Goal: Task Accomplishment & Management: Complete application form

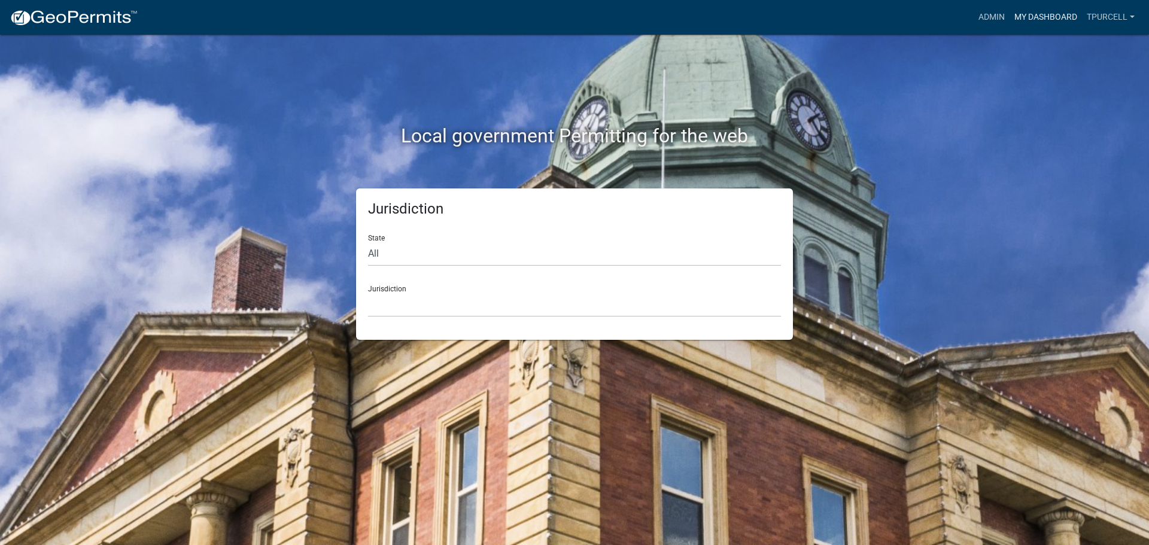
click at [1057, 17] on link "My Dashboard" at bounding box center [1046, 17] width 72 height 23
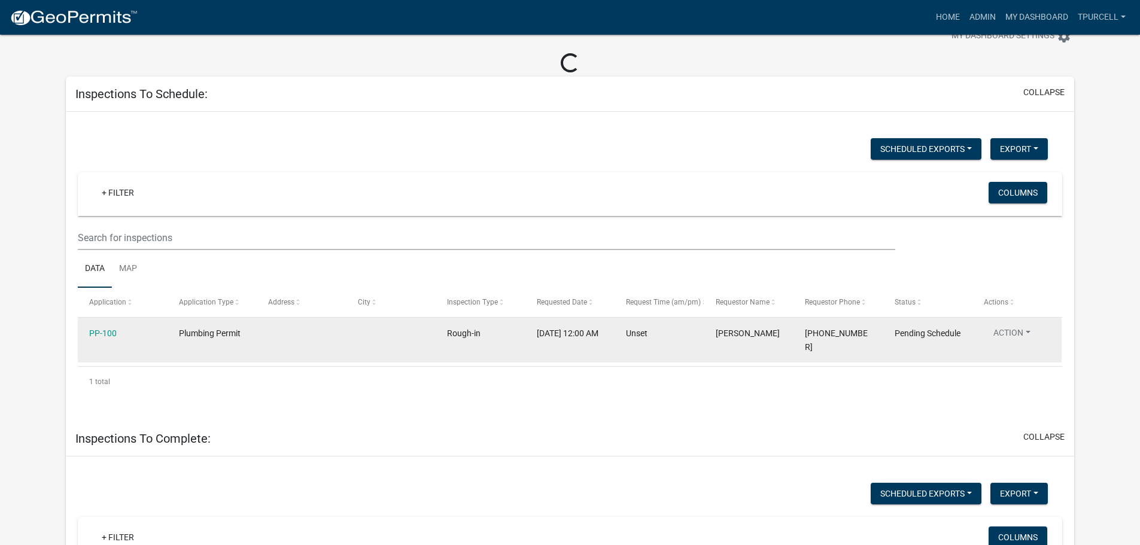
scroll to position [60, 0]
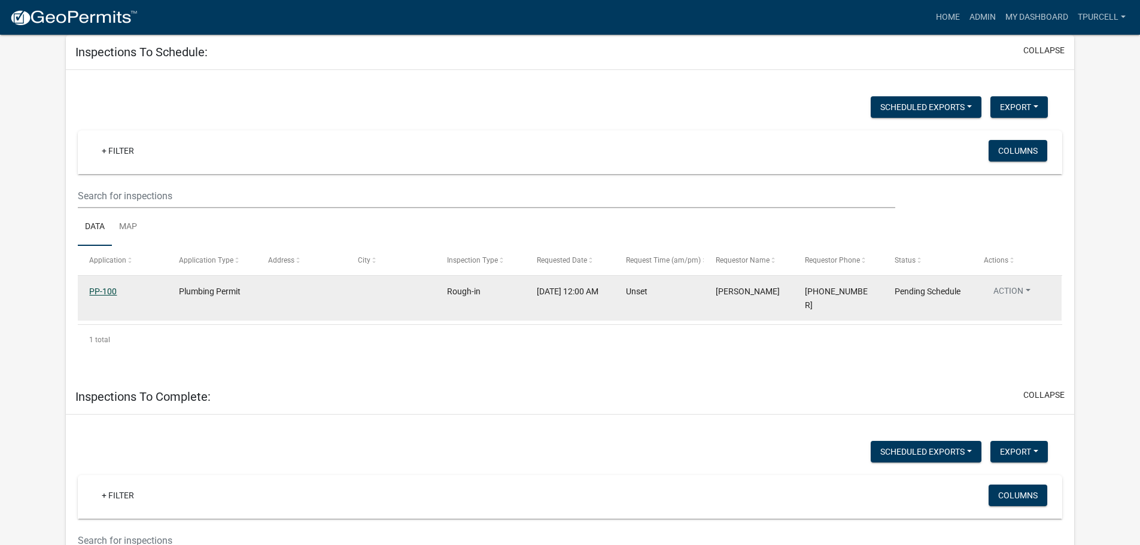
click at [106, 287] on link "PP-100" at bounding box center [103, 292] width 28 height 10
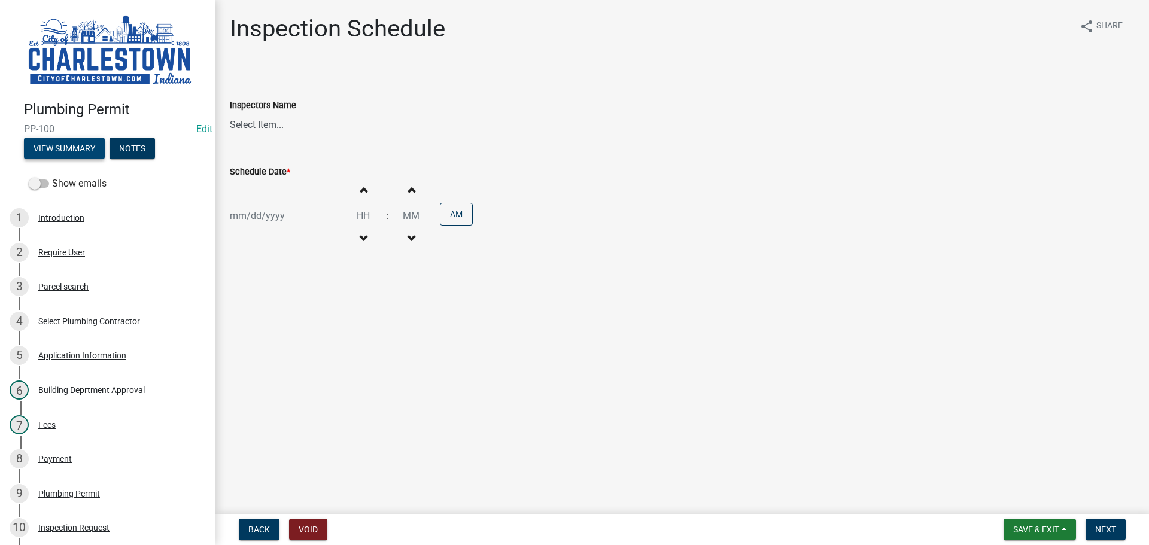
click at [68, 148] on button "View Summary" at bounding box center [64, 149] width 81 height 22
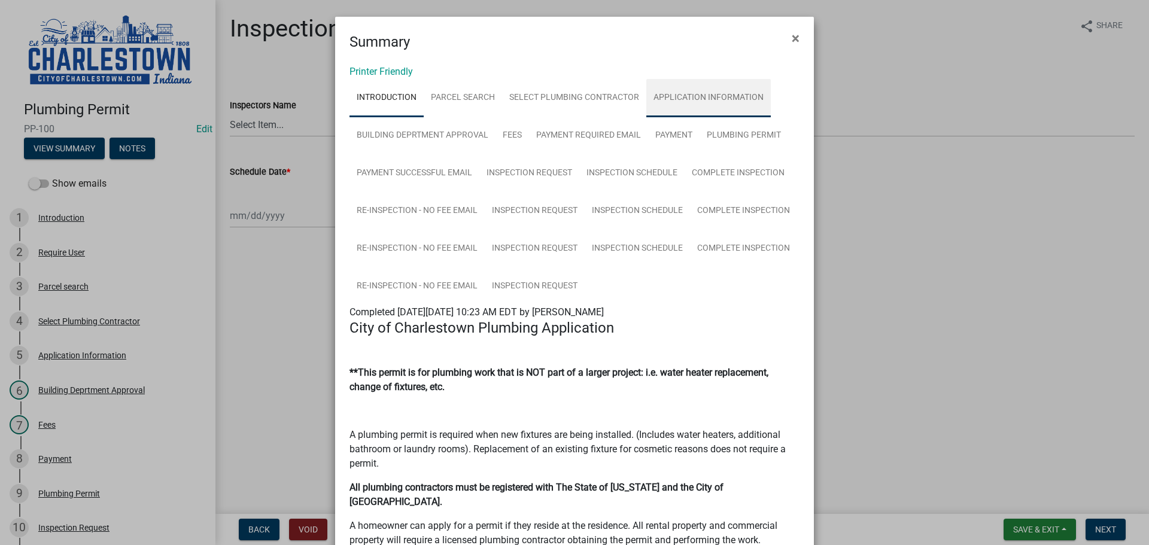
click at [718, 95] on link "Application Information" at bounding box center [708, 98] width 124 height 38
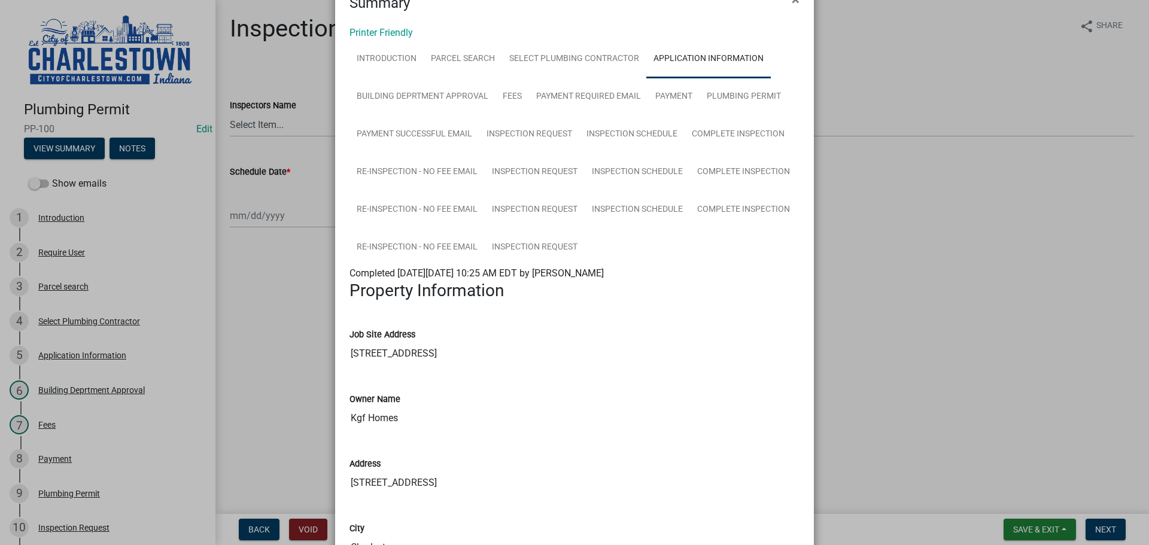
scroll to position [60, 0]
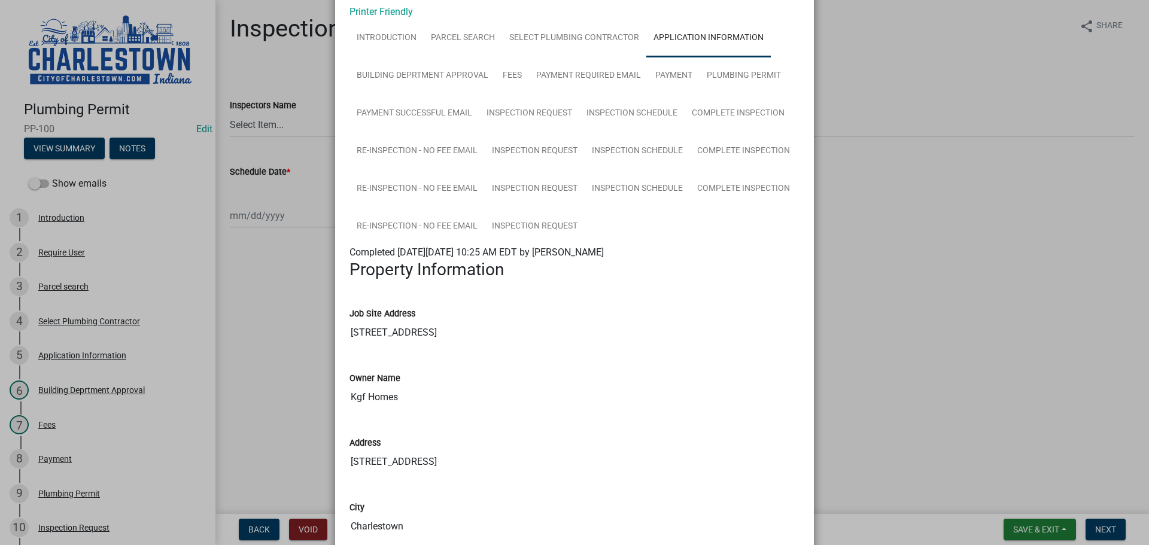
click at [268, 132] on ngb-modal-window "Summary × Printer Friendly Introduction Parcel search Select Plumbing Contracto…" at bounding box center [574, 272] width 1149 height 545
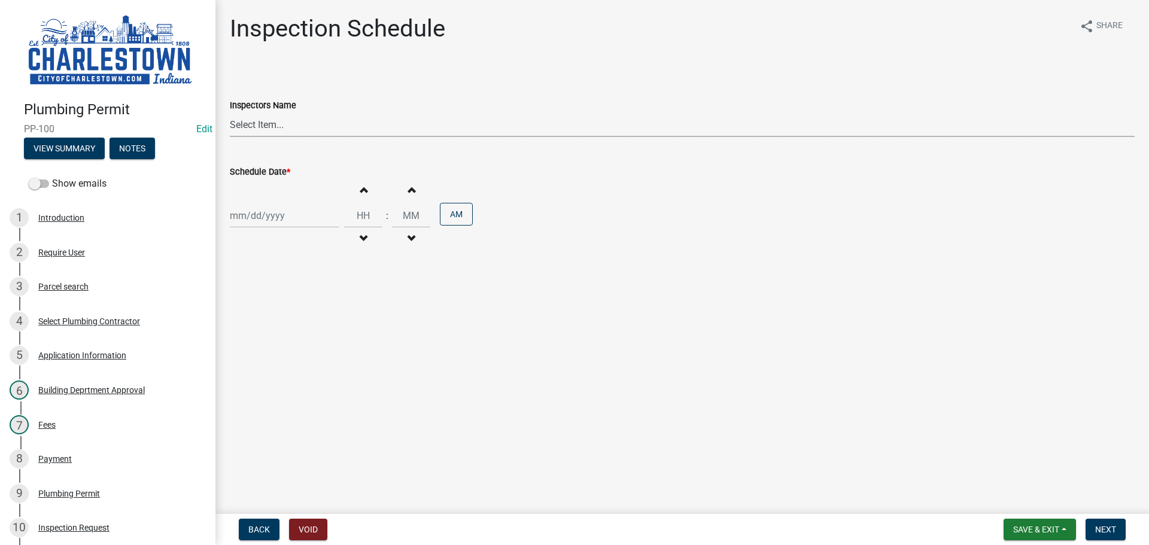
click at [268, 126] on select "Select Item... [PERSON_NAME] ([PERSON_NAME]) [PERSON_NAME] ([PERSON_NAME]) [PER…" at bounding box center [682, 125] width 905 height 25
select select "63e5a778-15f7-4a13-aba2-a6e5541a0fb3"
click at [230, 113] on select "Select Item... [PERSON_NAME] ([PERSON_NAME]) [PERSON_NAME] ([PERSON_NAME]) [PER…" at bounding box center [682, 125] width 905 height 25
click at [274, 215] on div at bounding box center [285, 215] width 110 height 25
select select "8"
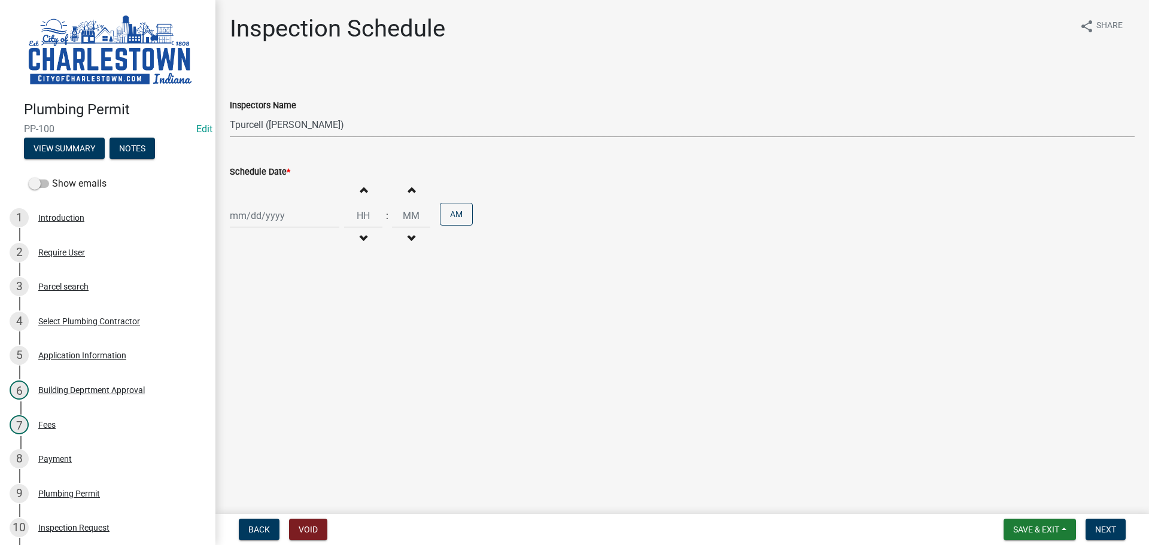
select select "2025"
click at [262, 319] on div "12" at bounding box center [260, 317] width 19 height 19
type input "[DATE]"
click at [1105, 534] on button "Next" at bounding box center [1106, 530] width 40 height 22
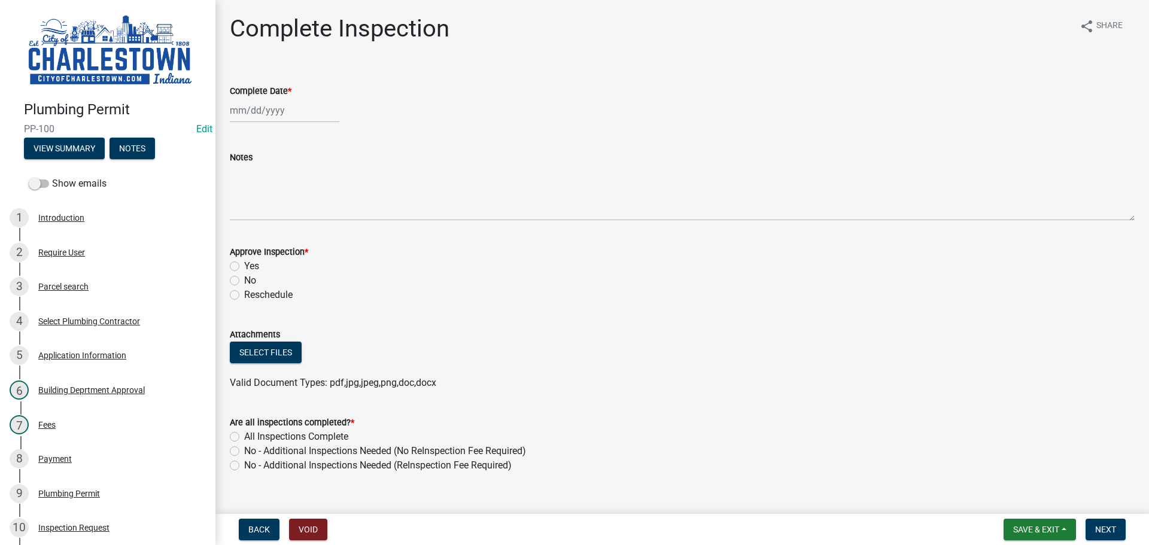
select select "8"
select select "2025"
click at [276, 110] on div "[PERSON_NAME] Feb Mar Apr [PERSON_NAME][DATE] Oct Nov [DATE] 1526 1527 1528 152…" at bounding box center [285, 110] width 110 height 25
click at [265, 214] on div "12" at bounding box center [260, 212] width 19 height 19
type input "[DATE]"
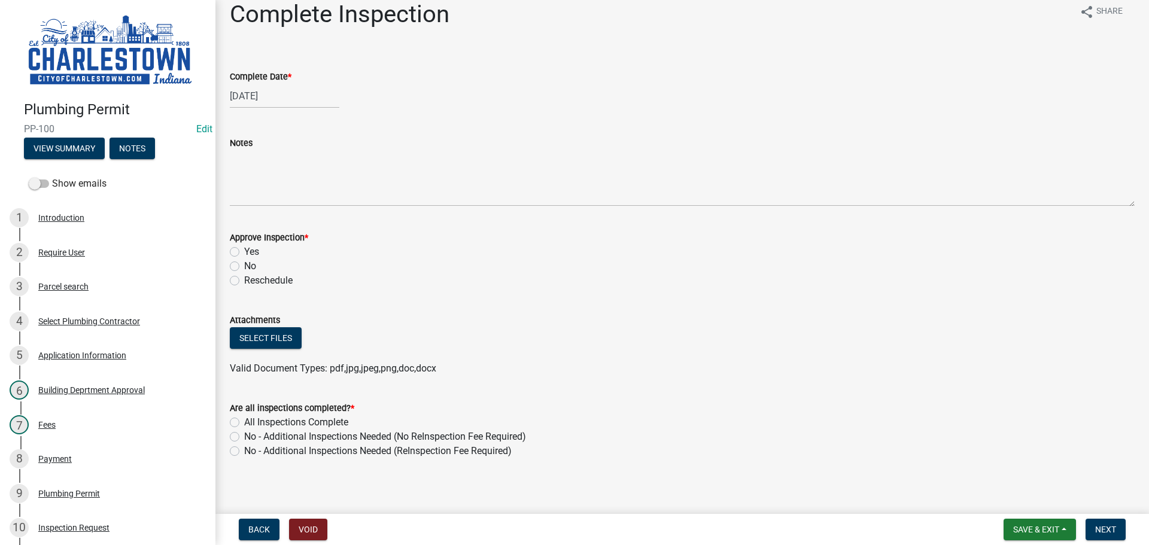
scroll to position [21, 0]
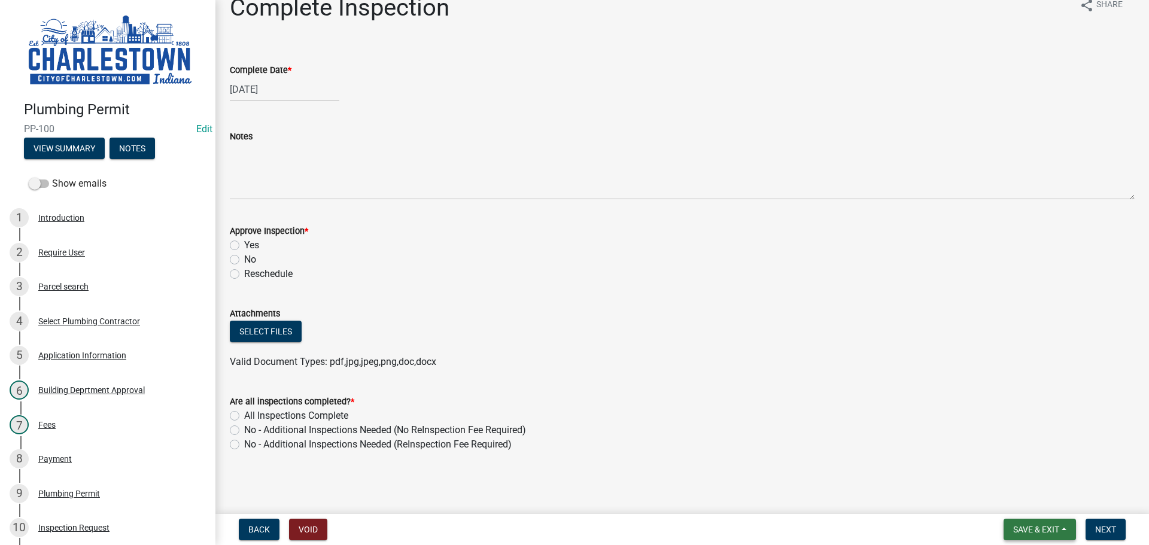
click at [1030, 527] on span "Save & Exit" at bounding box center [1036, 530] width 46 height 10
click at [1014, 502] on button "Save & Exit" at bounding box center [1028, 498] width 96 height 29
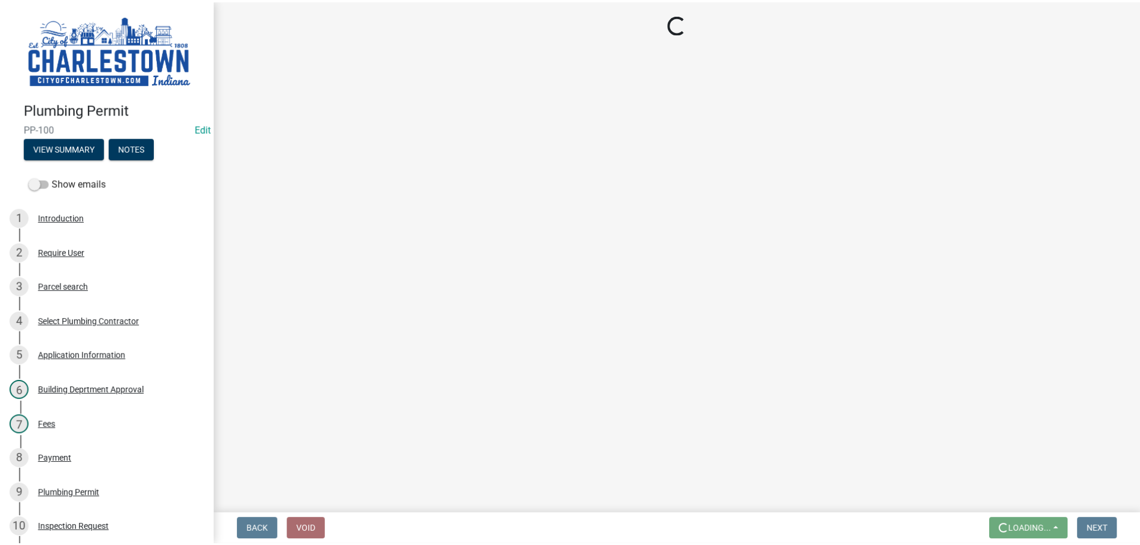
scroll to position [0, 0]
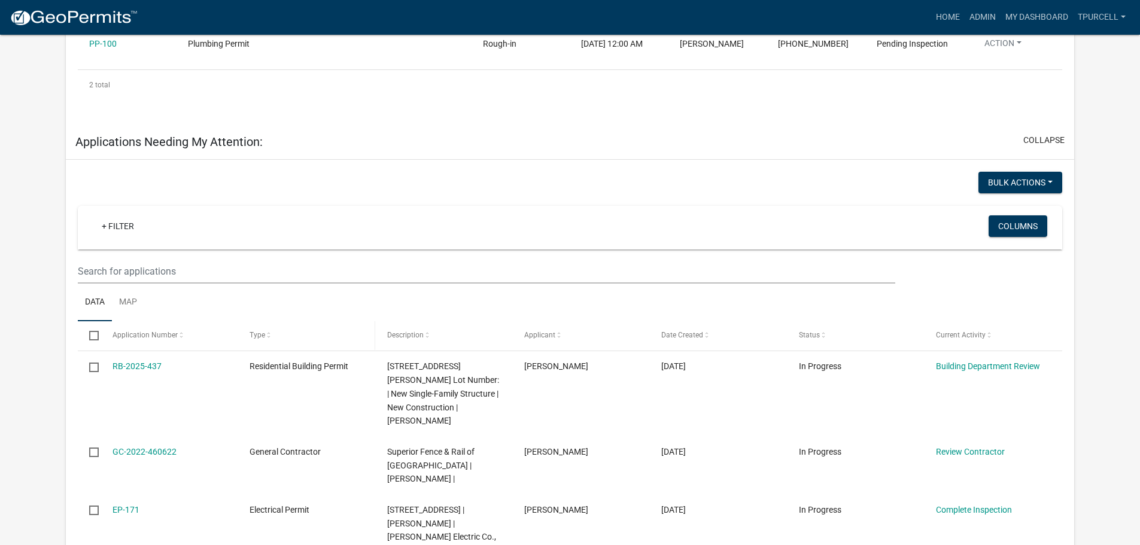
scroll to position [461, 0]
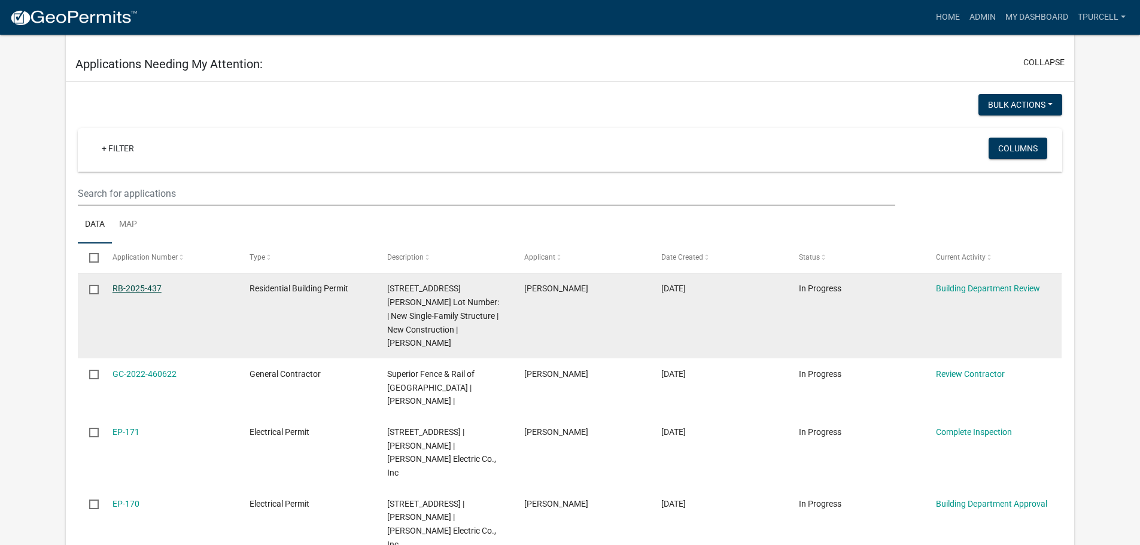
click at [154, 293] on link "RB-2025-437" at bounding box center [137, 289] width 49 height 10
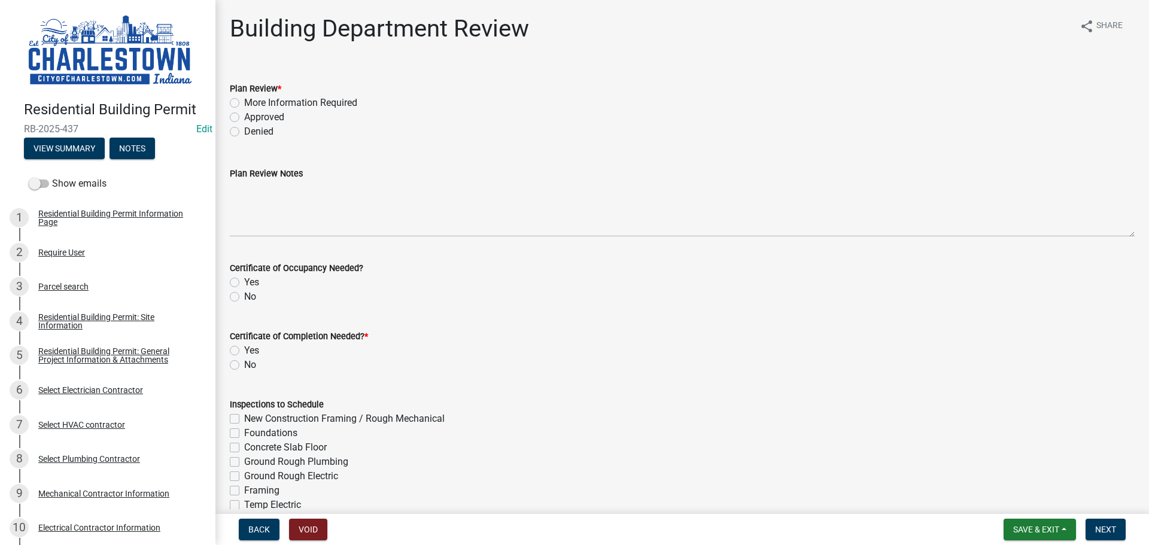
click at [244, 116] on label "Approved" at bounding box center [264, 117] width 40 height 14
click at [244, 116] on input "Approved" at bounding box center [248, 114] width 8 height 8
radio input "true"
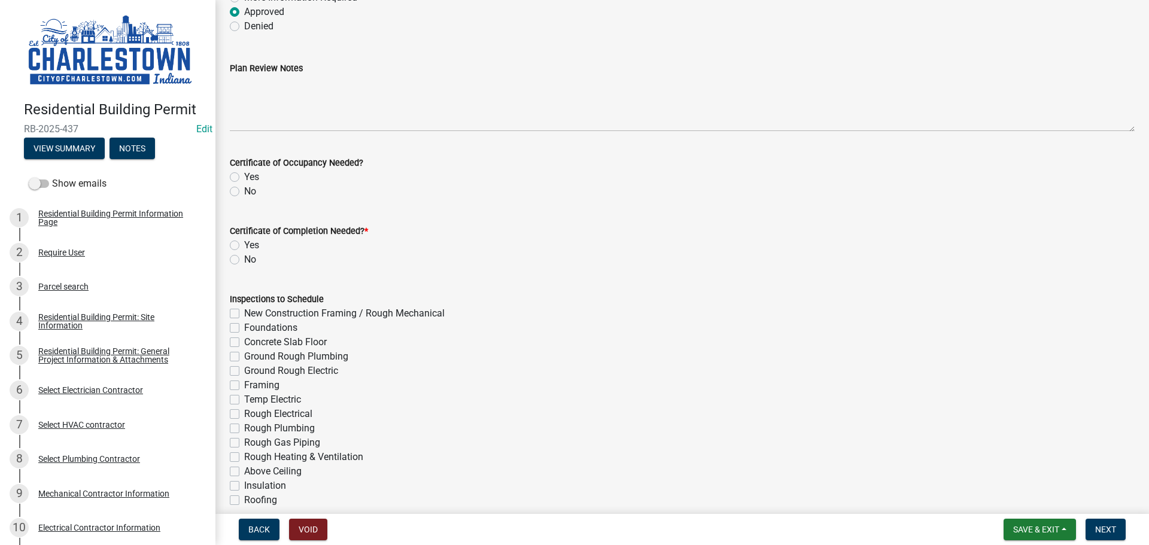
scroll to position [120, 0]
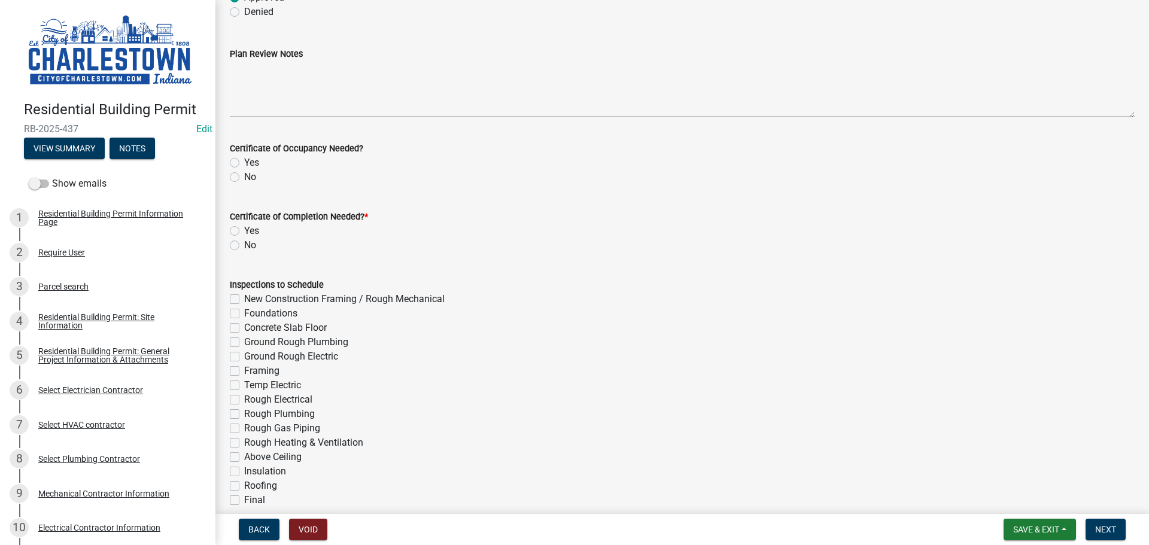
click at [244, 160] on label "Yes" at bounding box center [251, 163] width 15 height 14
click at [244, 160] on input "Yes" at bounding box center [248, 160] width 8 height 8
radio input "true"
click at [244, 226] on label "Yes" at bounding box center [251, 231] width 15 height 14
click at [244, 226] on input "Yes" at bounding box center [248, 228] width 8 height 8
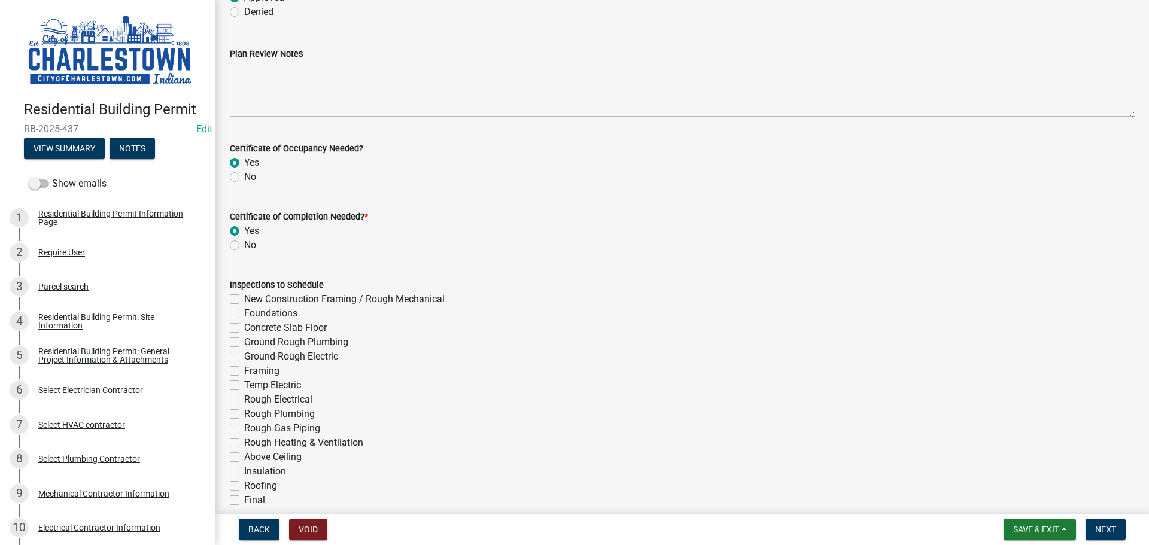
radio input "true"
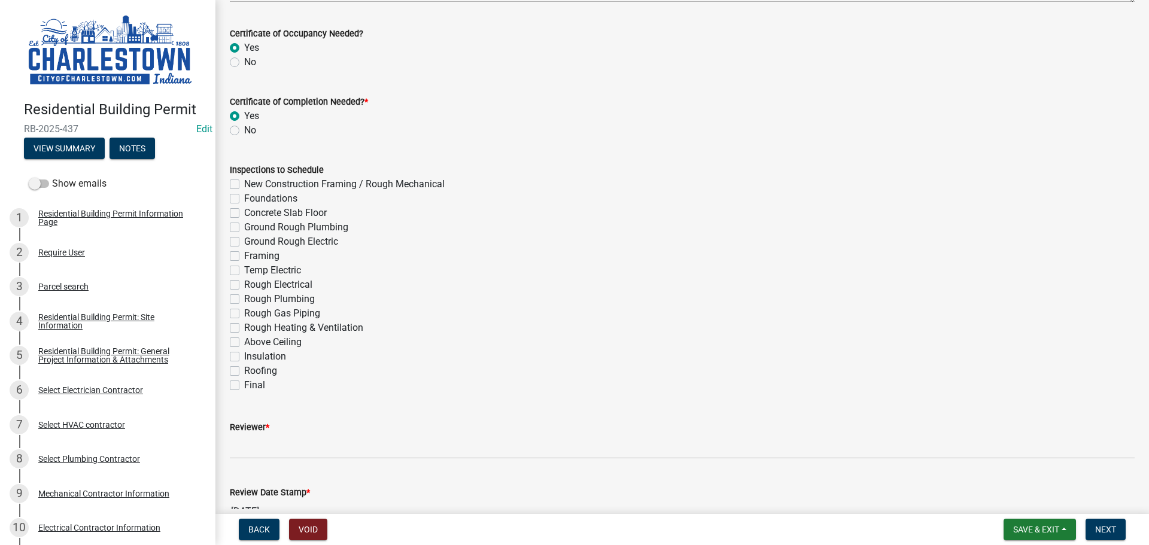
scroll to position [239, 0]
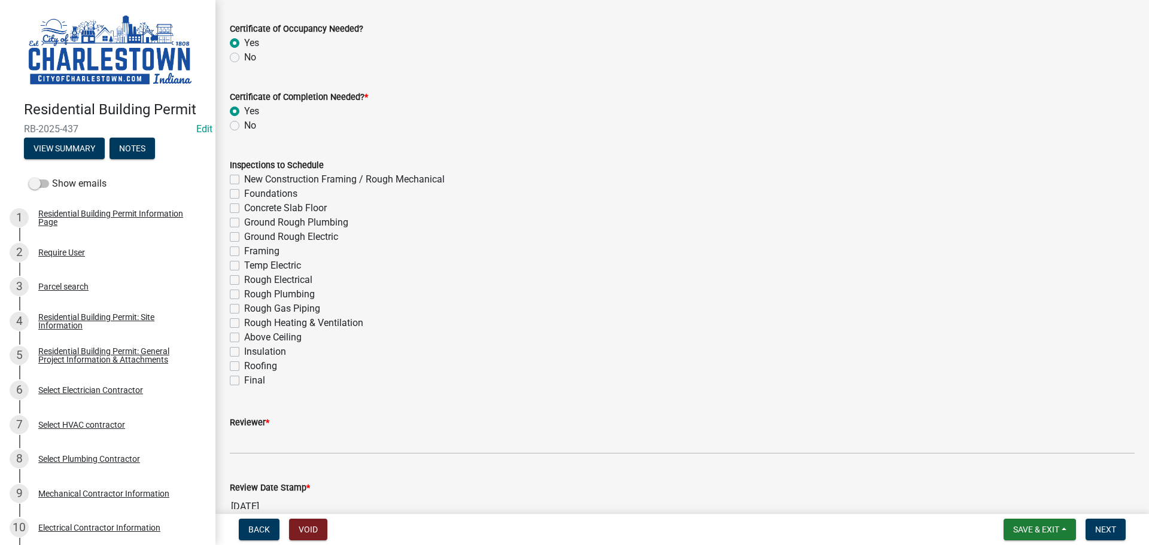
click at [244, 178] on label "New Construction Framing / Rough Mechanical" at bounding box center [344, 179] width 200 height 14
click at [244, 178] on input "New Construction Framing / Rough Mechanical" at bounding box center [248, 176] width 8 height 8
checkbox input "true"
checkbox input "false"
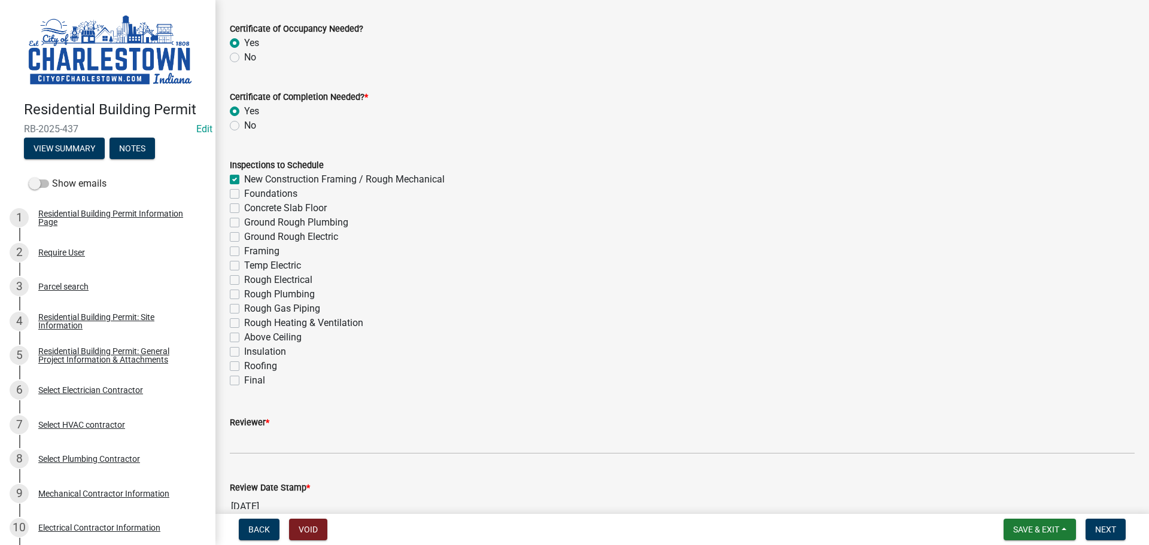
checkbox input "false"
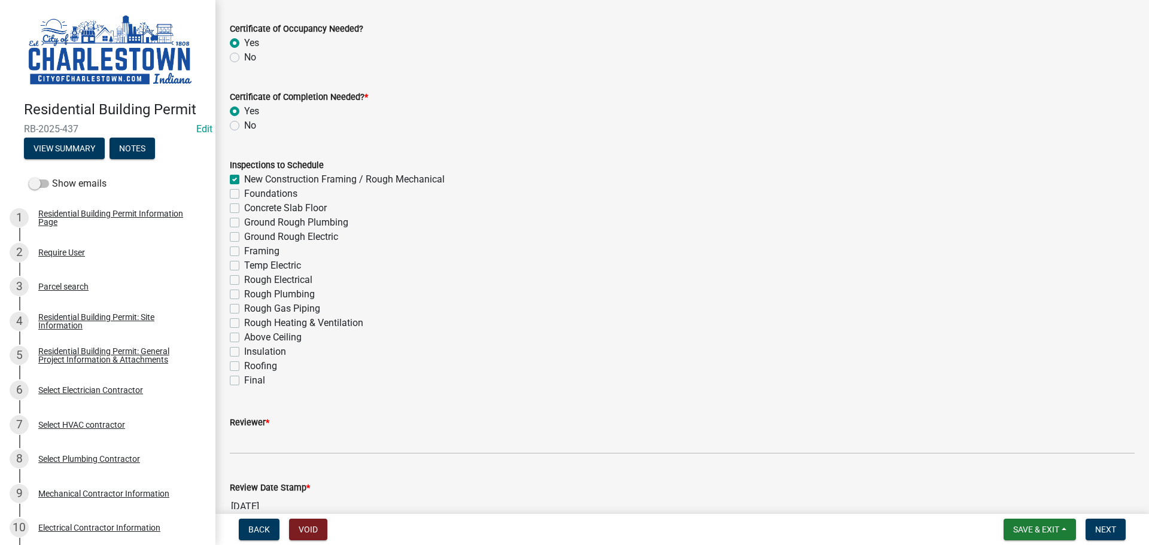
checkbox input "false"
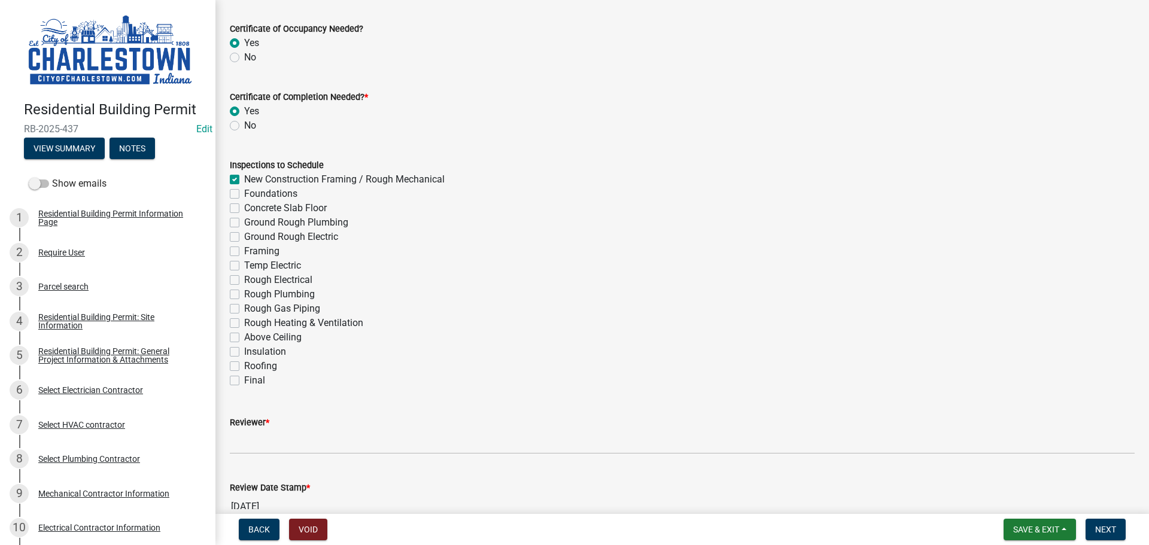
checkbox input "false"
click at [244, 192] on label "Foundations" at bounding box center [270, 194] width 53 height 14
click at [244, 192] on input "Foundations" at bounding box center [248, 191] width 8 height 8
checkbox input "true"
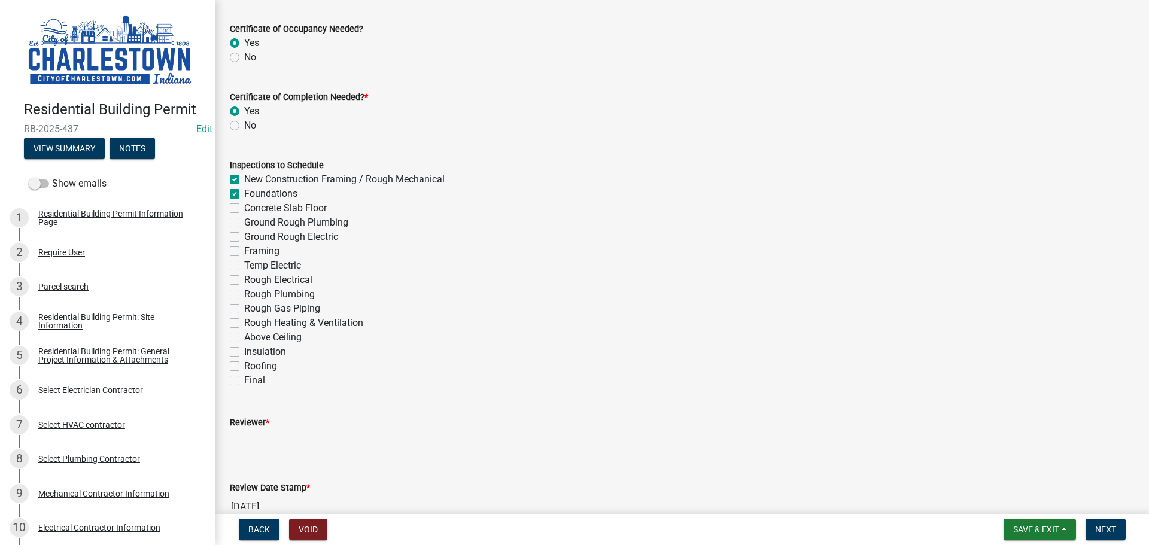
checkbox input "true"
checkbox input "false"
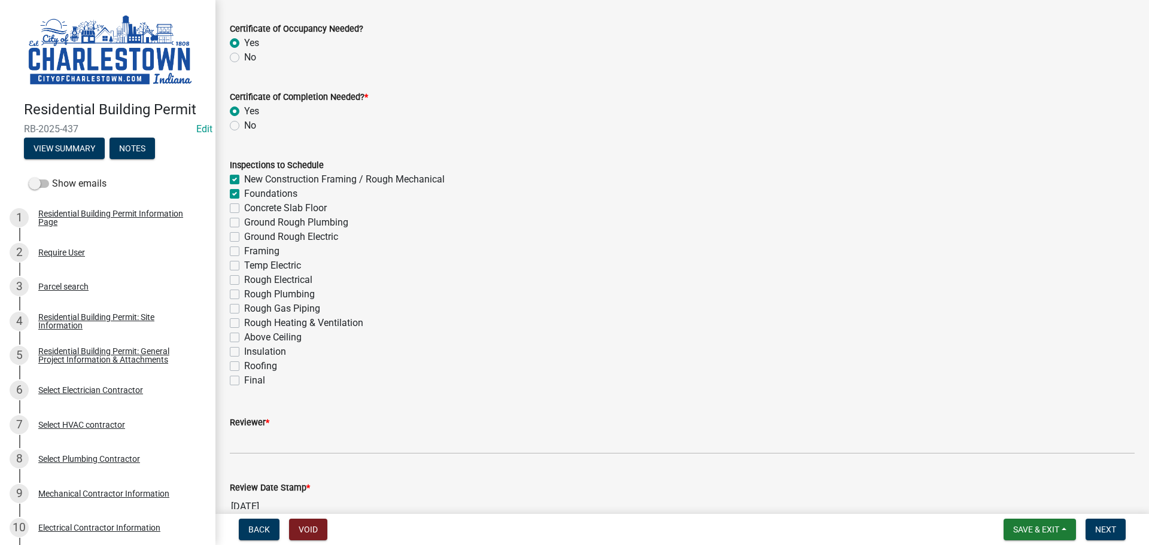
checkbox input "false"
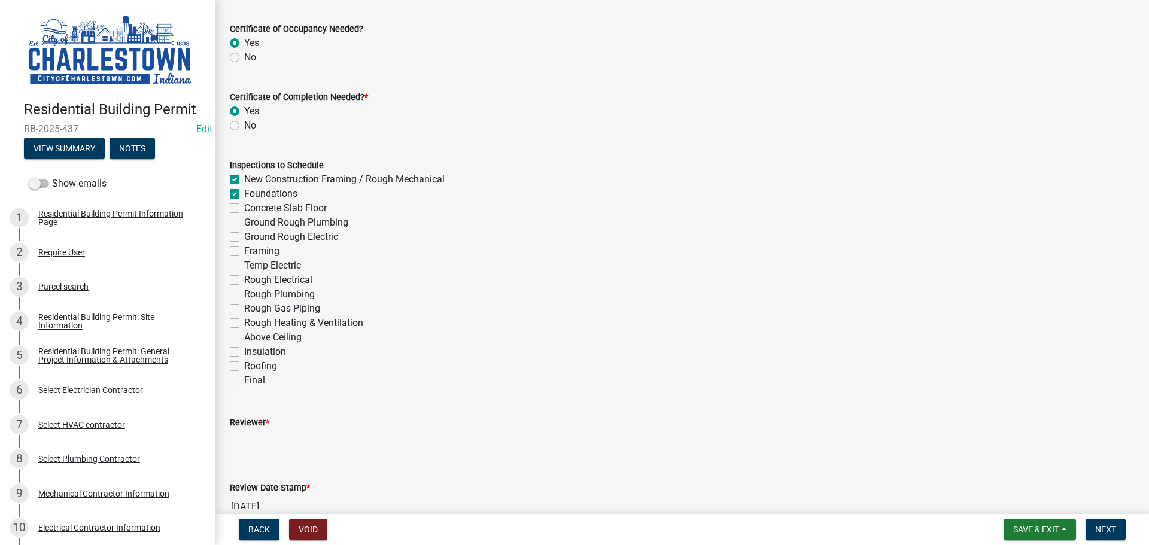
checkbox input "false"
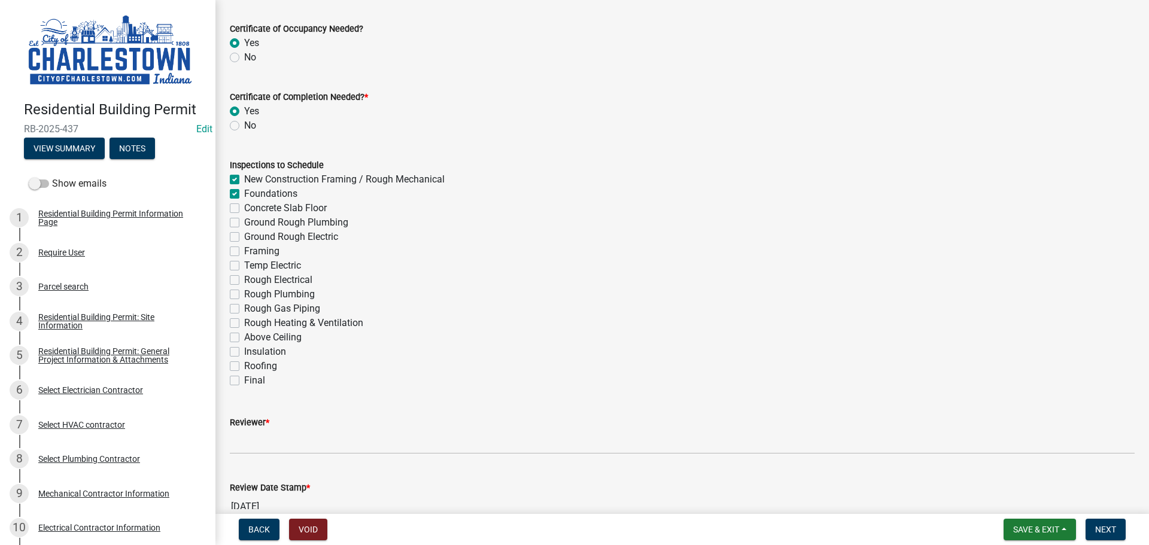
click at [244, 209] on label "Concrete Slab Floor" at bounding box center [285, 208] width 83 height 14
click at [244, 209] on input "Concrete Slab Floor" at bounding box center [248, 205] width 8 height 8
checkbox input "true"
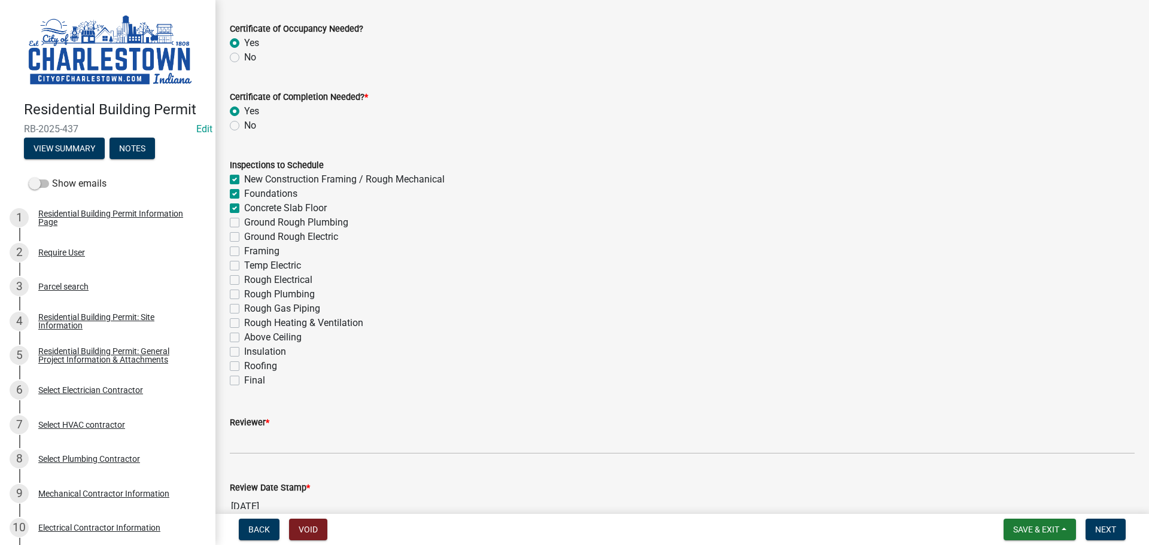
checkbox input "true"
checkbox input "false"
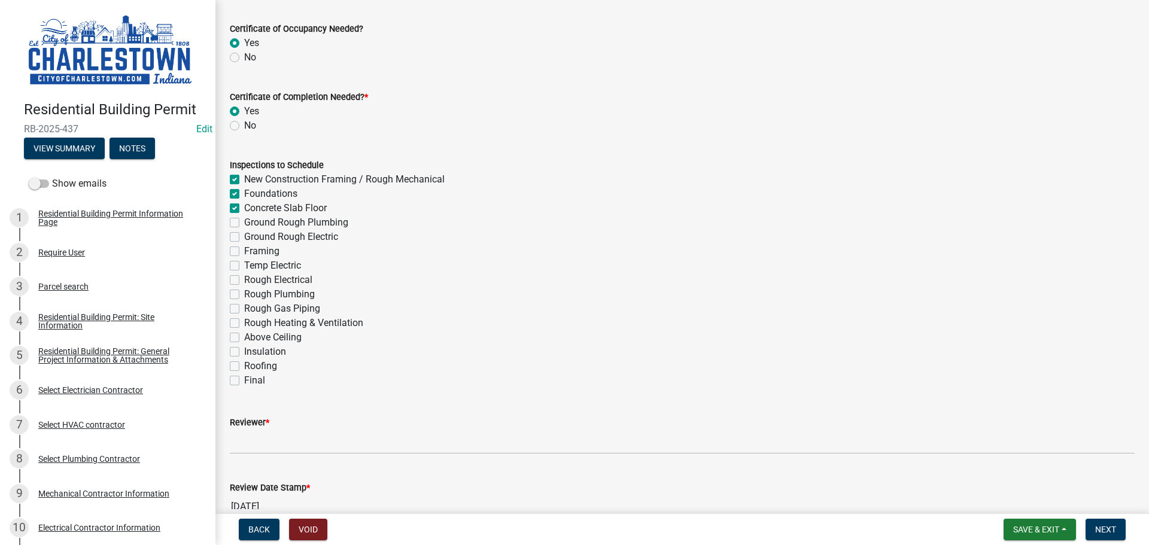
checkbox input "false"
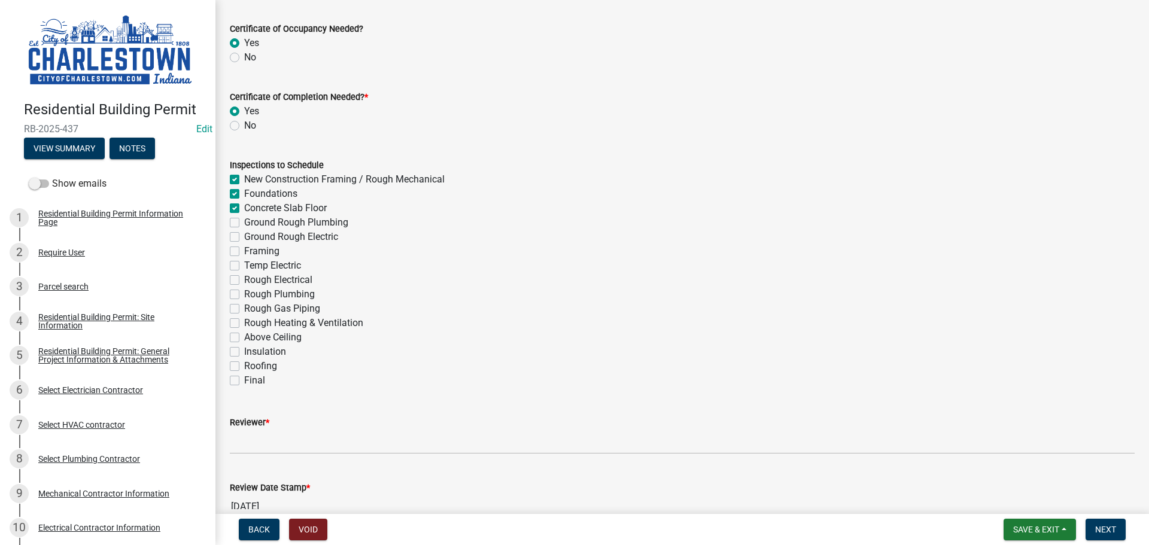
checkbox input "false"
drag, startPoint x: 234, startPoint y: 224, endPoint x: 236, endPoint y: 230, distance: 6.4
click at [244, 225] on label "Ground Rough Plumbing" at bounding box center [296, 222] width 104 height 14
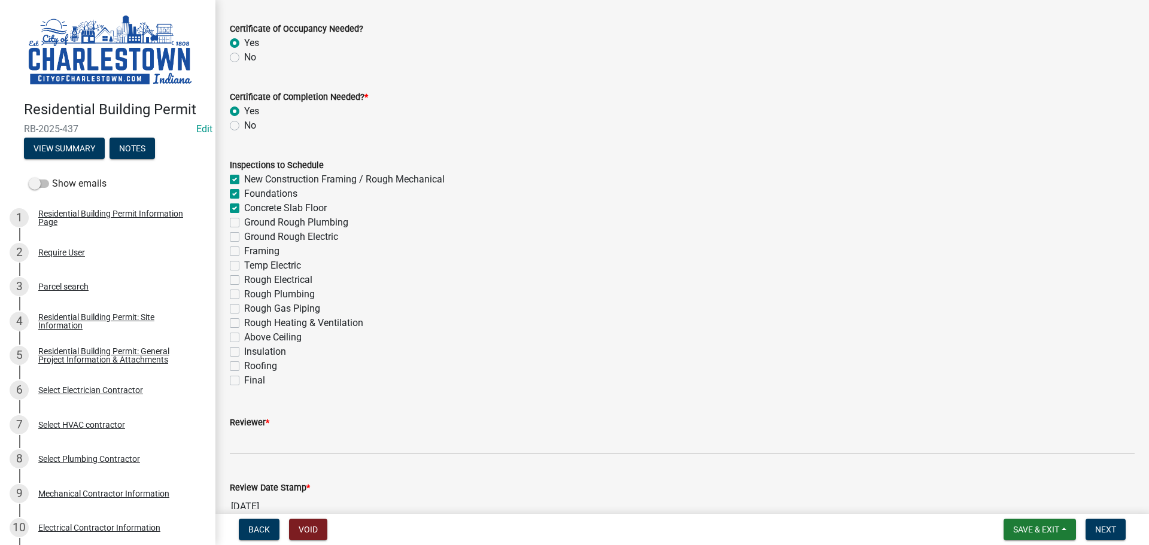
click at [244, 223] on input "Ground Rough Plumbing" at bounding box center [248, 219] width 8 height 8
checkbox input "true"
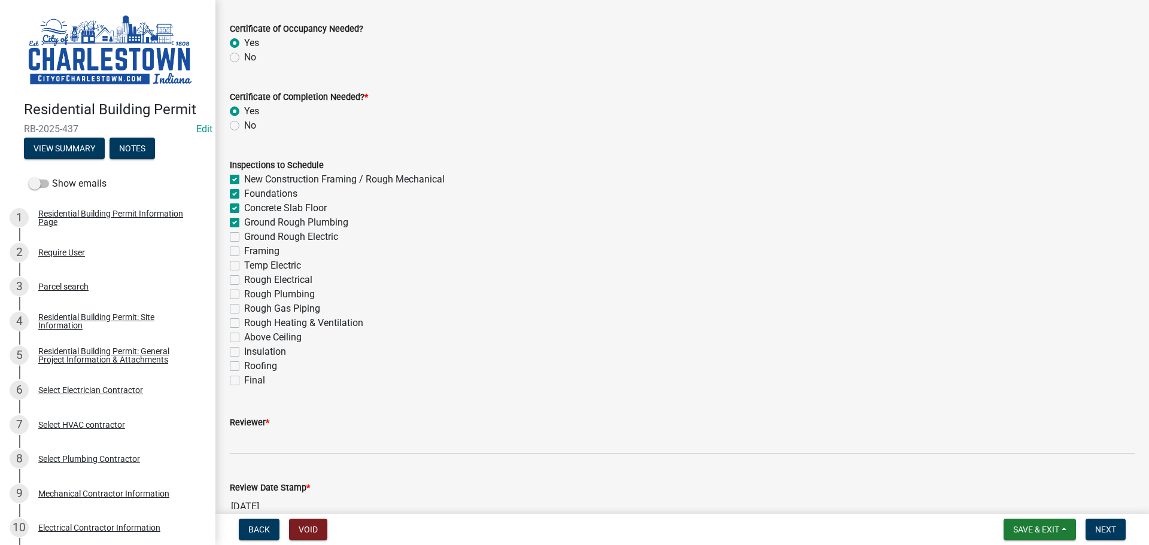
checkbox input "true"
checkbox input "false"
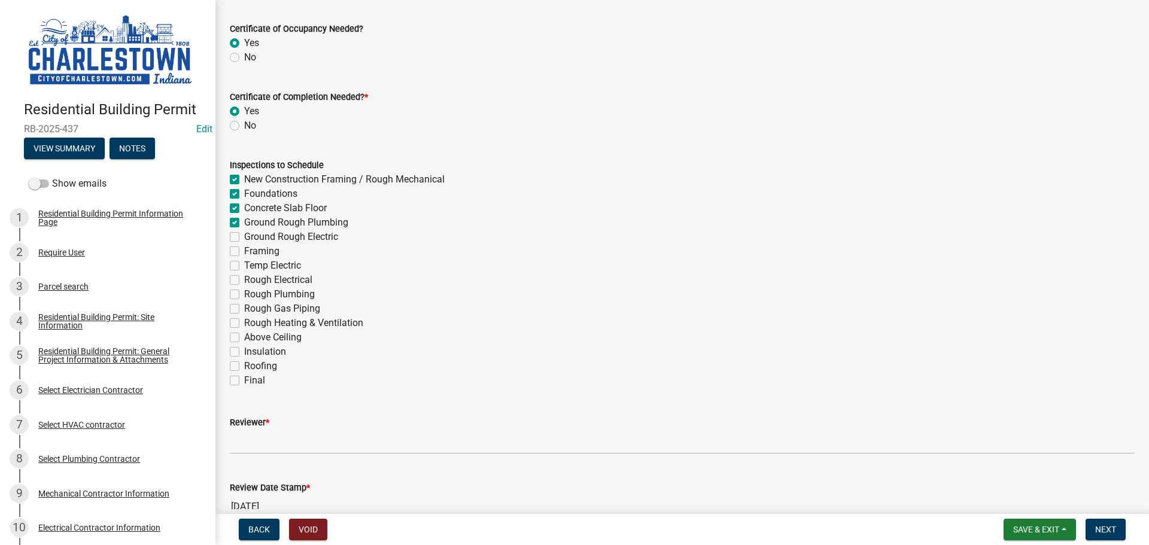
checkbox input "false"
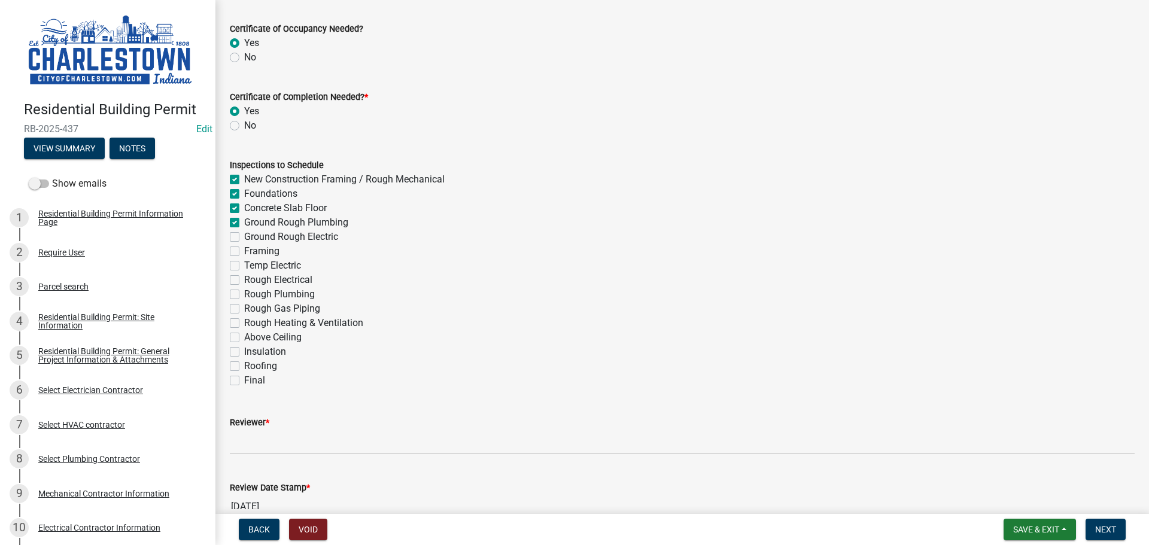
checkbox input "false"
click at [244, 241] on label "Ground Rough Electric" at bounding box center [291, 237] width 94 height 14
click at [244, 238] on input "Ground Rough Electric" at bounding box center [248, 234] width 8 height 8
checkbox input "true"
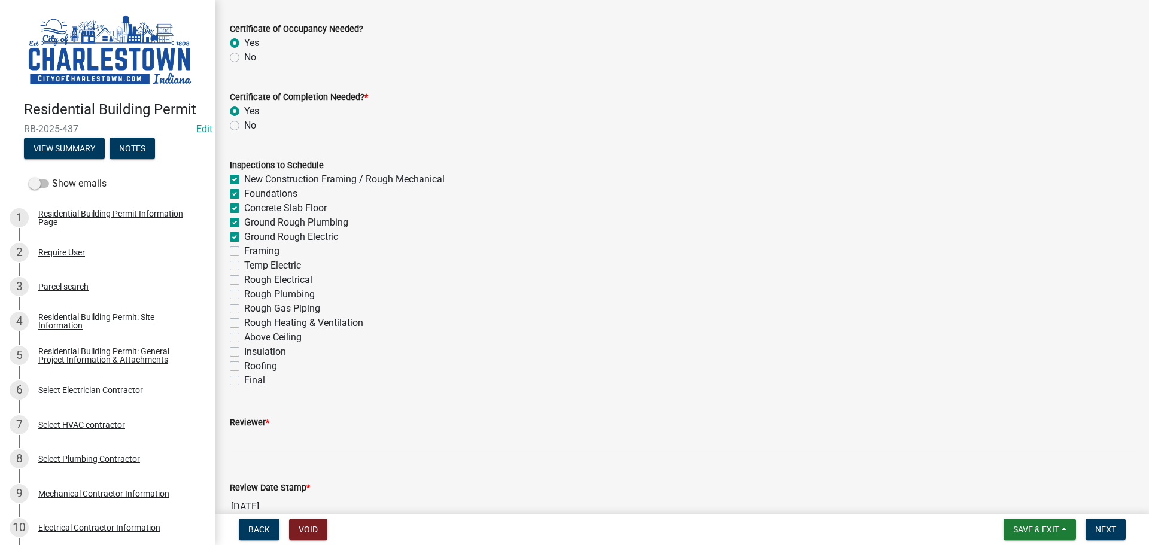
checkbox input "true"
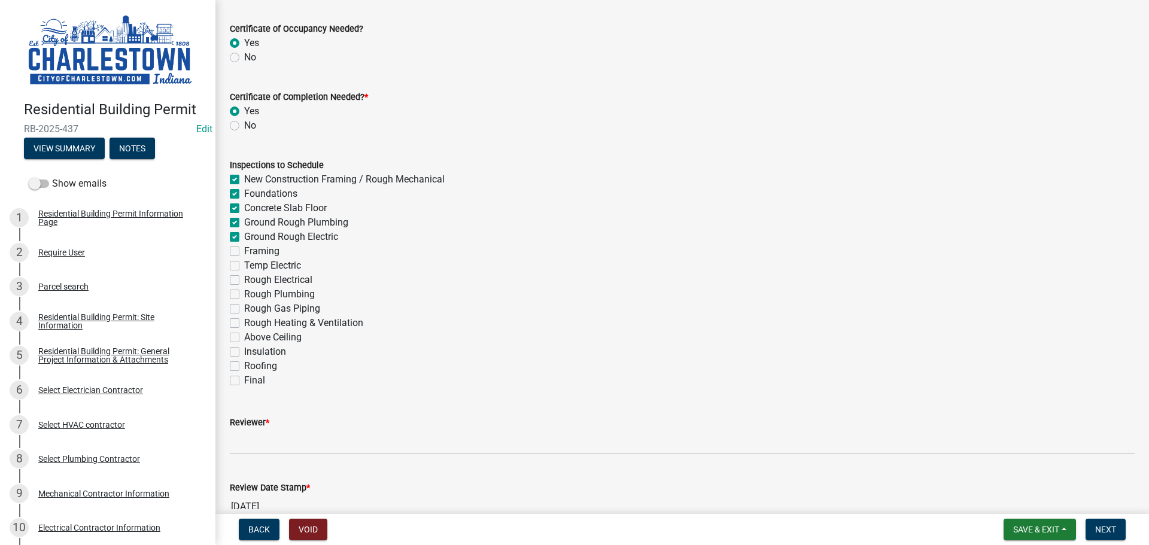
checkbox input "false"
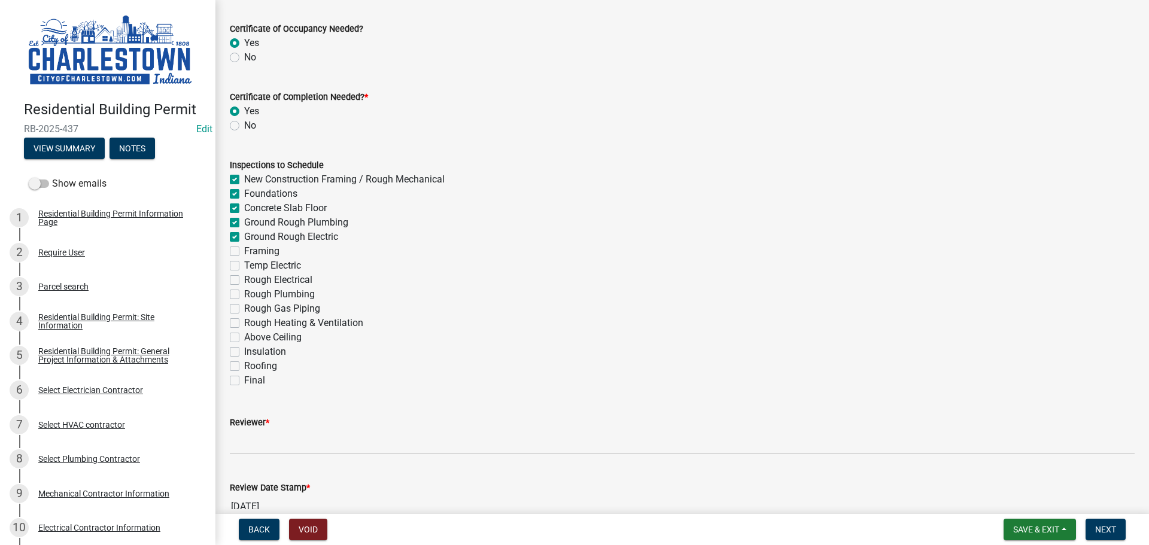
checkbox input "false"
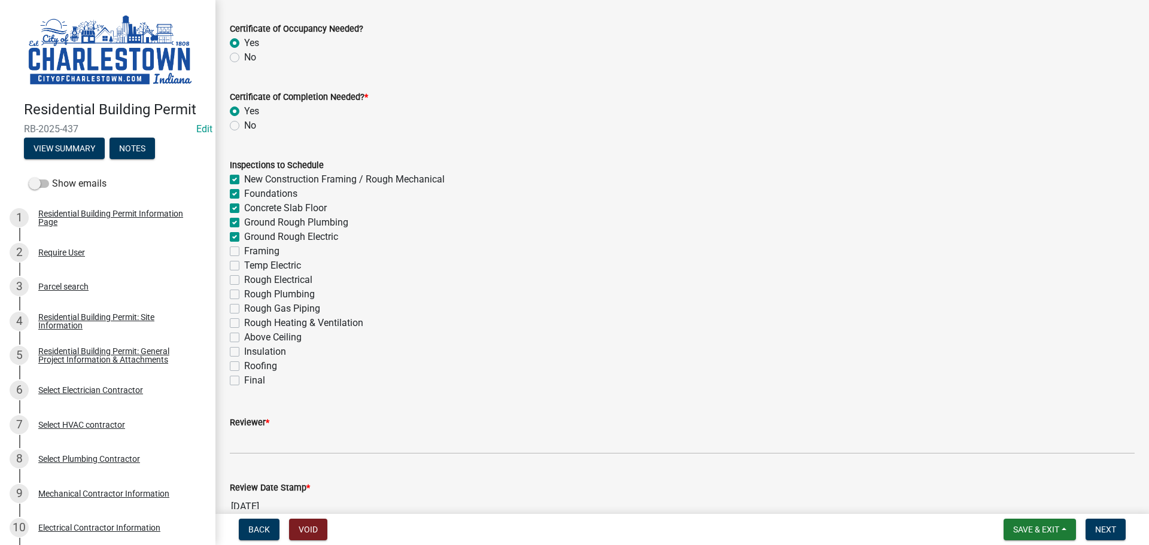
click at [244, 253] on label "Framing" at bounding box center [261, 251] width 35 height 14
click at [244, 252] on input "Framing" at bounding box center [248, 248] width 8 height 8
checkbox input "true"
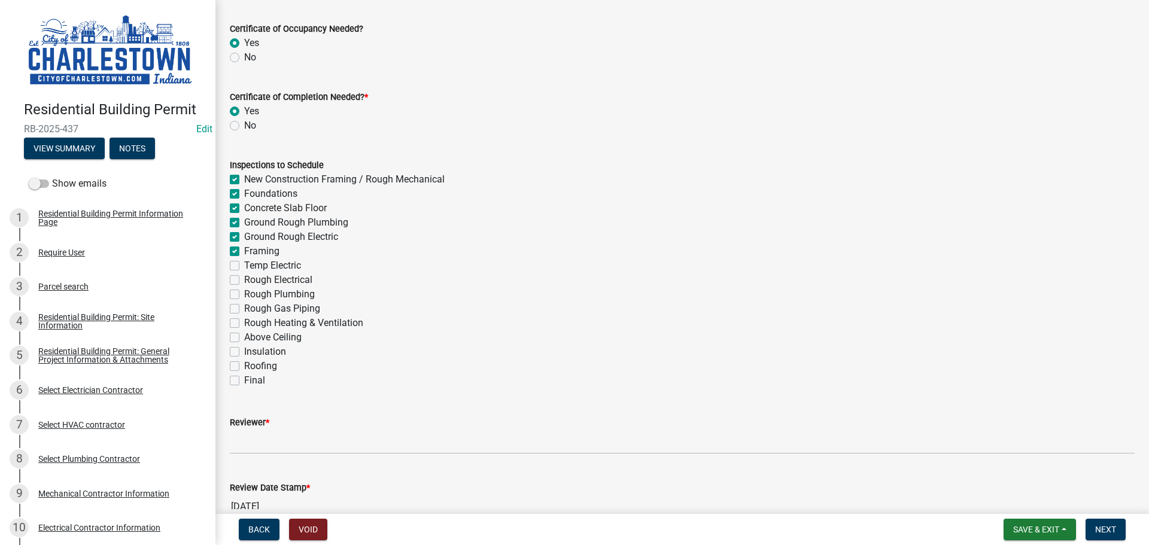
checkbox input "true"
checkbox input "false"
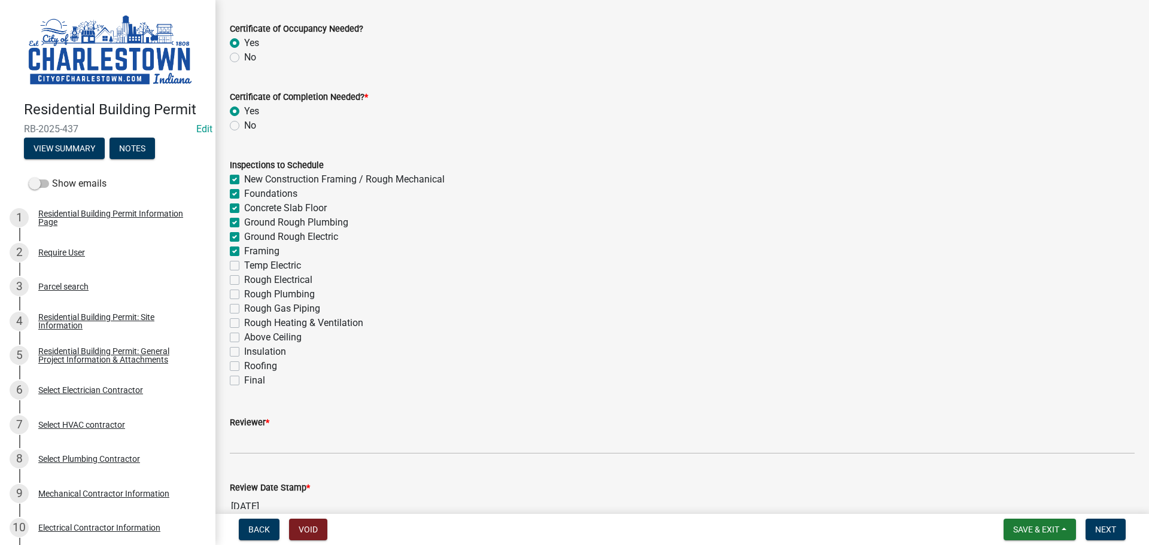
checkbox input "false"
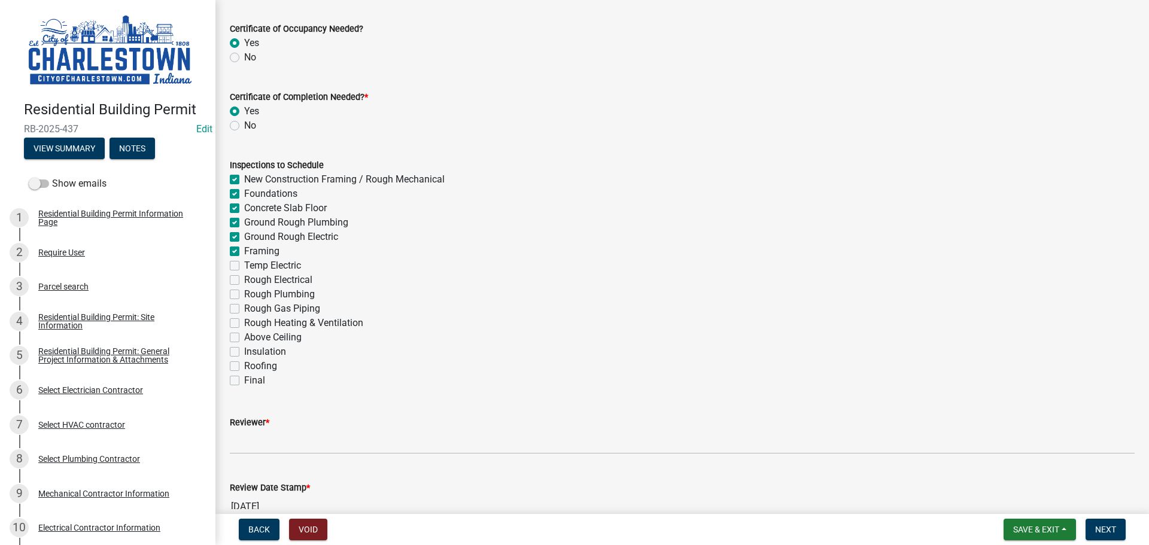
checkbox input "false"
click at [244, 266] on label "Temp Electric" at bounding box center [272, 266] width 57 height 14
click at [244, 266] on input "Temp Electric" at bounding box center [248, 263] width 8 height 8
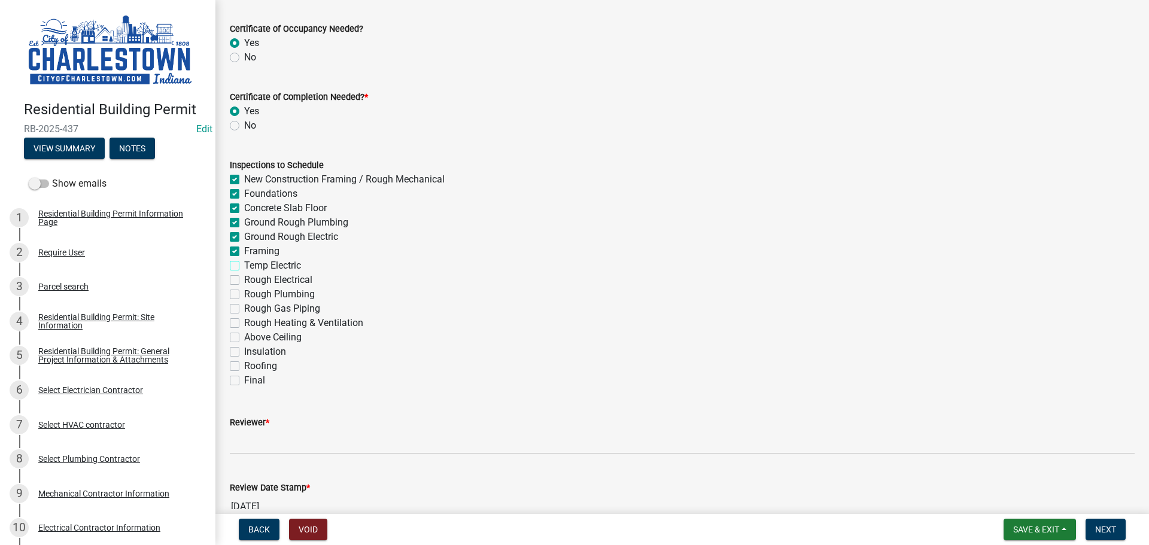
checkbox input "true"
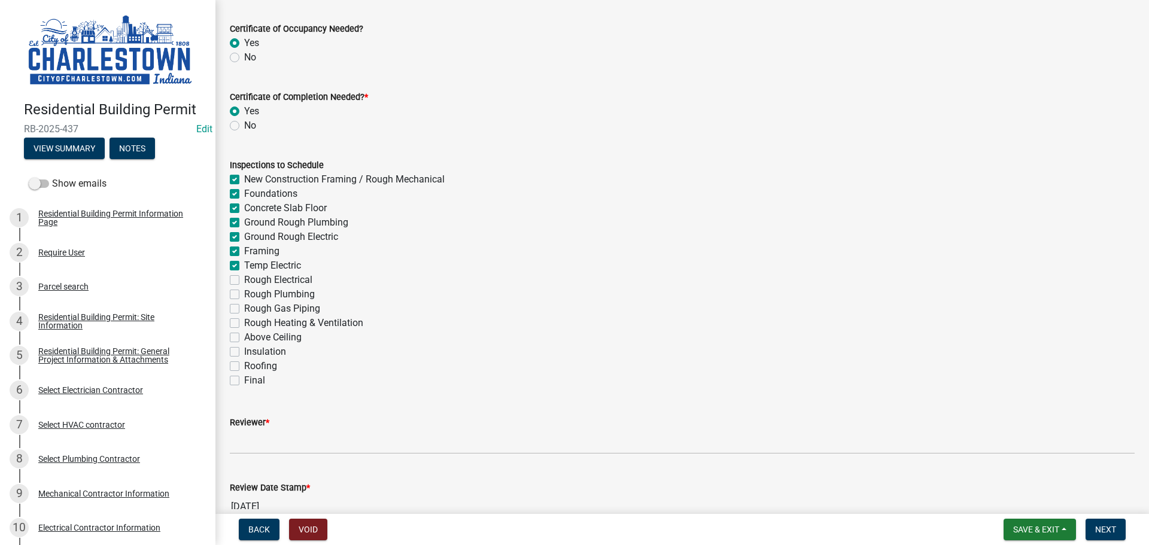
checkbox input "true"
checkbox input "false"
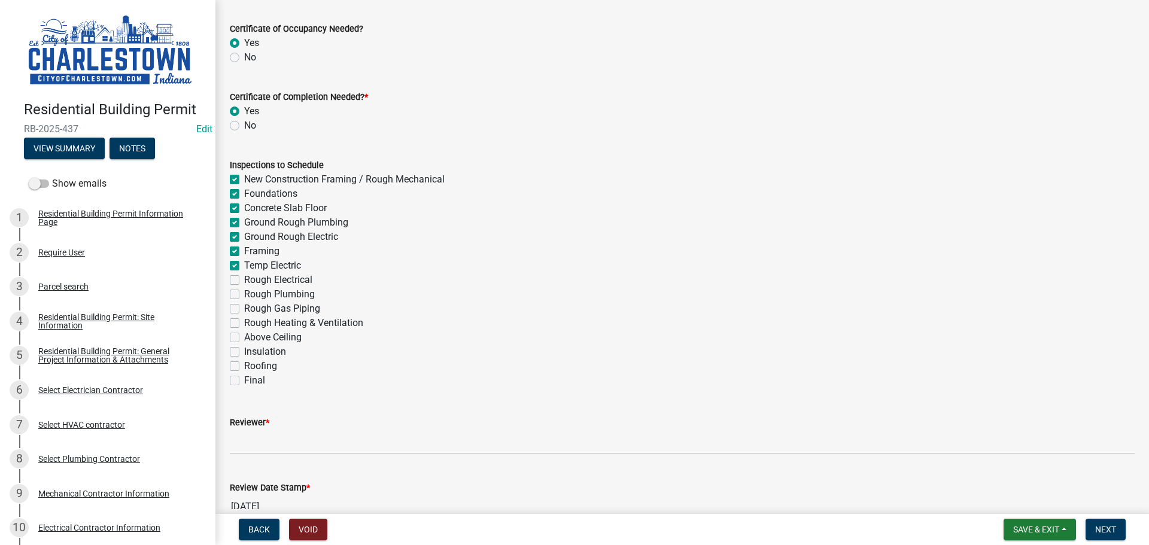
checkbox input "false"
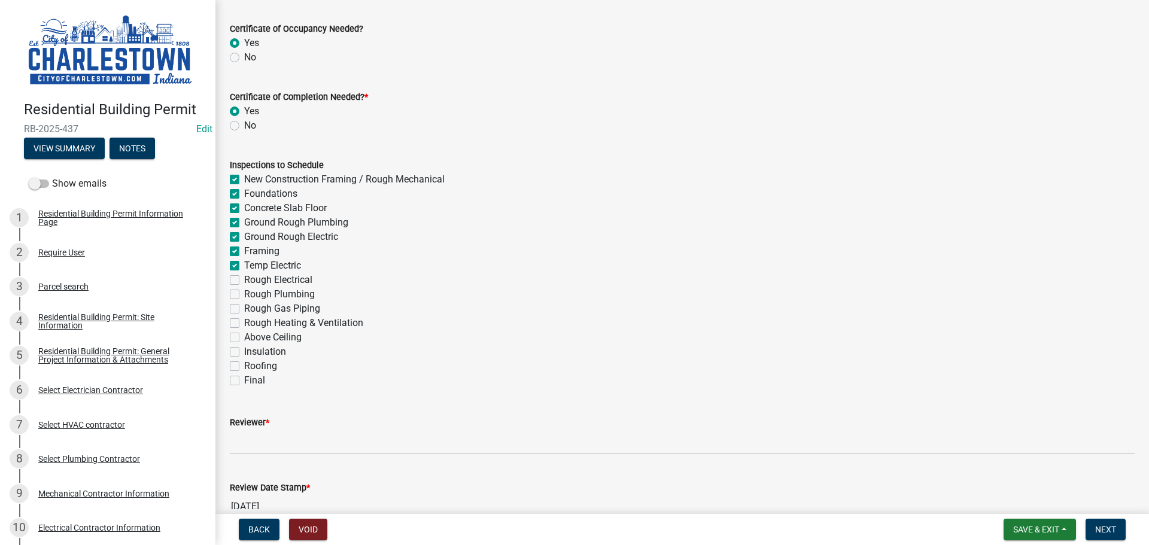
checkbox input "false"
click at [244, 279] on label "Rough Electrical" at bounding box center [278, 280] width 68 height 14
click at [244, 279] on input "Rough Electrical" at bounding box center [248, 277] width 8 height 8
checkbox input "true"
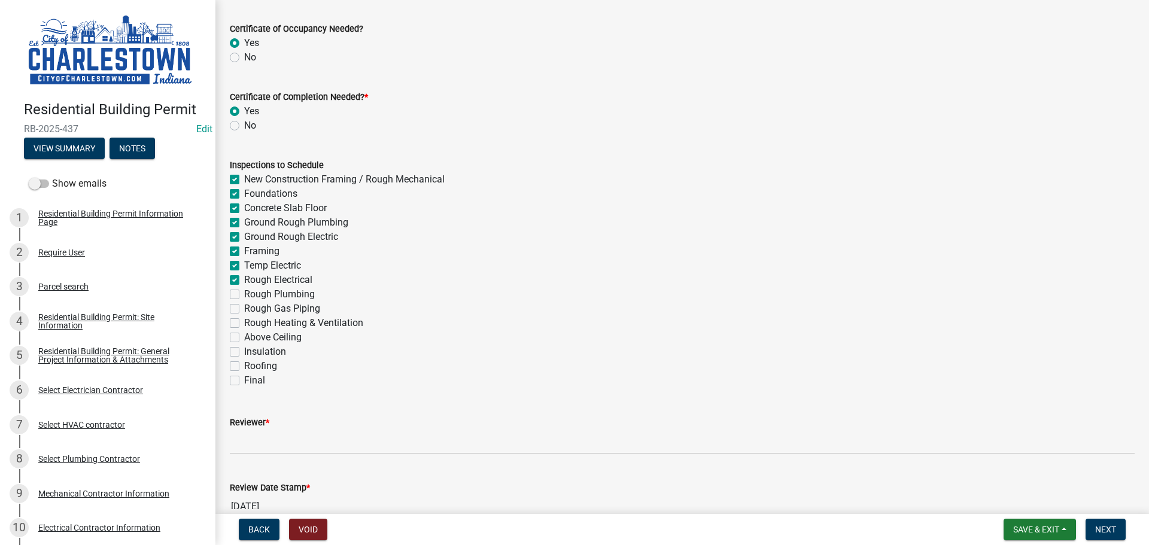
checkbox input "true"
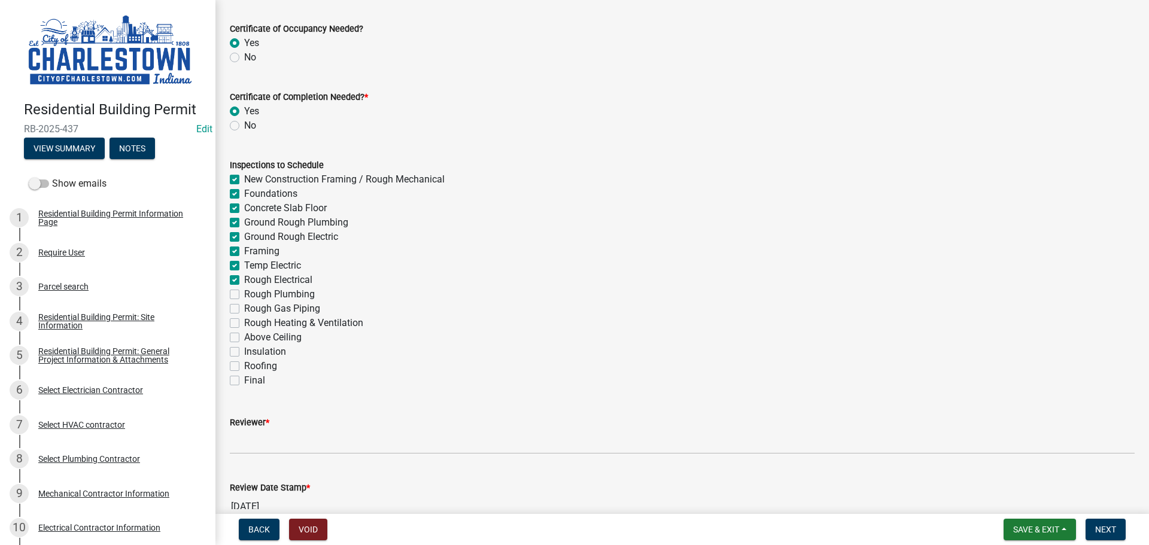
checkbox input "true"
checkbox input "false"
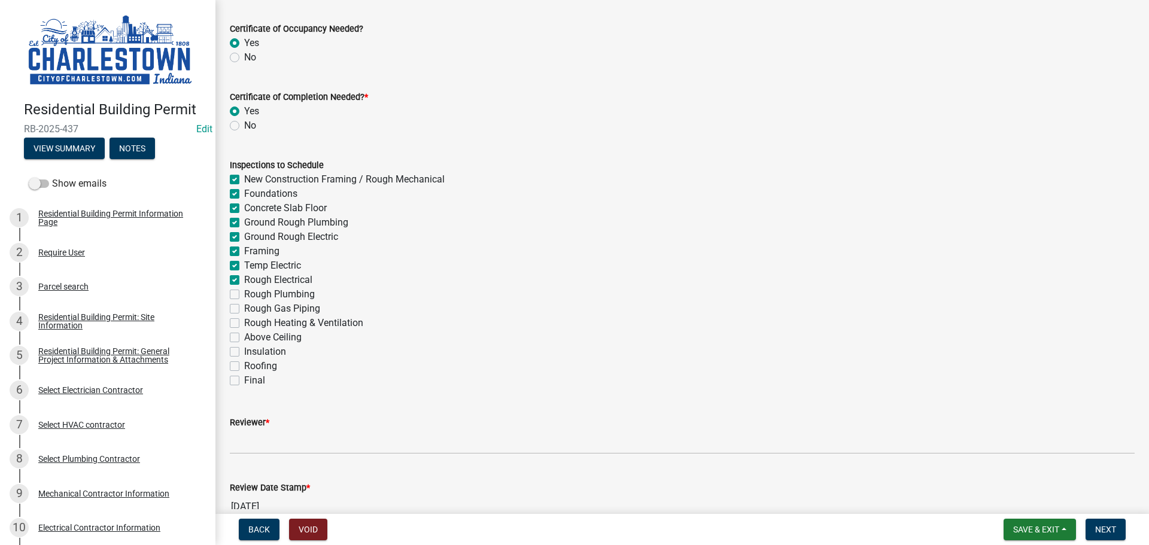
checkbox input "false"
click at [244, 294] on label "Rough Plumbing" at bounding box center [279, 294] width 71 height 14
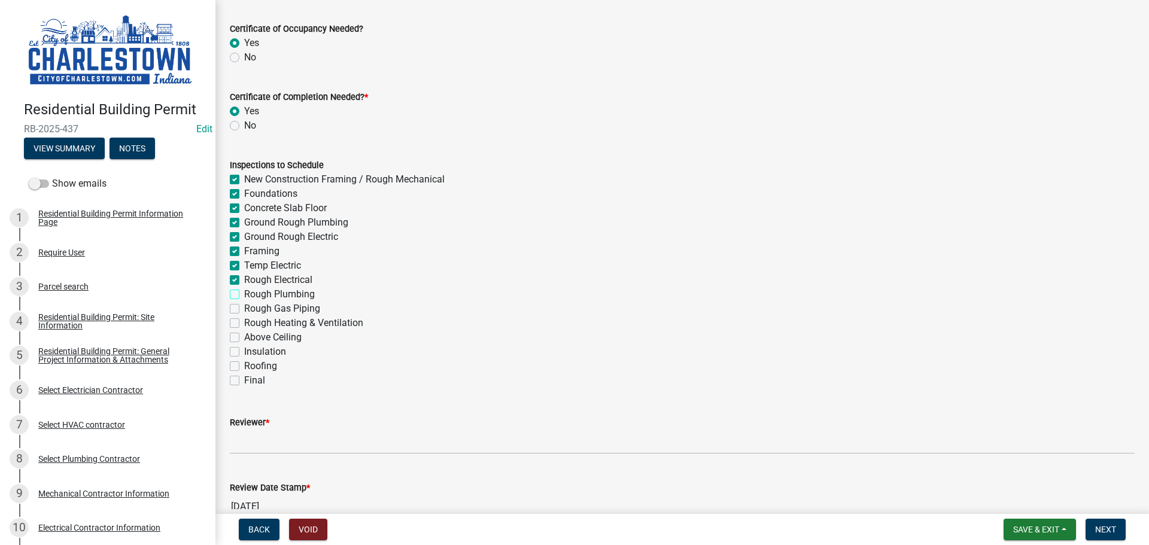
click at [244, 294] on input "Rough Plumbing" at bounding box center [248, 291] width 8 height 8
checkbox input "true"
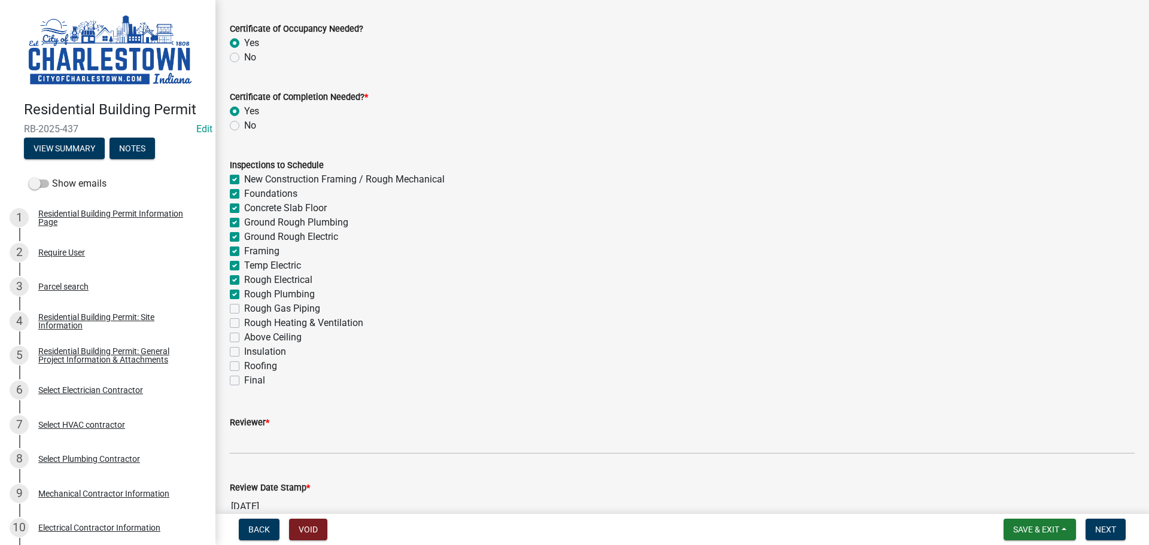
checkbox input "true"
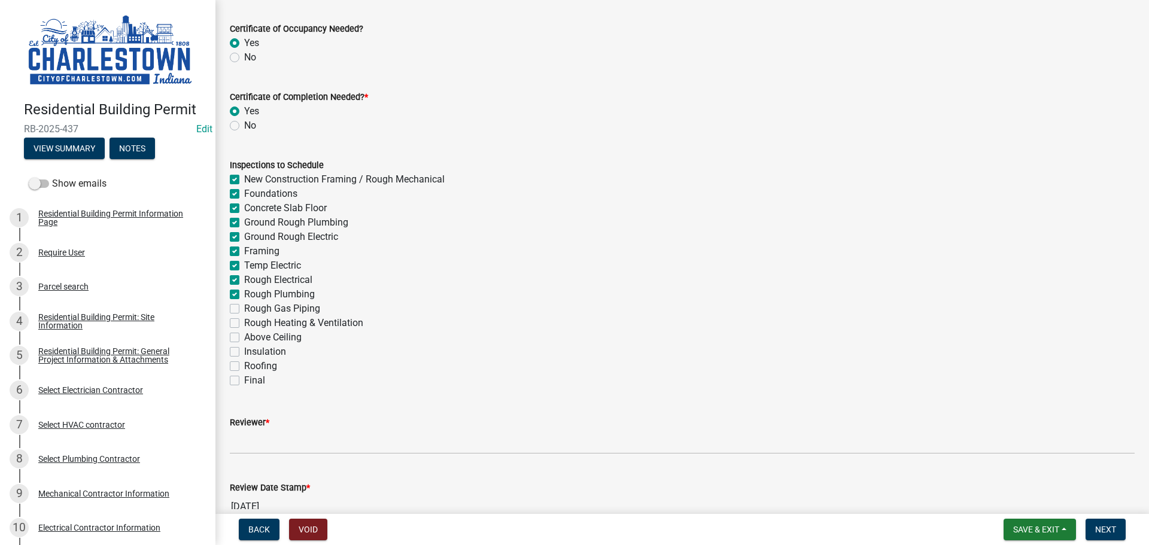
checkbox input "true"
checkbox input "false"
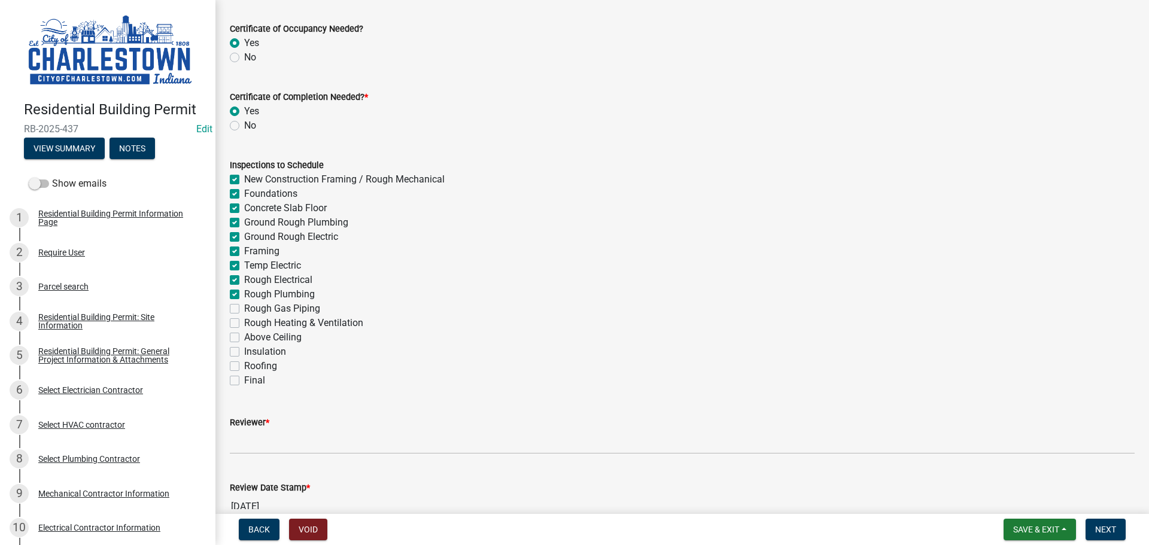
checkbox input "false"
click at [236, 318] on div "Rough Heating & Ventilation" at bounding box center [682, 323] width 905 height 14
click at [244, 311] on label "Rough Gas Piping" at bounding box center [282, 309] width 76 height 14
click at [244, 309] on input "Rough Gas Piping" at bounding box center [248, 306] width 8 height 8
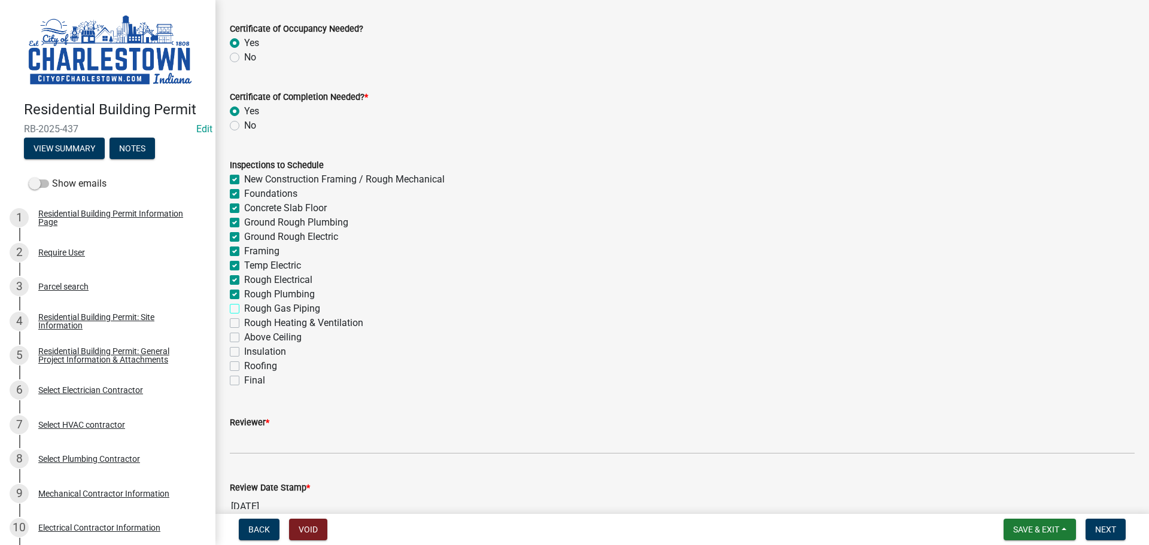
checkbox input "true"
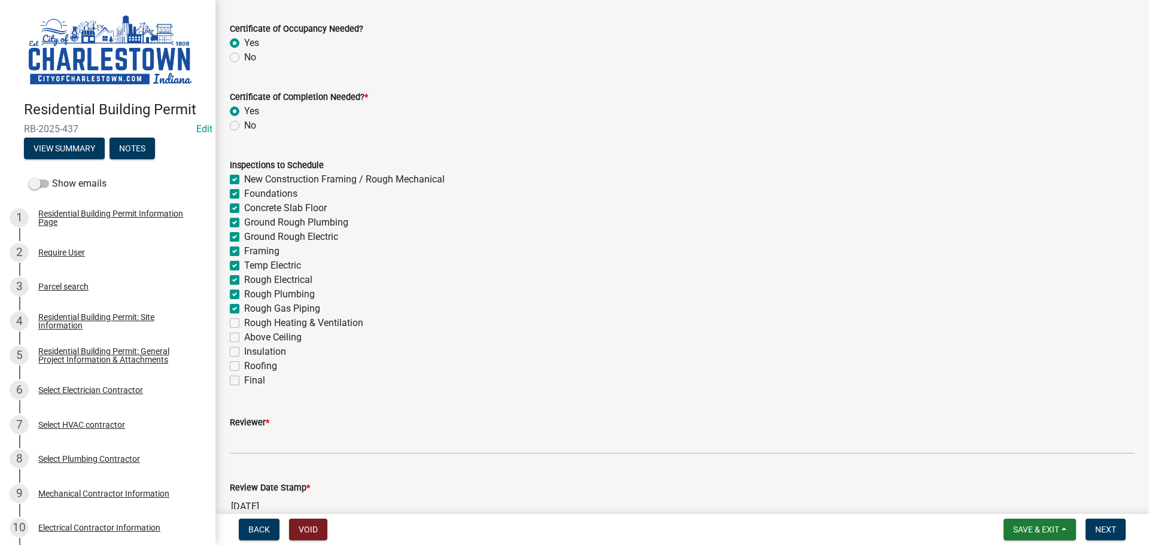
checkbox input "true"
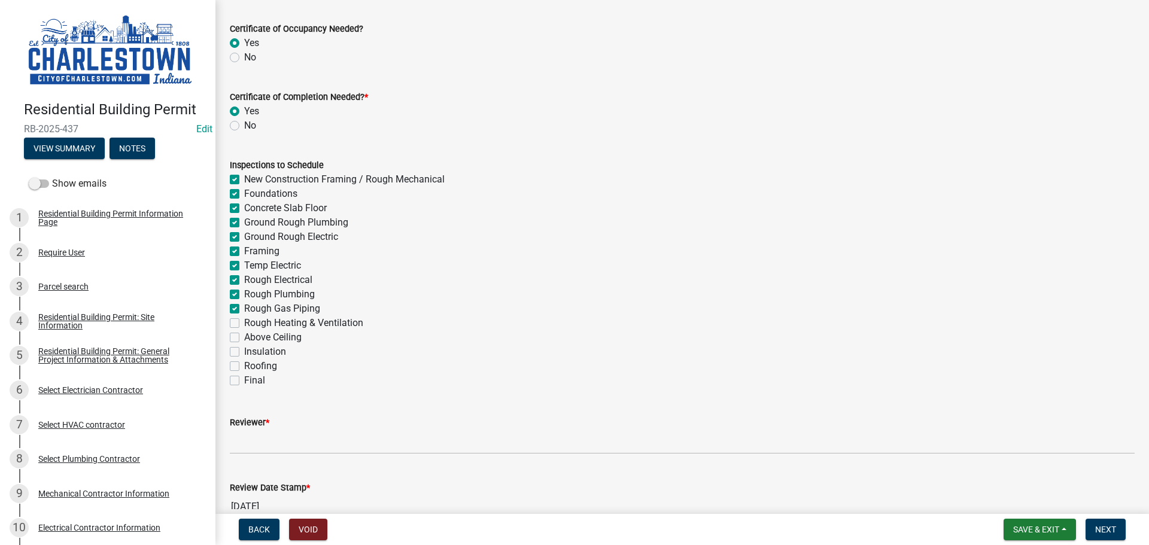
checkbox input "true"
checkbox input "false"
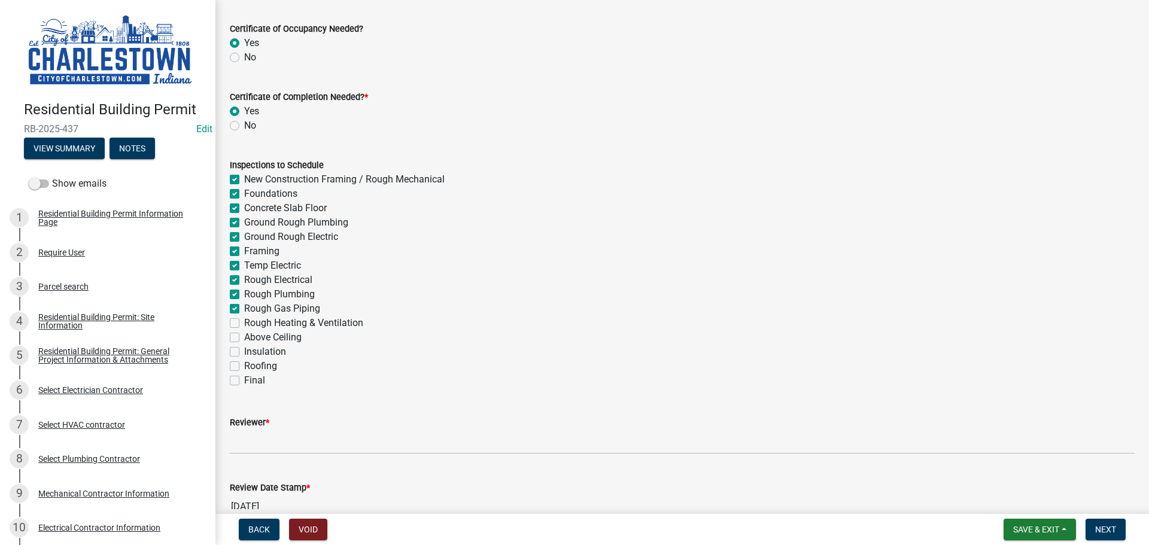
checkbox input "false"
click at [244, 321] on label "Rough Heating & Ventilation" at bounding box center [303, 323] width 119 height 14
click at [244, 321] on input "Rough Heating & Ventilation" at bounding box center [248, 320] width 8 height 8
checkbox input "true"
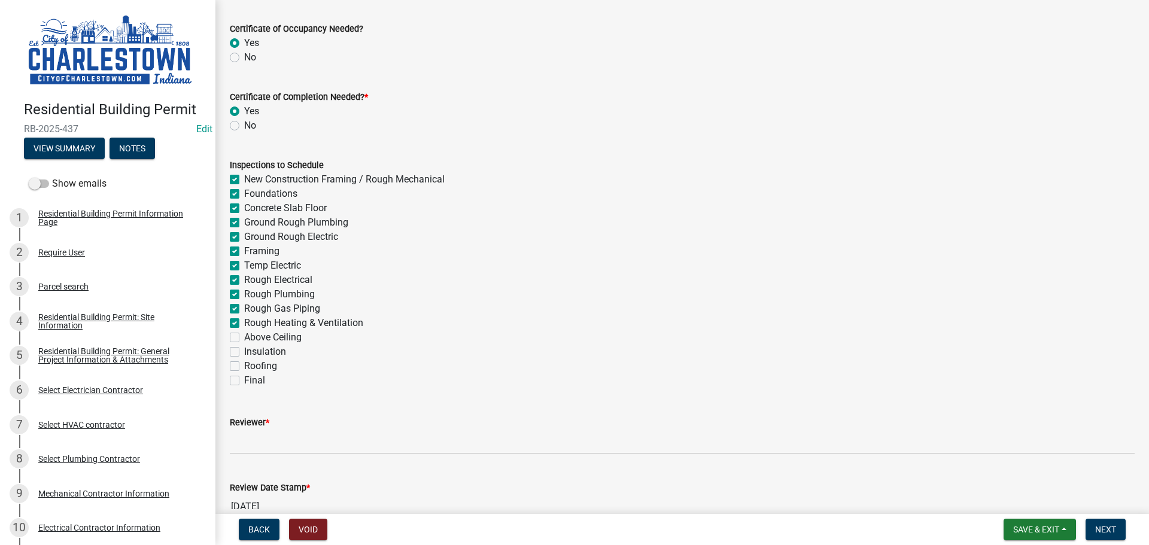
checkbox input "true"
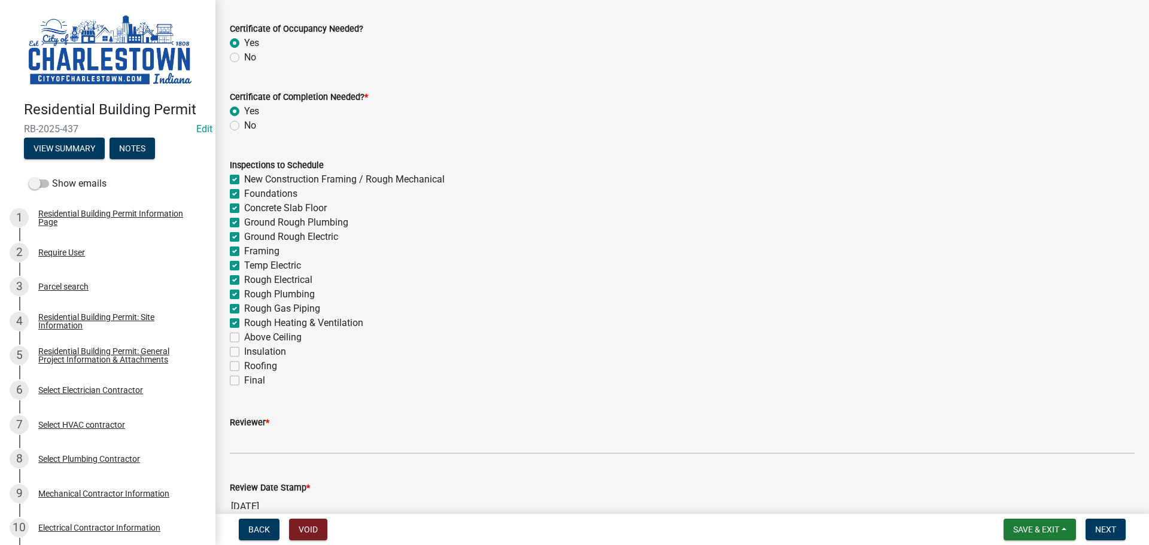
checkbox input "true"
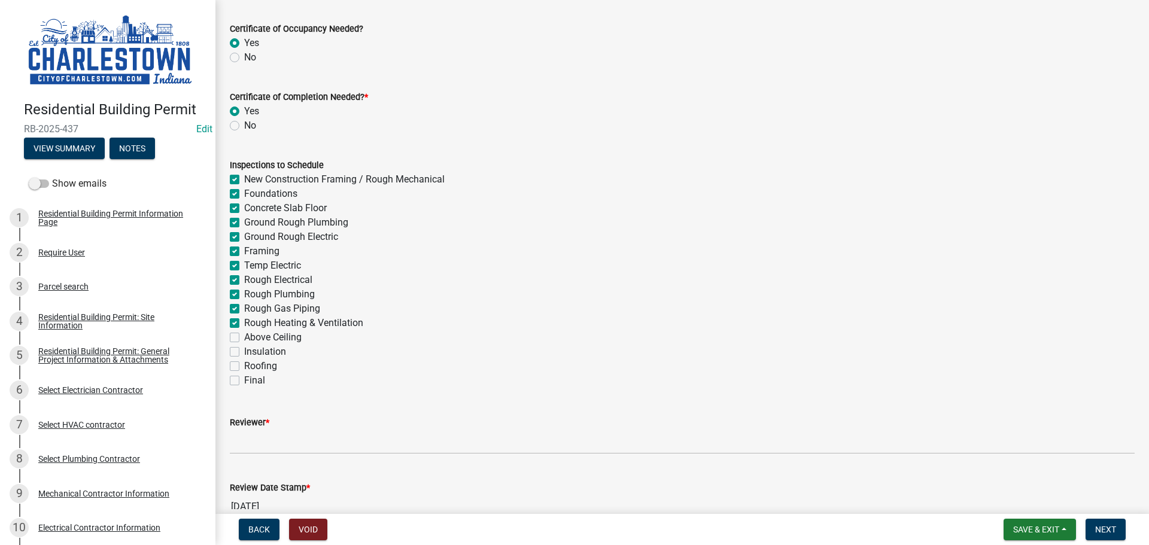
checkbox input "false"
click at [244, 337] on label "Above Ceiling" at bounding box center [272, 337] width 57 height 14
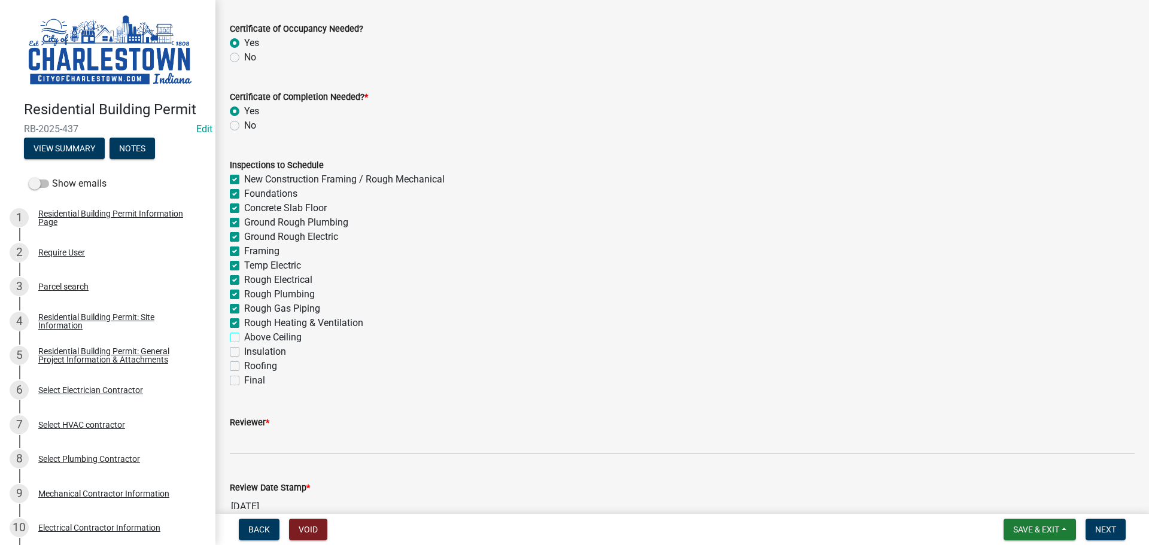
click at [244, 337] on input "Above Ceiling" at bounding box center [248, 334] width 8 height 8
checkbox input "true"
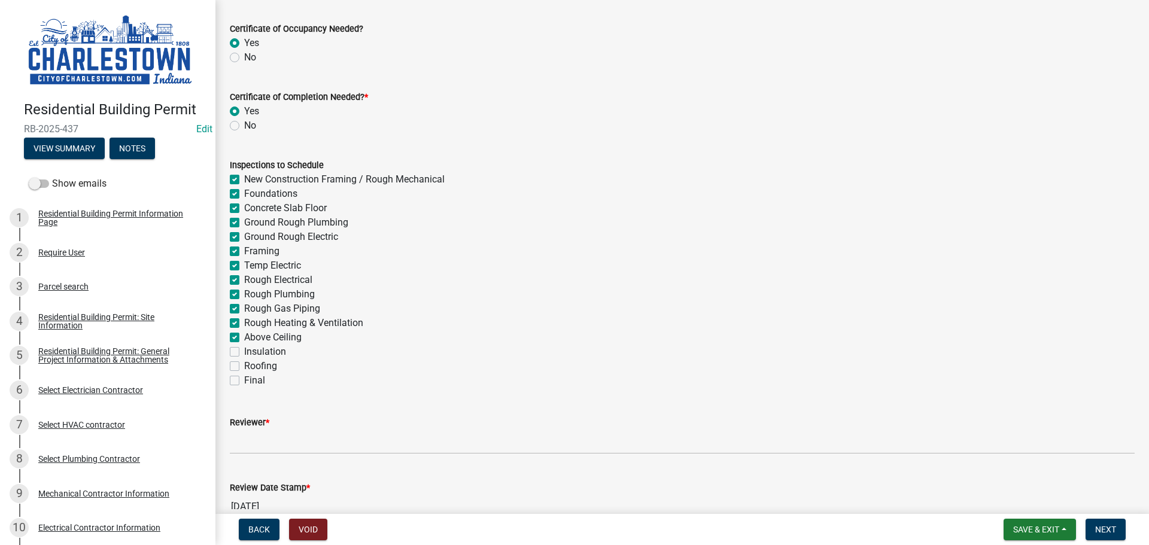
checkbox input "true"
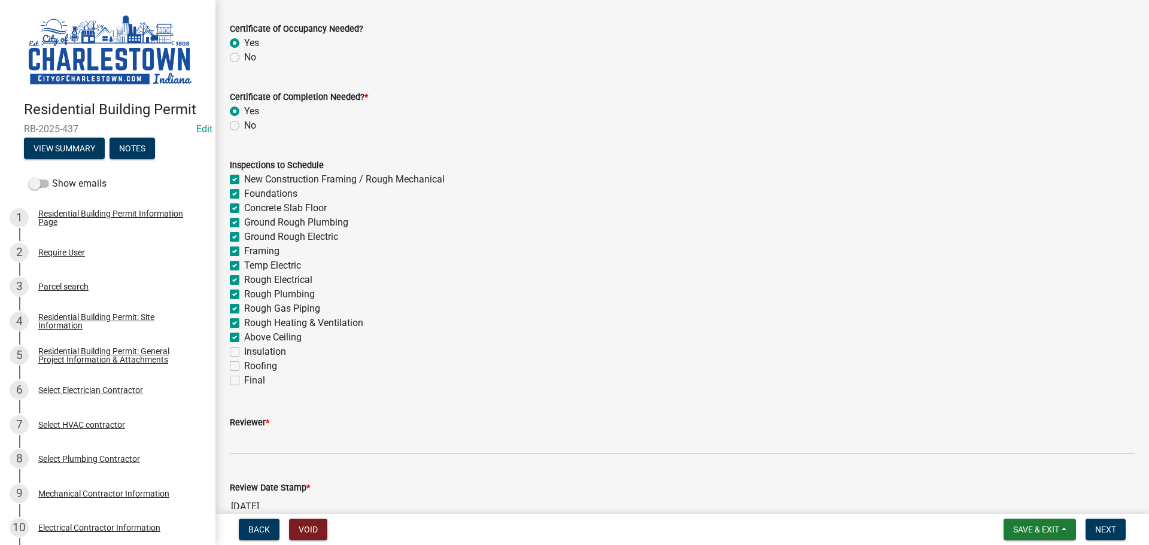
checkbox input "true"
checkbox input "false"
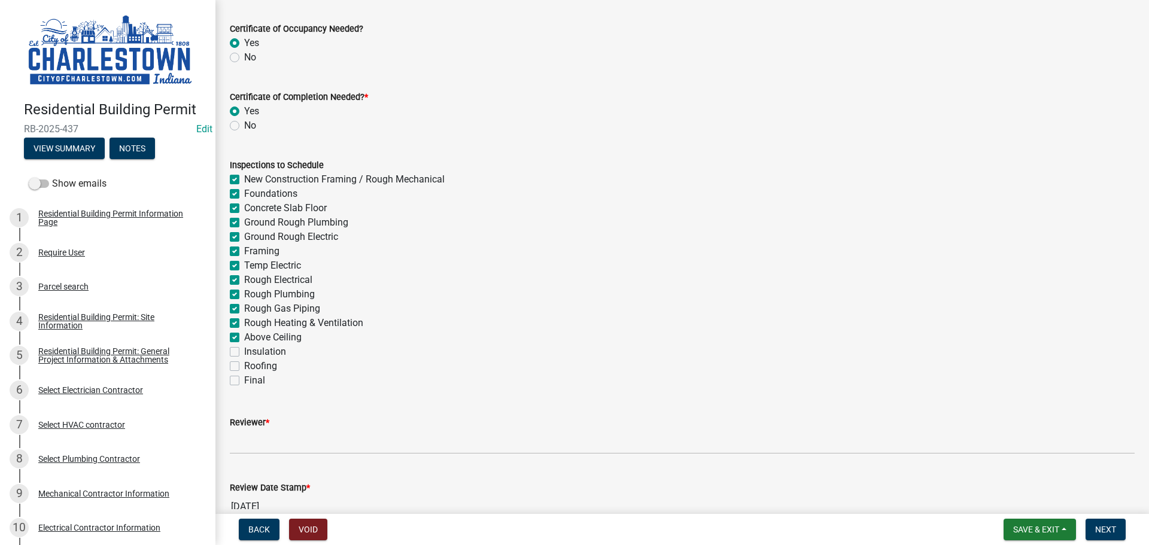
checkbox input "false"
click at [244, 353] on label "Insulation" at bounding box center [265, 352] width 42 height 14
click at [244, 352] on input "Insulation" at bounding box center [248, 349] width 8 height 8
click at [244, 365] on label "Roofing" at bounding box center [260, 366] width 33 height 14
click at [244, 365] on input "Roofing" at bounding box center [248, 363] width 8 height 8
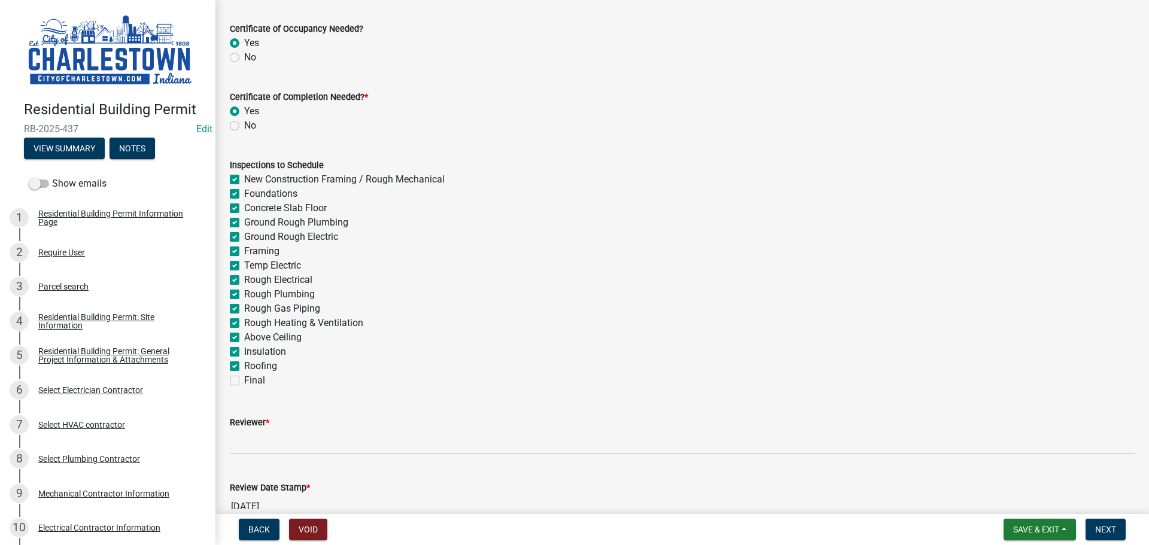
click at [237, 375] on div "Final" at bounding box center [682, 380] width 905 height 14
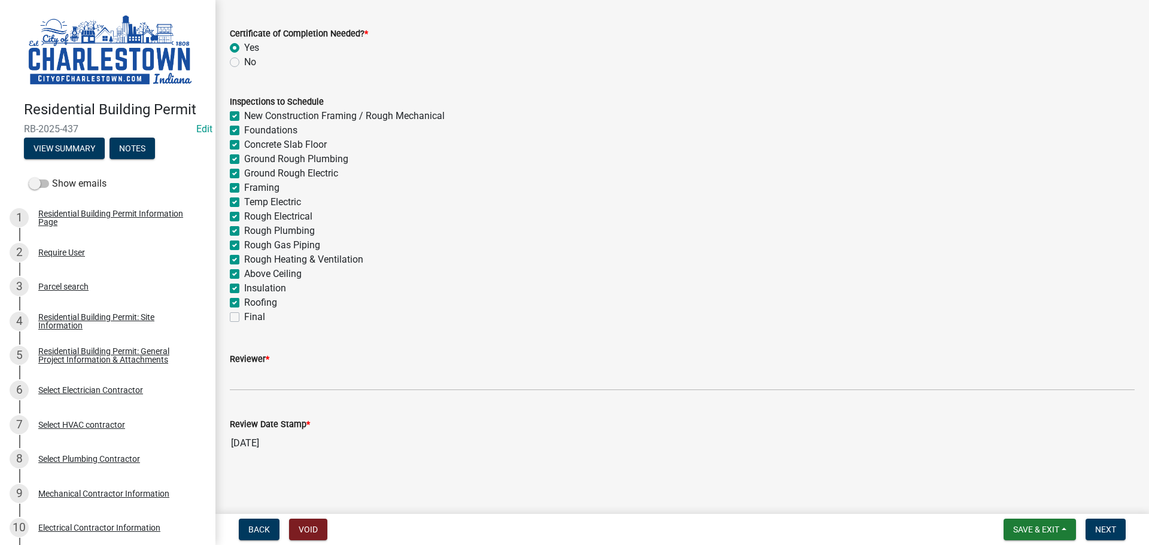
scroll to position [305, 0]
click at [244, 315] on label "Final" at bounding box center [254, 315] width 21 height 14
click at [244, 315] on input "Final" at bounding box center [248, 312] width 8 height 8
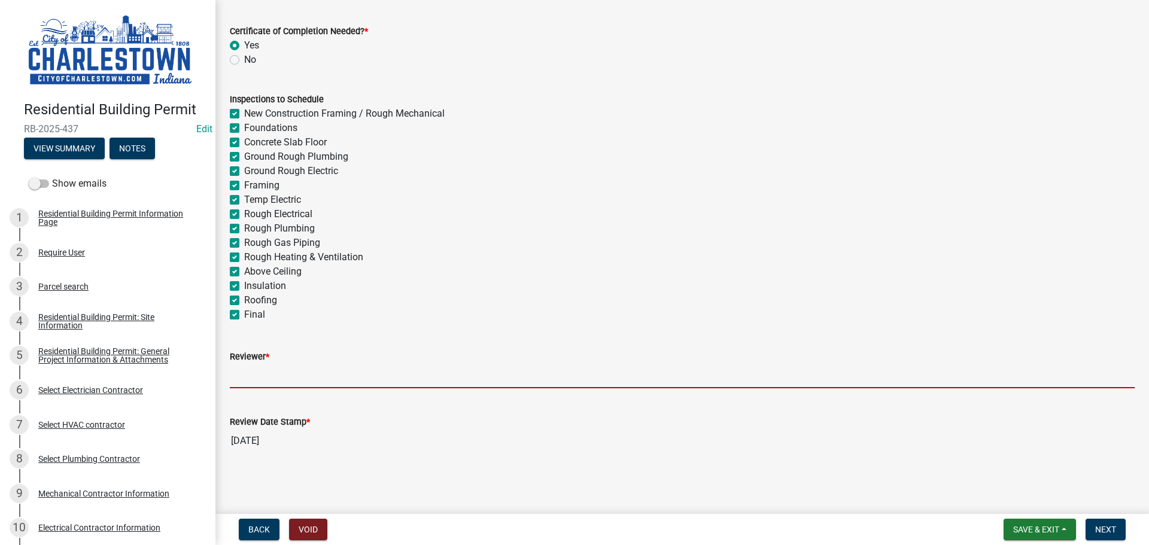
click at [265, 377] on input "Reviewer *" at bounding box center [682, 376] width 905 height 25
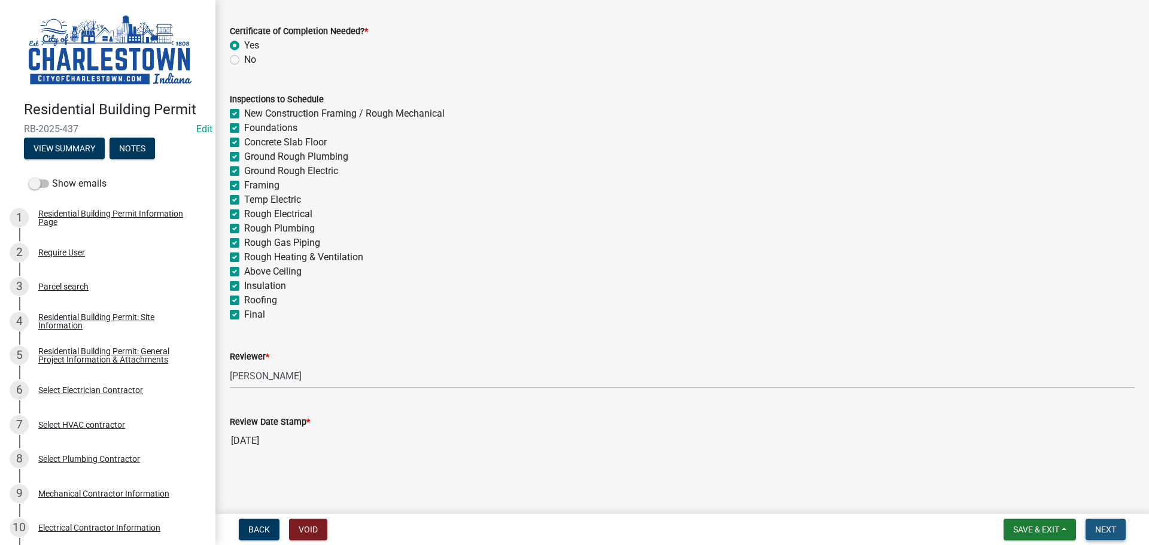
click at [1108, 528] on span "Next" at bounding box center [1105, 530] width 21 height 10
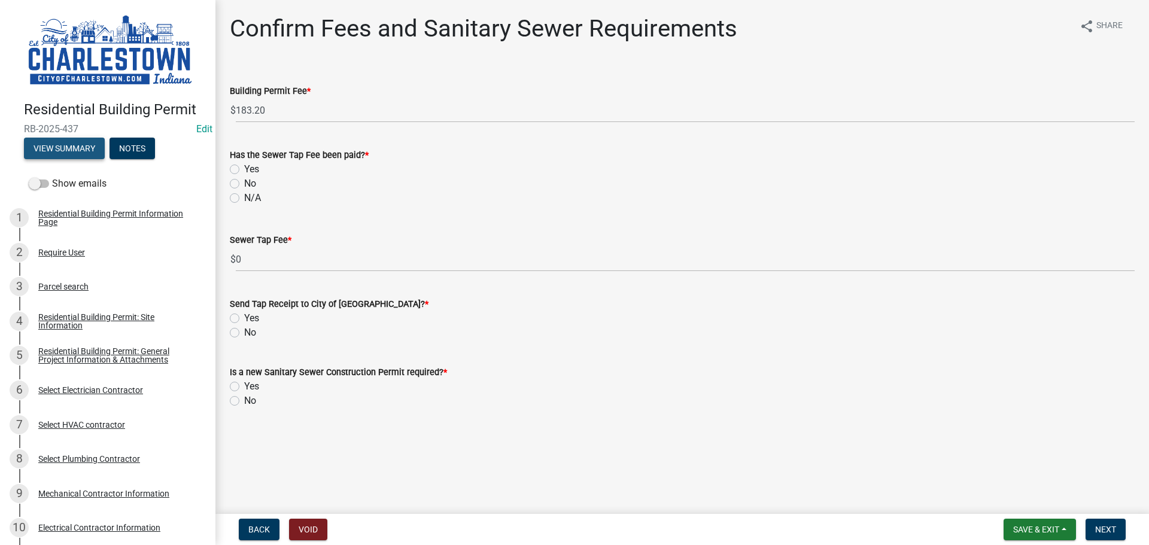
click at [63, 141] on button "View Summary" at bounding box center [64, 149] width 81 height 22
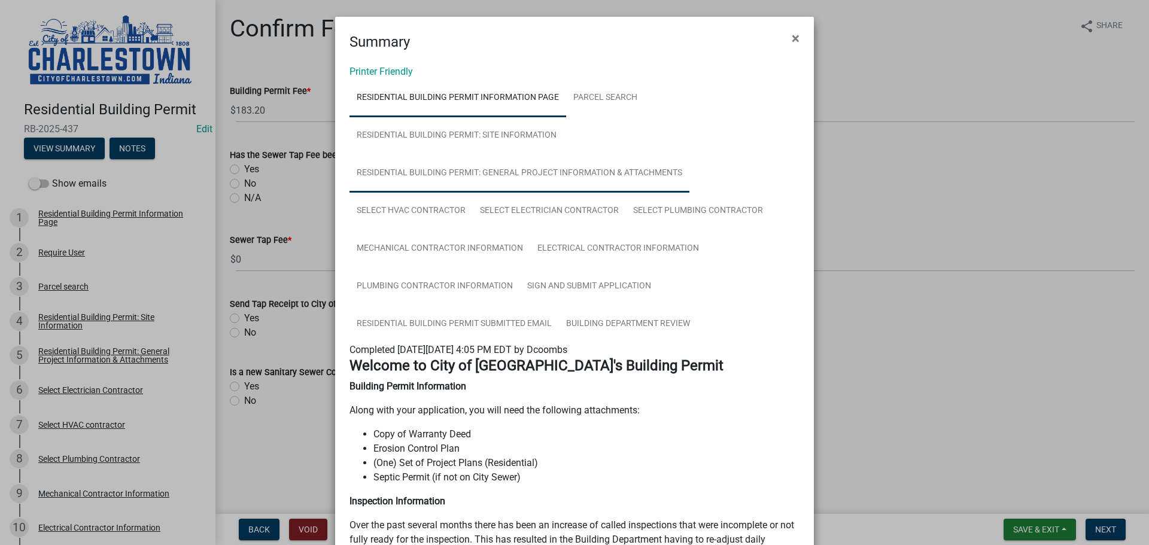
click at [537, 172] on link "Residential Building Permit: General Project Information & Attachments" at bounding box center [520, 173] width 340 height 38
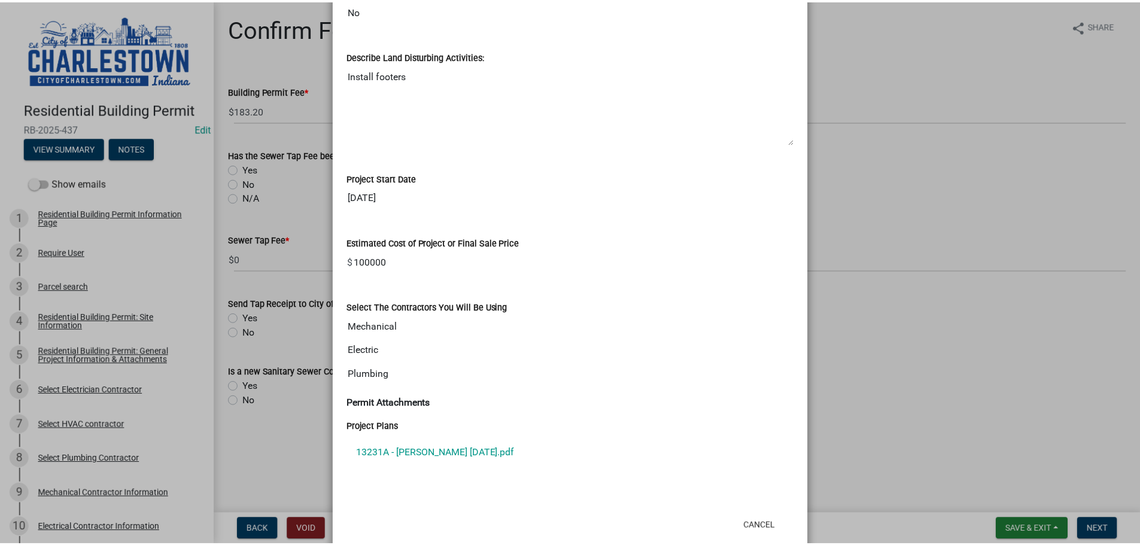
scroll to position [831, 0]
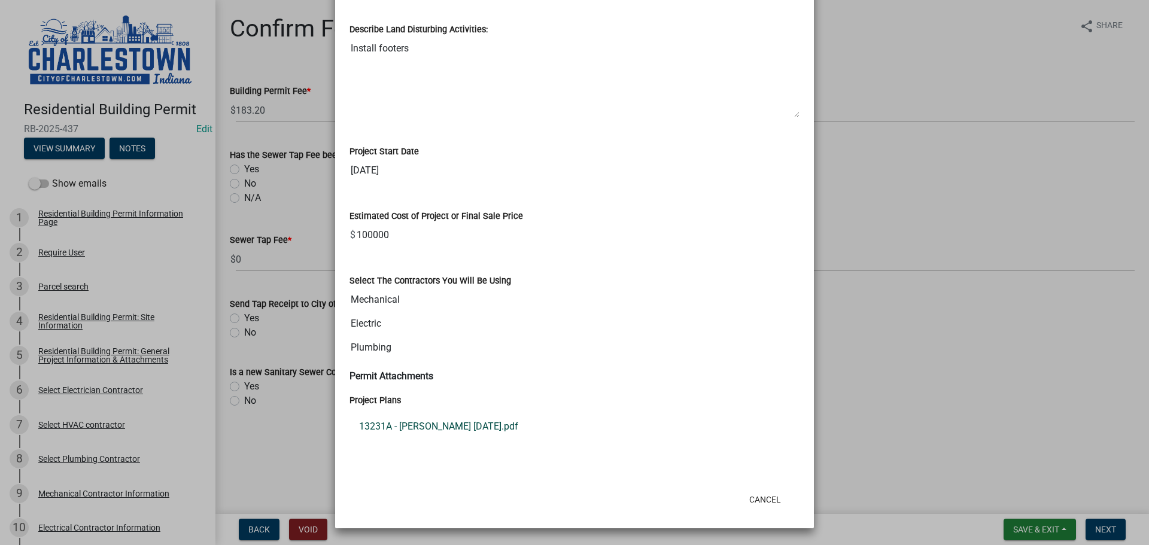
click at [459, 425] on link "13231A - [PERSON_NAME] [DATE].pdf" at bounding box center [575, 426] width 450 height 29
click at [288, 107] on ngb-modal-window "Summary × Printer Friendly Residential Building Permit Information Page Parcel …" at bounding box center [574, 272] width 1149 height 545
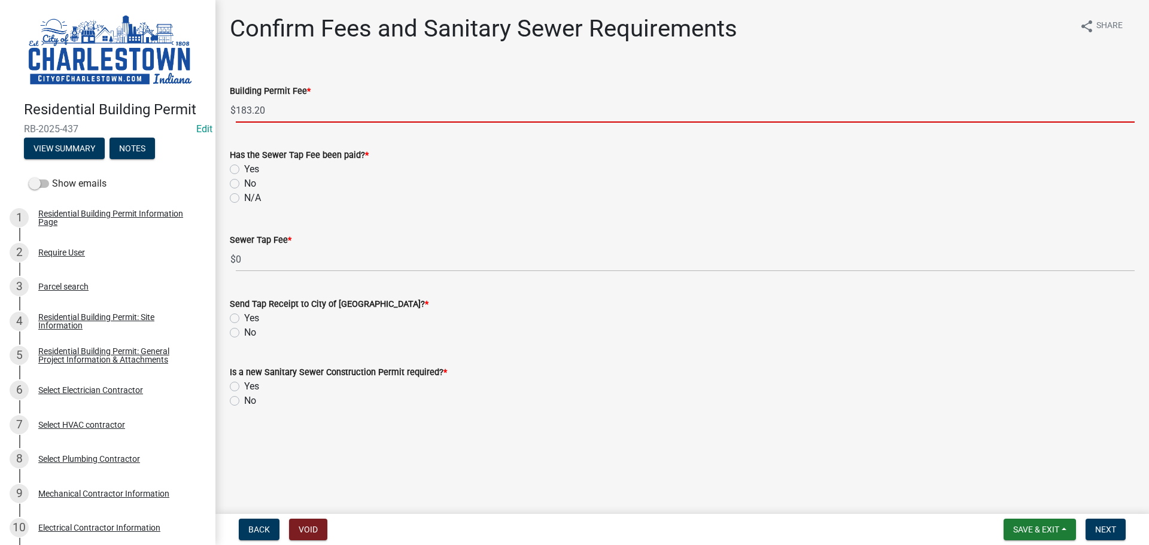
click at [277, 108] on input "183.20" at bounding box center [685, 110] width 899 height 25
click at [244, 183] on label "No" at bounding box center [250, 184] width 12 height 14
click at [244, 183] on input "No" at bounding box center [248, 181] width 8 height 8
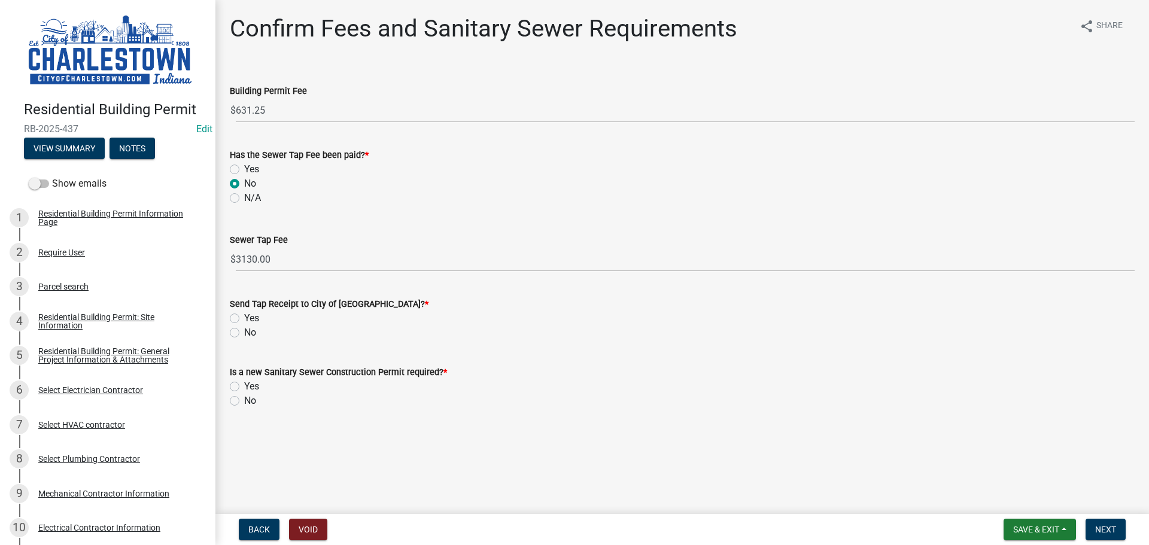
click at [244, 333] on label "No" at bounding box center [250, 333] width 12 height 14
click at [244, 333] on input "No" at bounding box center [248, 330] width 8 height 8
click at [244, 401] on label "No" at bounding box center [250, 401] width 12 height 14
click at [244, 401] on input "No" at bounding box center [248, 398] width 8 height 8
click at [1111, 527] on span "Next" at bounding box center [1105, 530] width 21 height 10
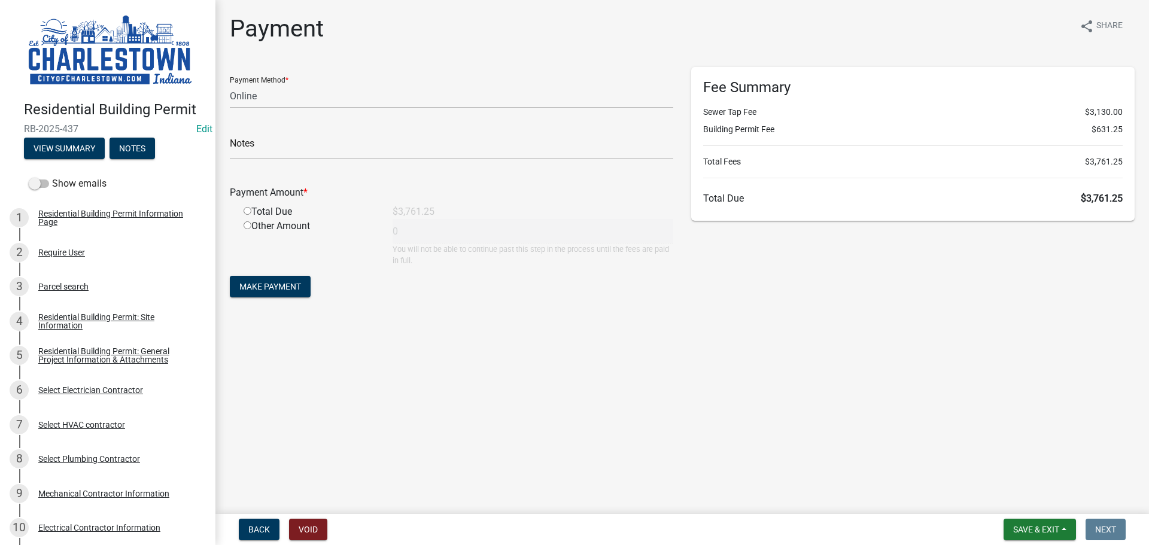
click at [246, 211] on input "radio" at bounding box center [248, 211] width 8 height 8
click at [247, 226] on input "radio" at bounding box center [248, 225] width 8 height 8
click at [1034, 529] on span "Save & Exit" at bounding box center [1036, 530] width 46 height 10
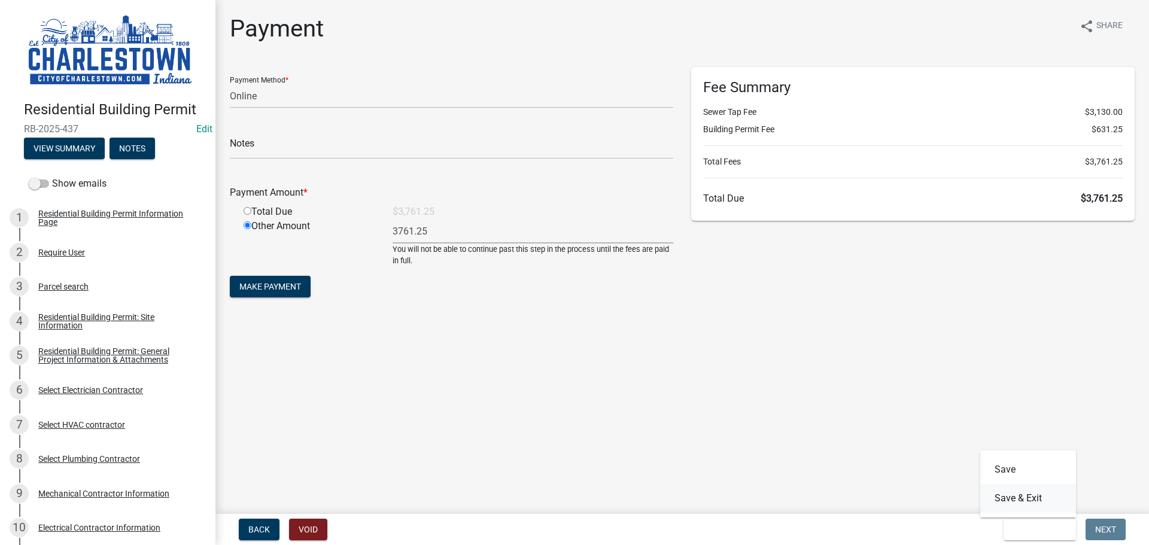
click at [1008, 500] on button "Save & Exit" at bounding box center [1028, 498] width 96 height 29
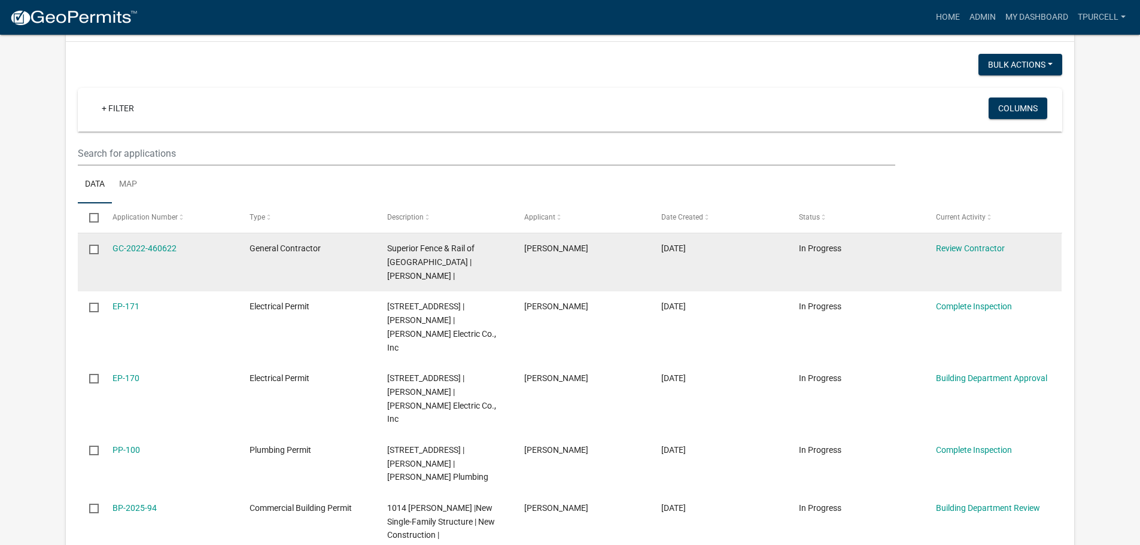
scroll to position [521, 0]
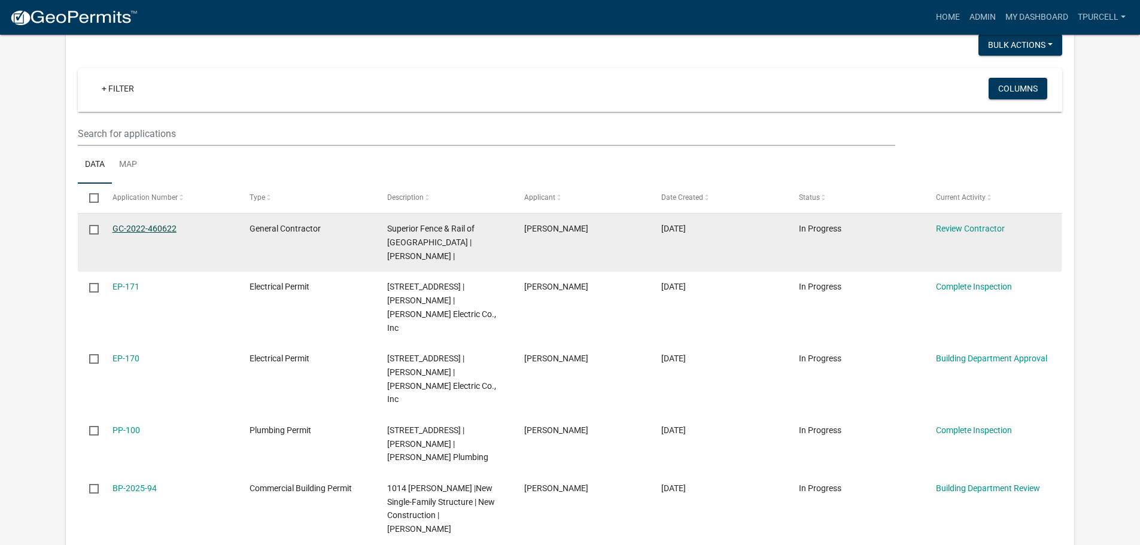
click at [134, 233] on link "GC-2022-460622" at bounding box center [145, 229] width 64 height 10
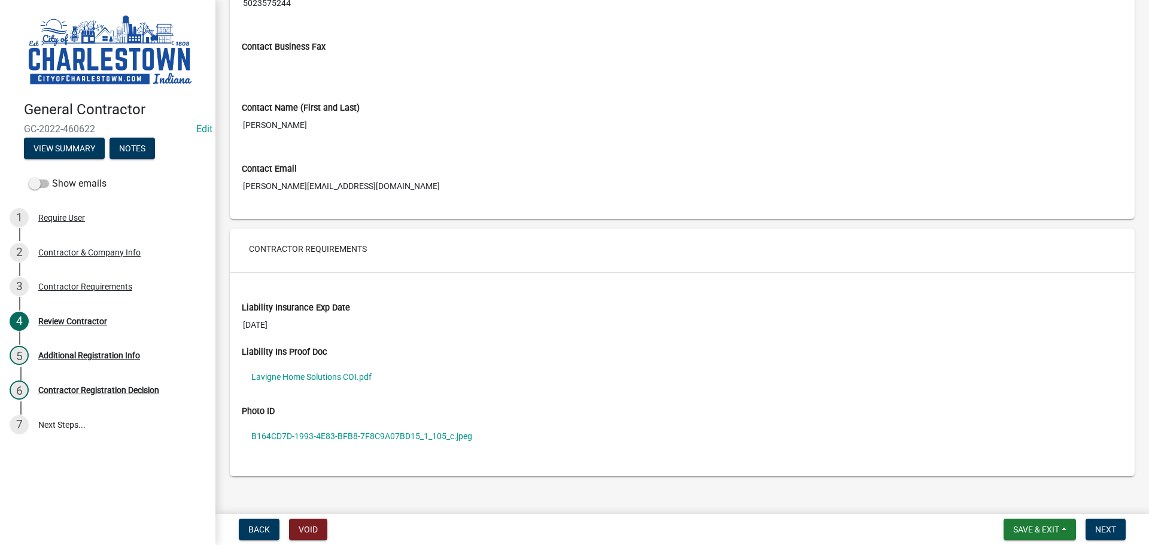
scroll to position [601, 0]
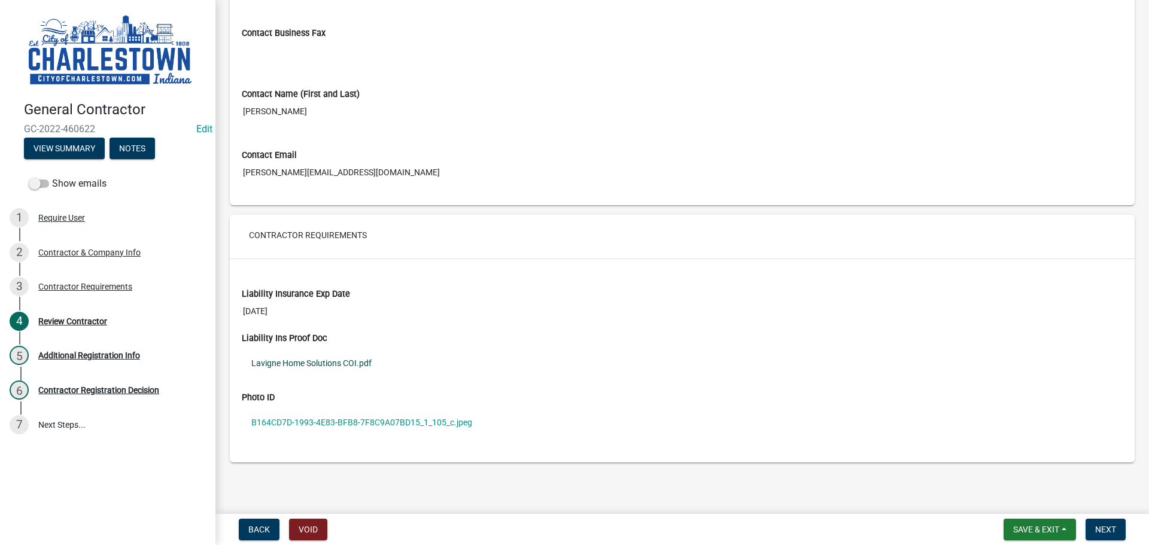
click at [333, 355] on link "Lavigne Home Solutions COI.pdf" at bounding box center [682, 364] width 881 height 28
click at [341, 420] on link "B164CD7D-1993-4E83-BFB8-7F8C9A07BD15_1_105_c.jpeg" at bounding box center [682, 423] width 881 height 28
click at [1114, 525] on span "Next" at bounding box center [1105, 530] width 21 height 10
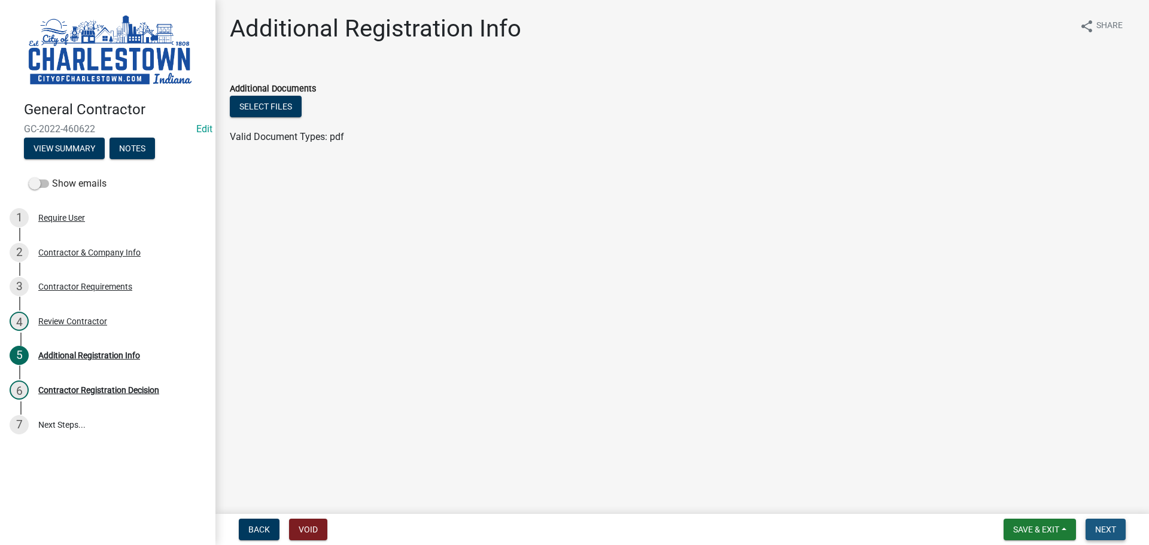
click at [1100, 532] on span "Next" at bounding box center [1105, 530] width 21 height 10
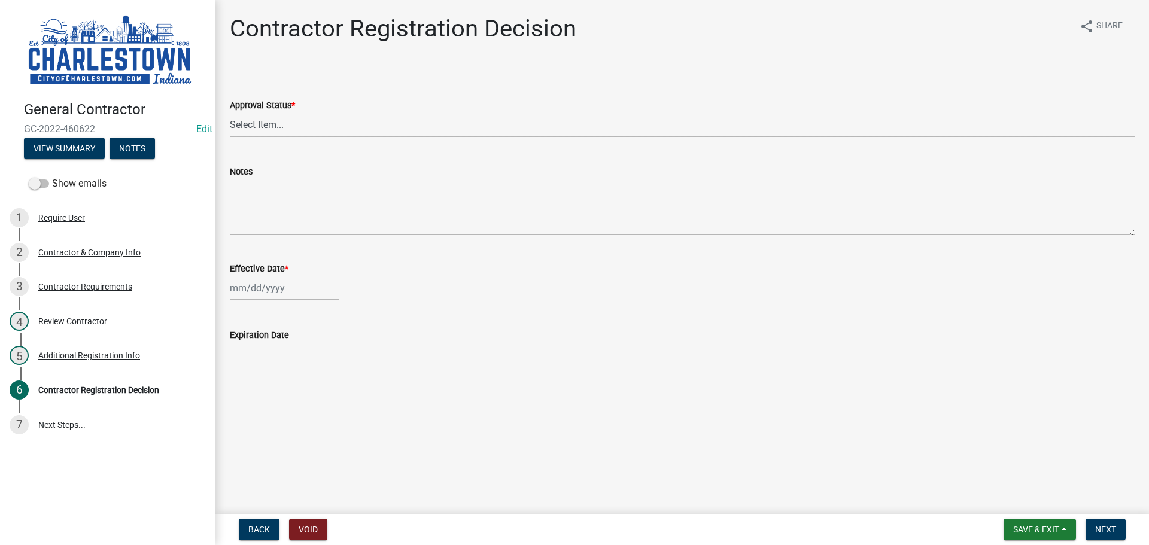
click at [262, 129] on select "Select Item... Approved Denied" at bounding box center [682, 125] width 905 height 25
click at [230, 113] on select "Select Item... Approved Denied" at bounding box center [682, 125] width 905 height 25
click at [268, 293] on div at bounding box center [285, 288] width 110 height 25
click at [263, 391] on div "12" at bounding box center [260, 390] width 19 height 19
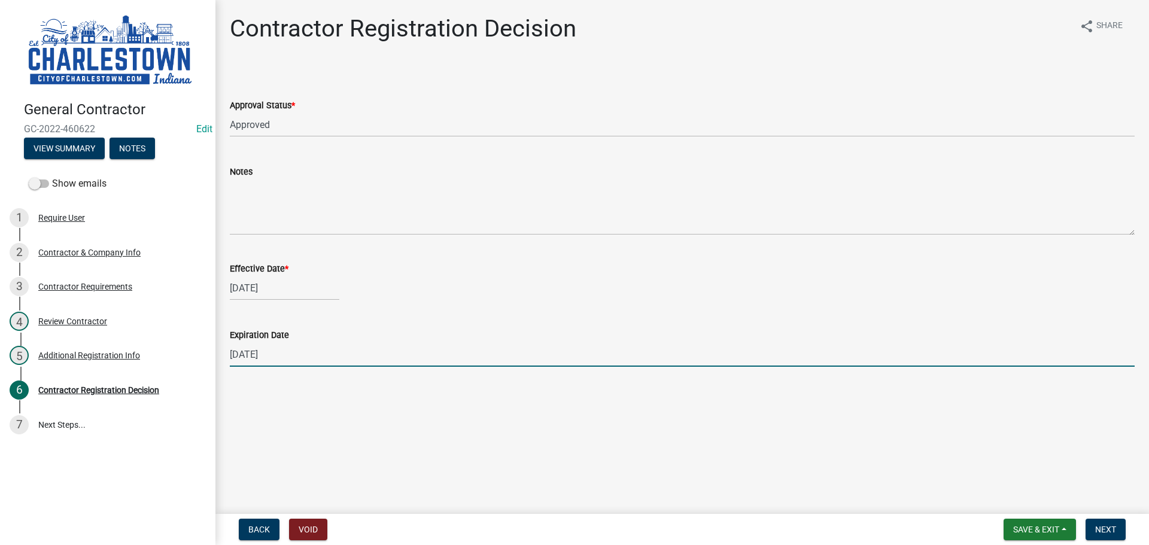
click at [282, 353] on input "[DATE]" at bounding box center [682, 354] width 905 height 25
click at [1098, 526] on span "Next" at bounding box center [1105, 530] width 21 height 10
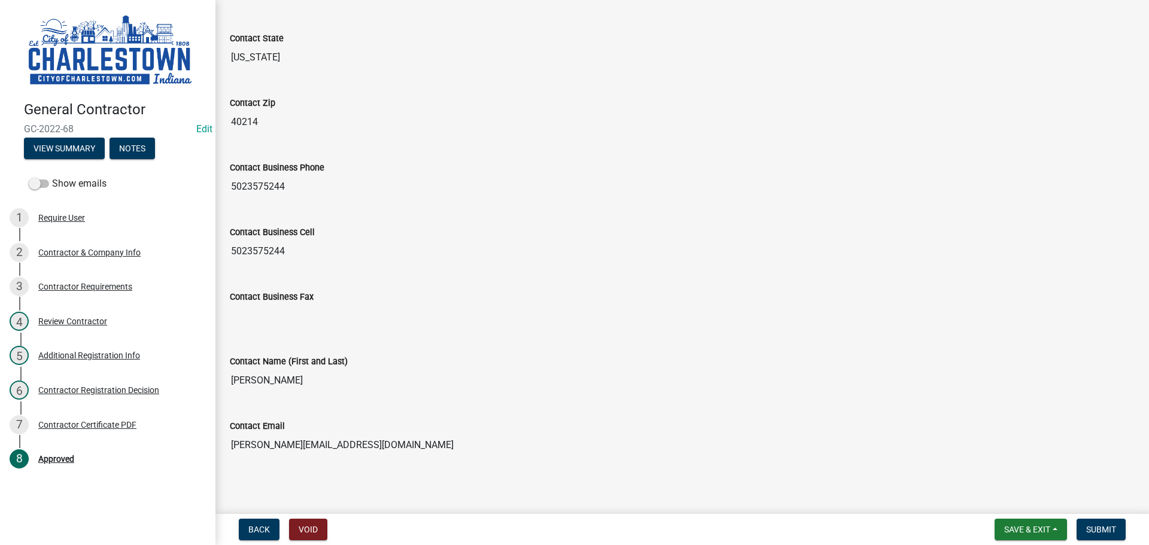
scroll to position [434, 0]
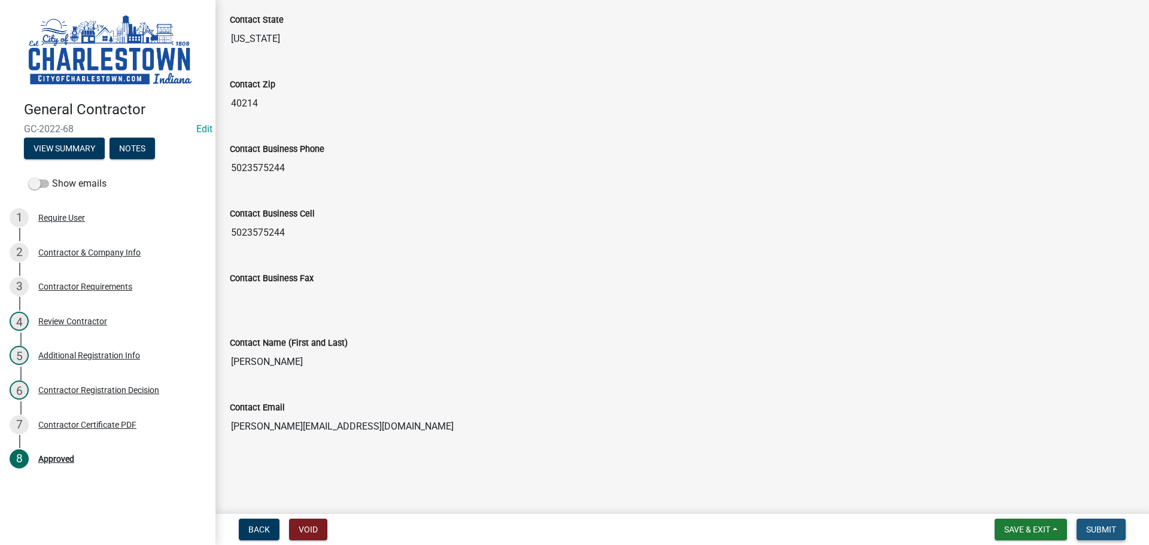
click at [1099, 525] on span "Submit" at bounding box center [1101, 530] width 30 height 10
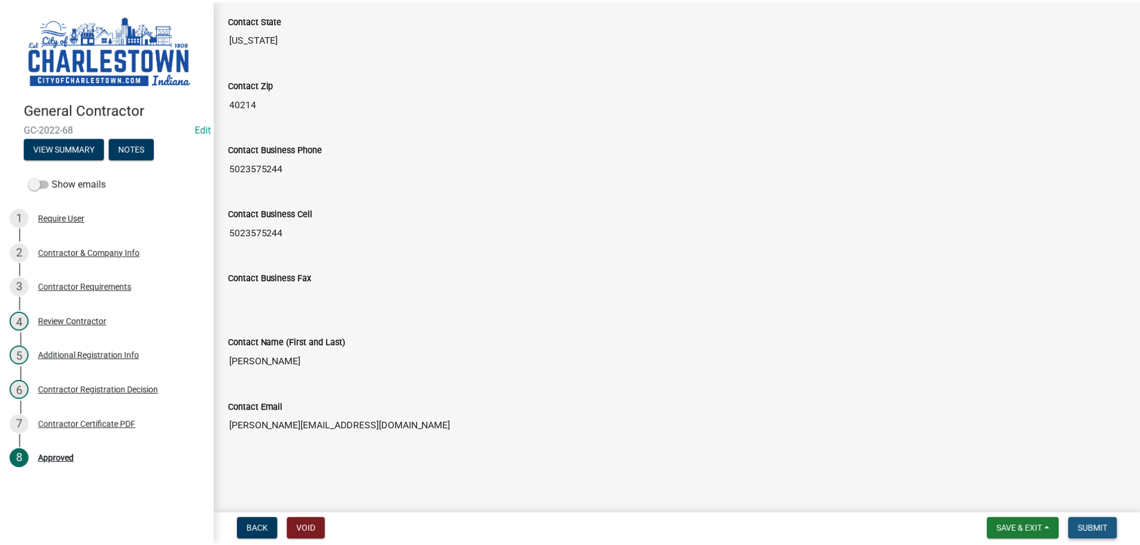
scroll to position [0, 0]
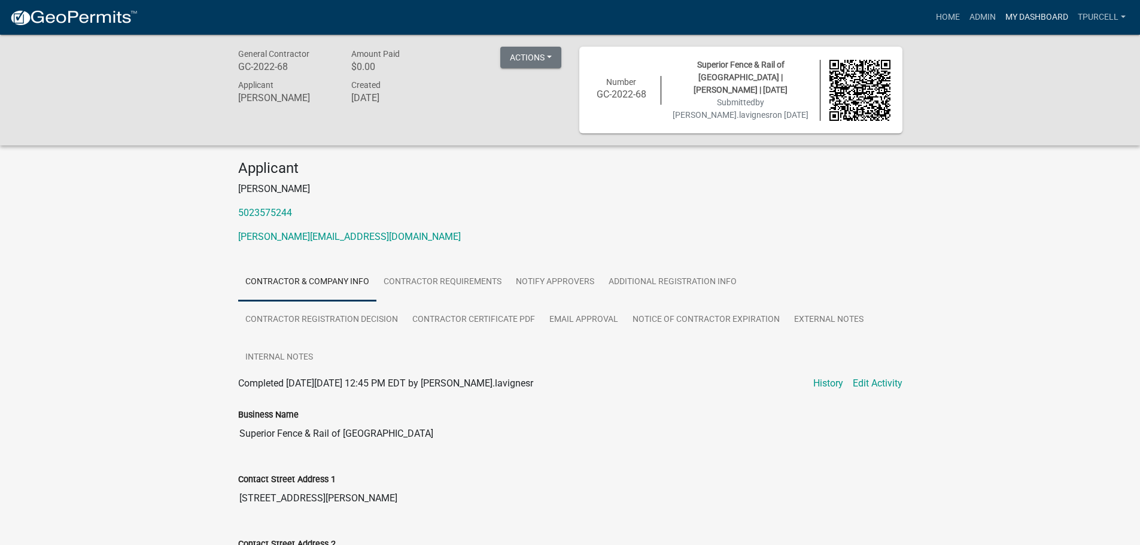
click at [1041, 18] on link "My Dashboard" at bounding box center [1037, 17] width 72 height 23
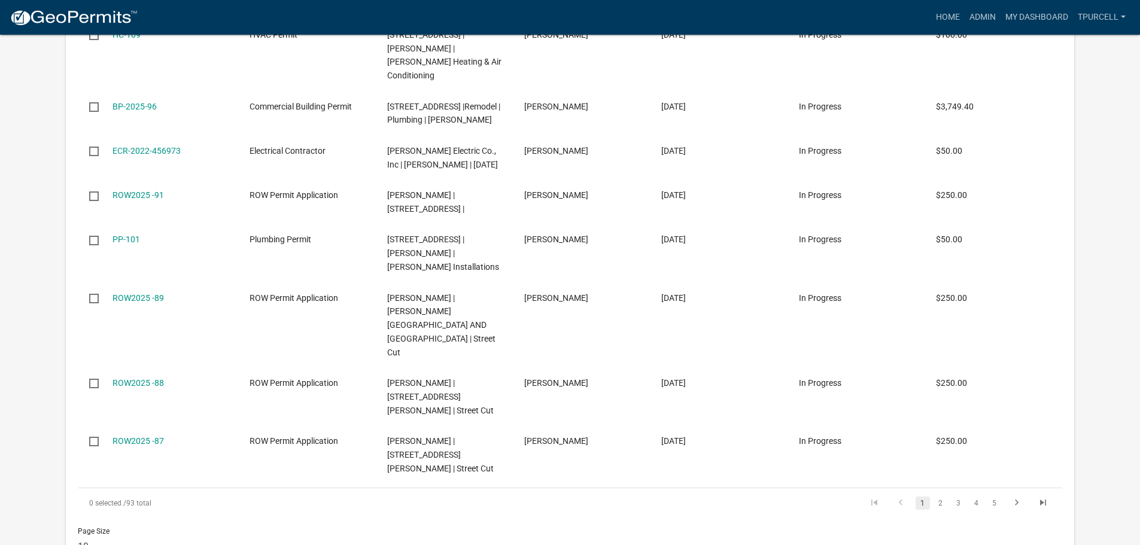
scroll to position [1975, 0]
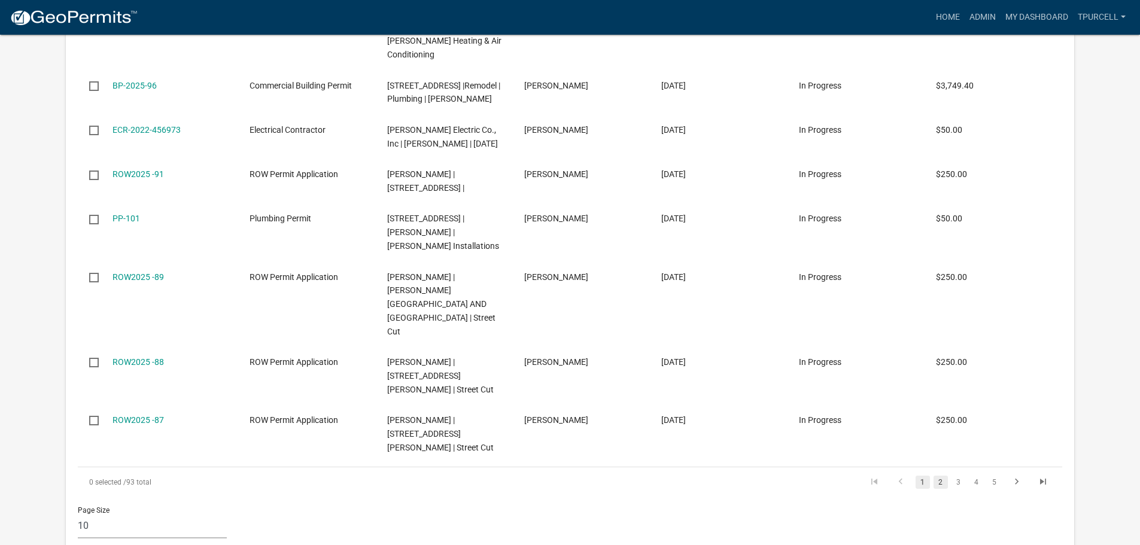
click at [938, 476] on link "2" at bounding box center [941, 482] width 14 height 13
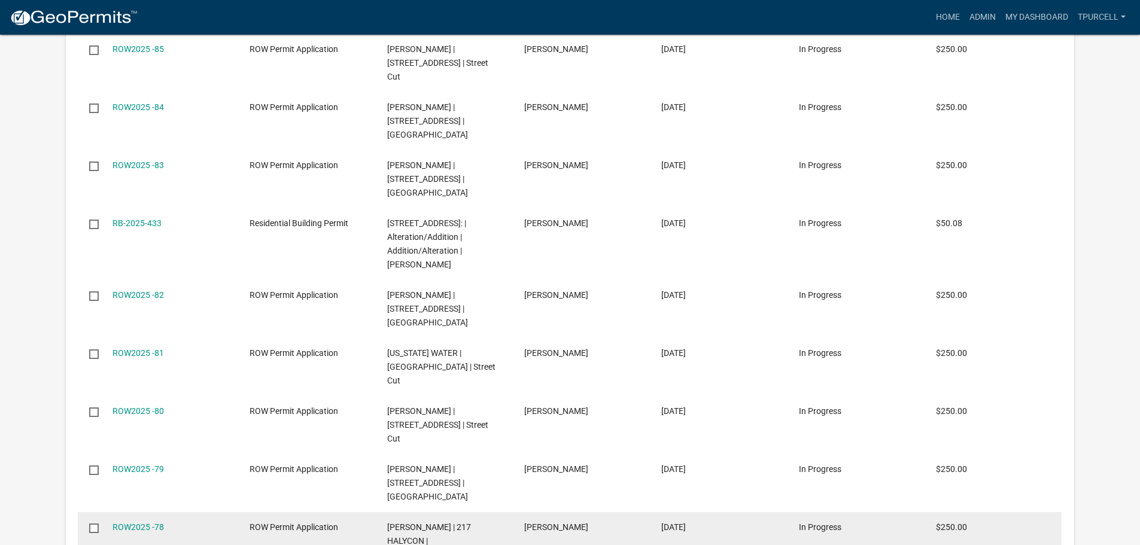
scroll to position [1874, 0]
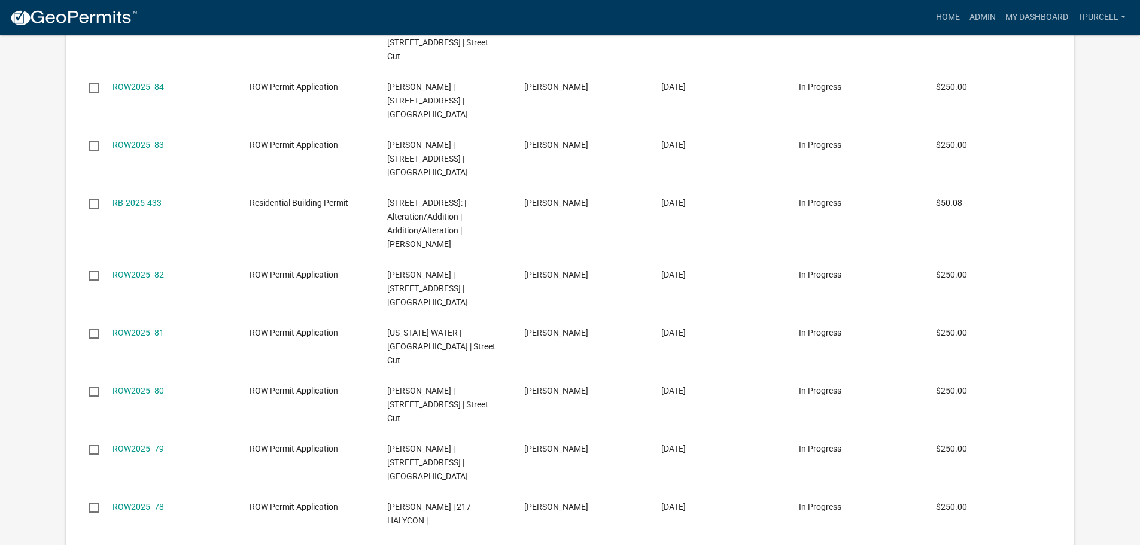
click at [959, 545] on link "3" at bounding box center [959, 555] width 14 height 13
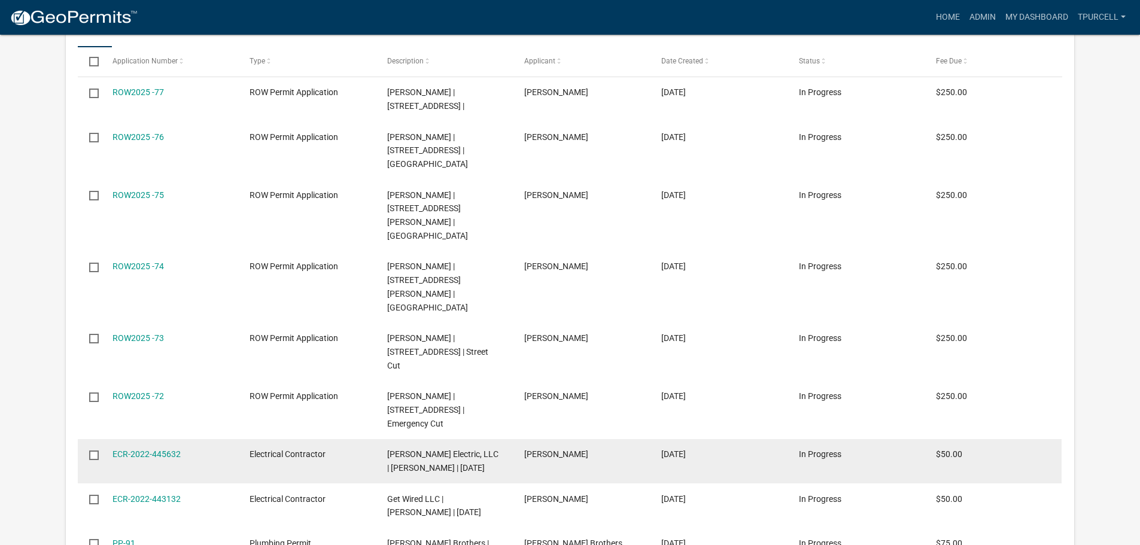
scroll to position [1755, 0]
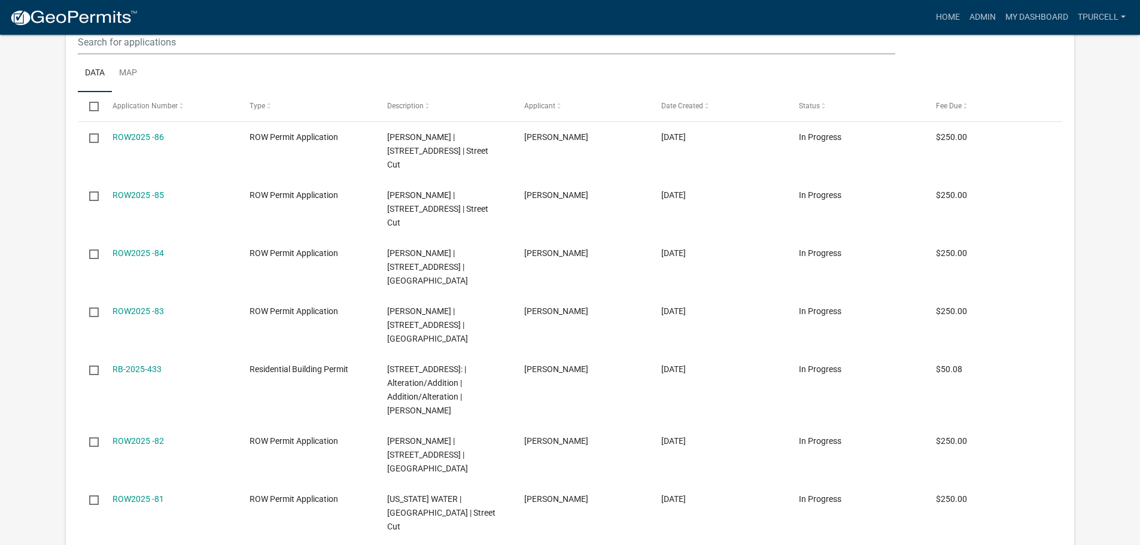
scroll to position [2054, 0]
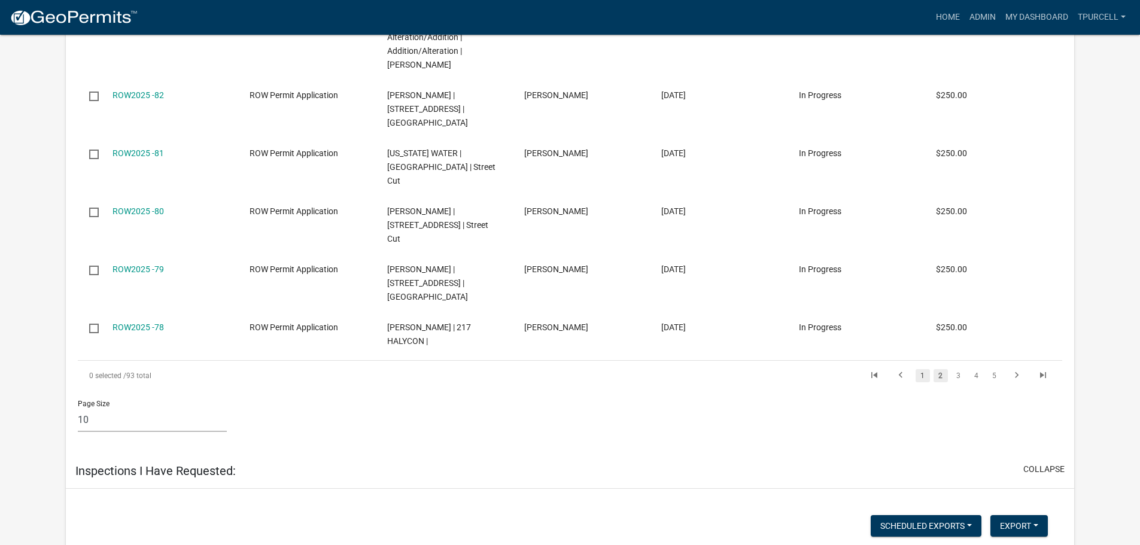
click at [924, 369] on link "1" at bounding box center [923, 375] width 14 height 13
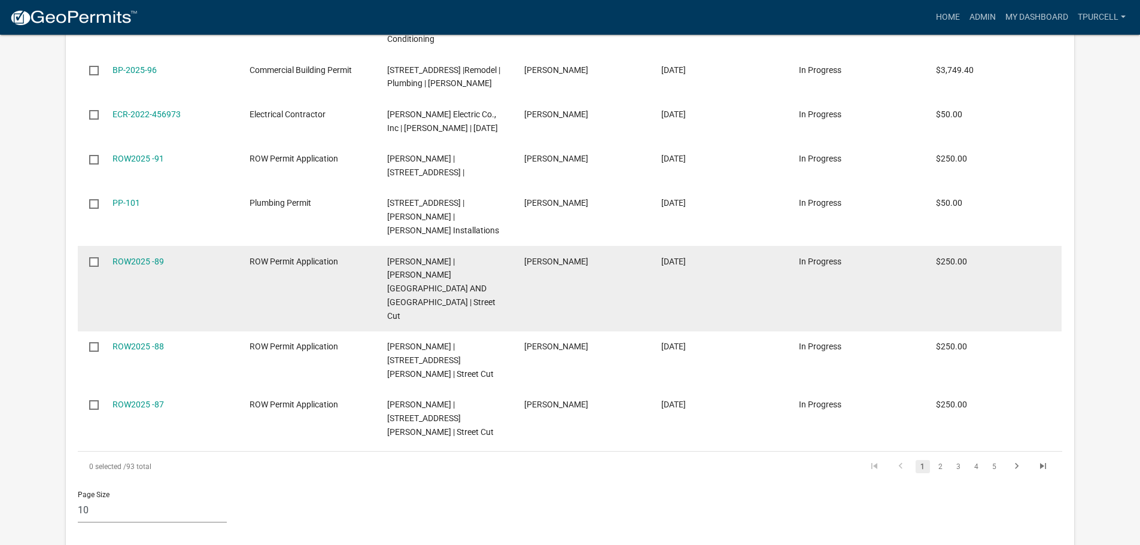
scroll to position [1962, 0]
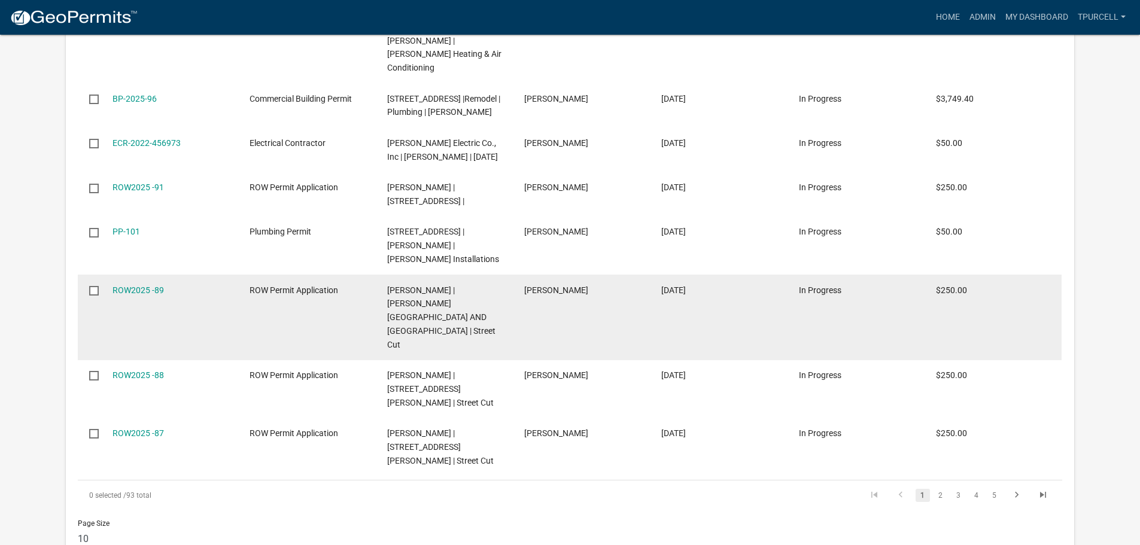
click at [93, 286] on input "checkbox" at bounding box center [93, 290] width 8 height 8
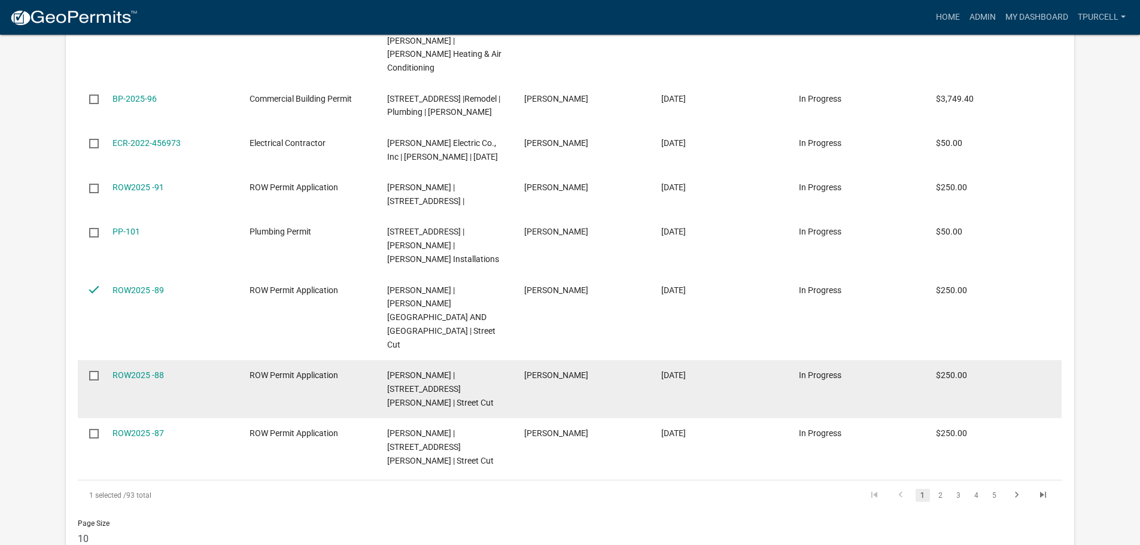
click at [95, 371] on input "checkbox" at bounding box center [93, 375] width 8 height 8
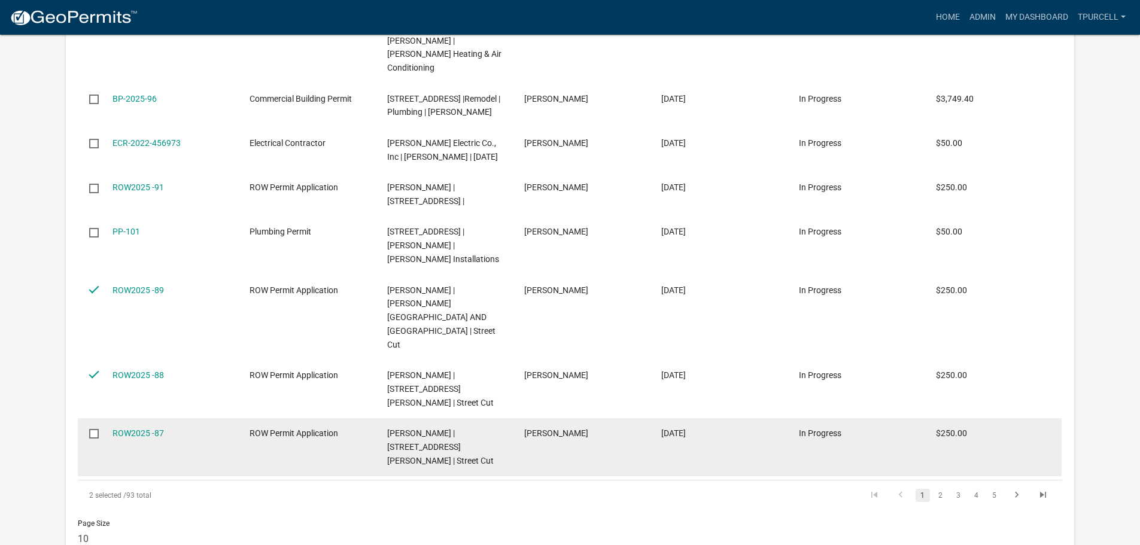
click at [94, 429] on input "checkbox" at bounding box center [93, 433] width 8 height 8
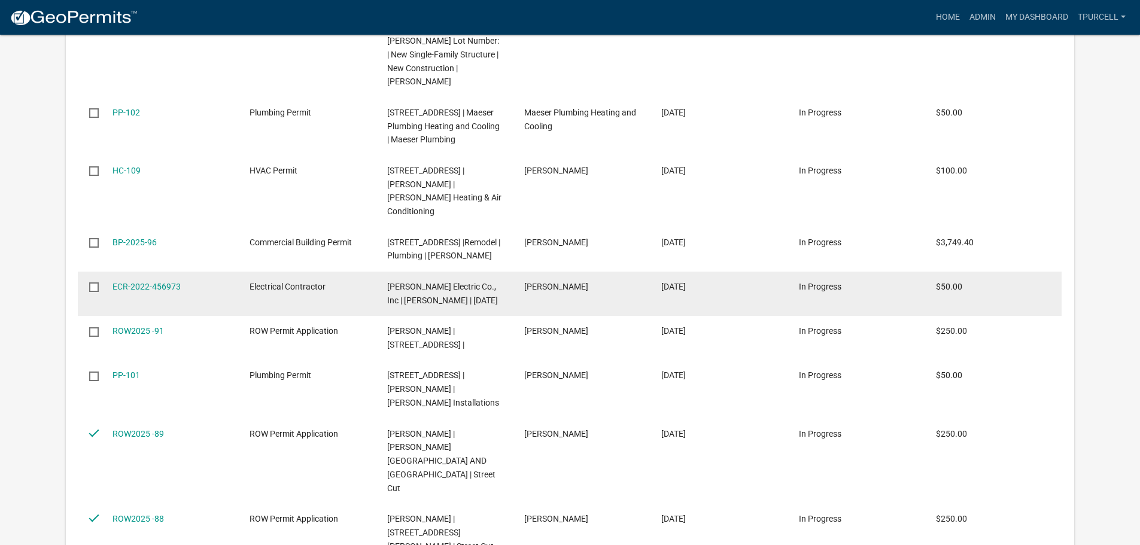
scroll to position [1902, 0]
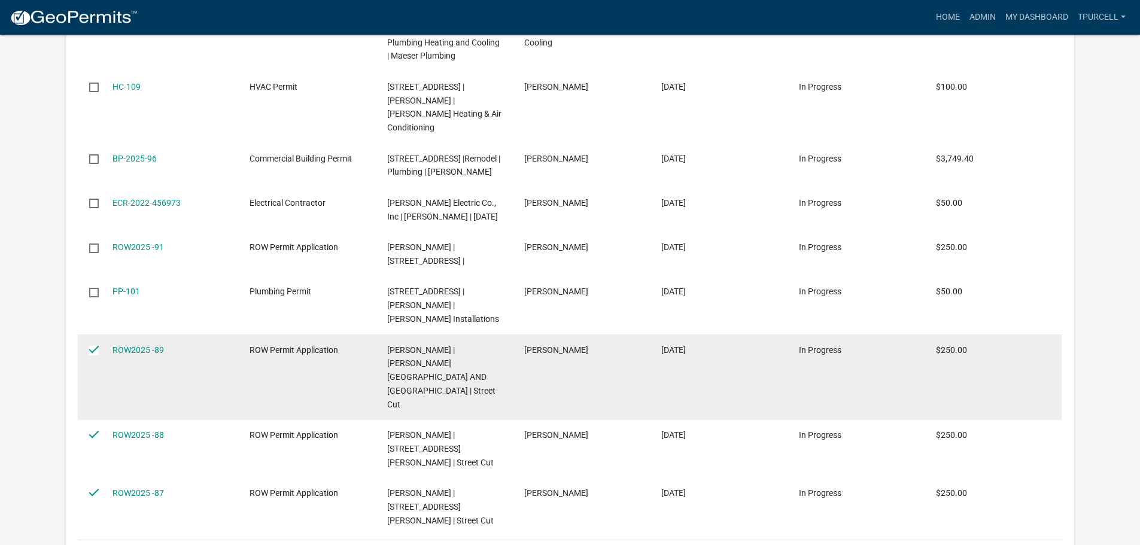
click at [144, 335] on datatable-body-cell "ROW2025 -89" at bounding box center [169, 378] width 137 height 86
click at [93, 346] on input "checkbox" at bounding box center [93, 350] width 8 height 8
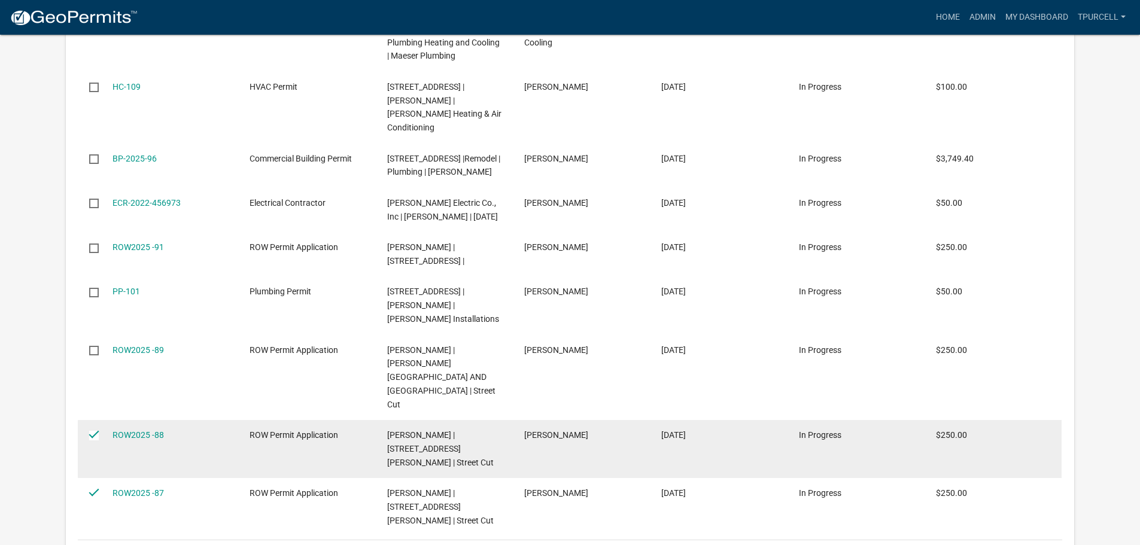
click at [95, 431] on input "checkbox" at bounding box center [93, 435] width 8 height 8
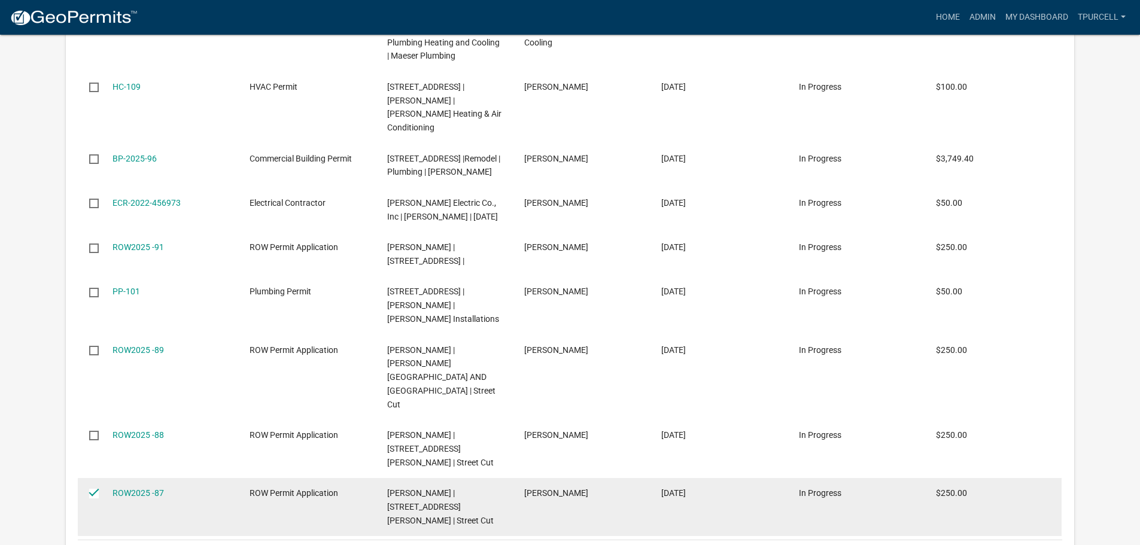
drag, startPoint x: 93, startPoint y: 412, endPoint x: 112, endPoint y: 405, distance: 19.7
click at [95, 489] on input "checkbox" at bounding box center [93, 493] width 8 height 8
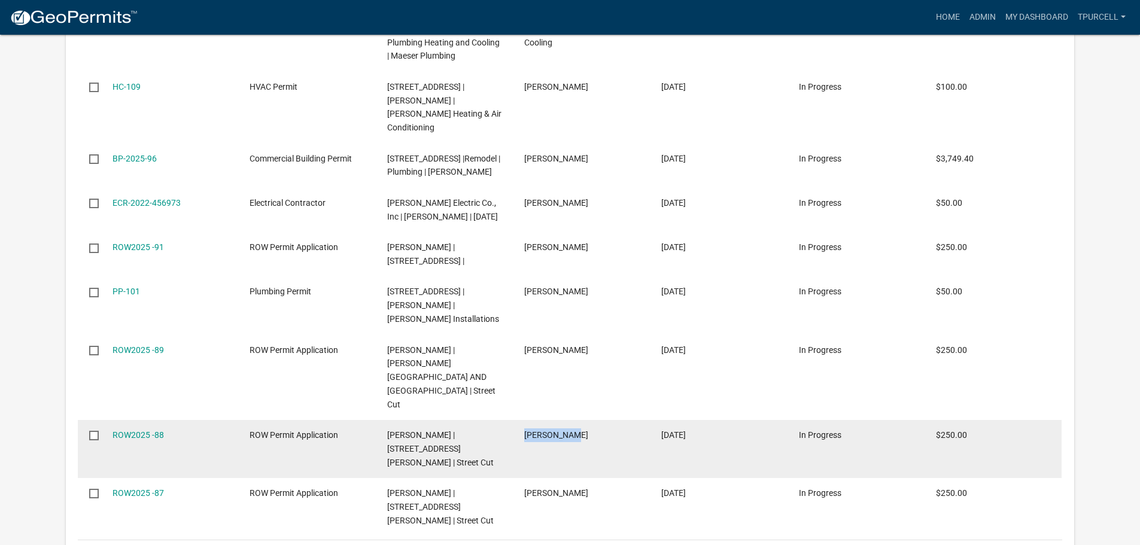
drag, startPoint x: 525, startPoint y: 350, endPoint x: 572, endPoint y: 342, distance: 47.3
click at [572, 420] on datatable-body-cell "[PERSON_NAME]" at bounding box center [581, 449] width 137 height 58
copy span "[PERSON_NAME]"
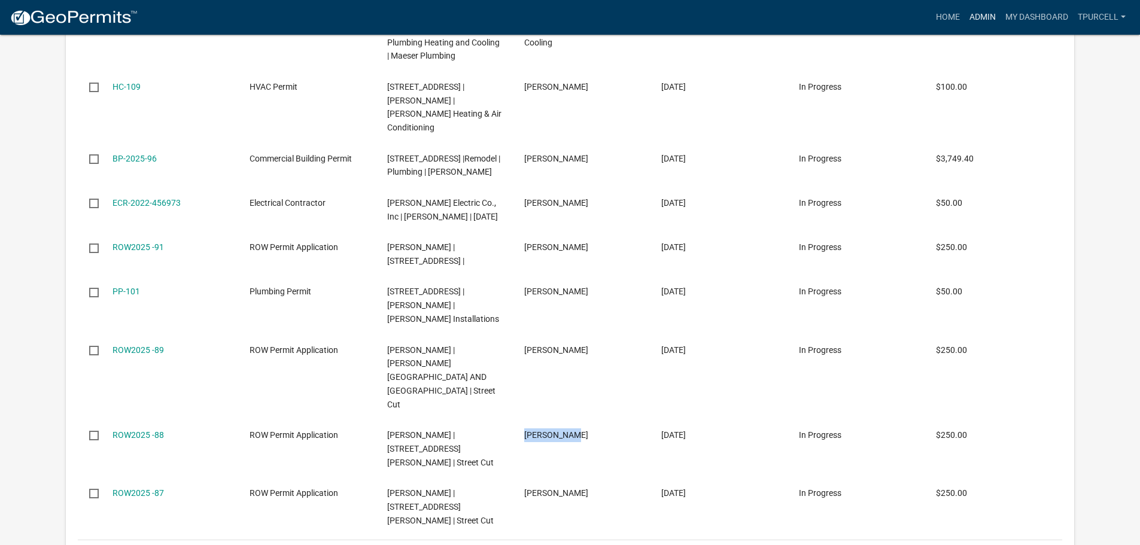
click at [974, 16] on link "Admin" at bounding box center [983, 17] width 36 height 23
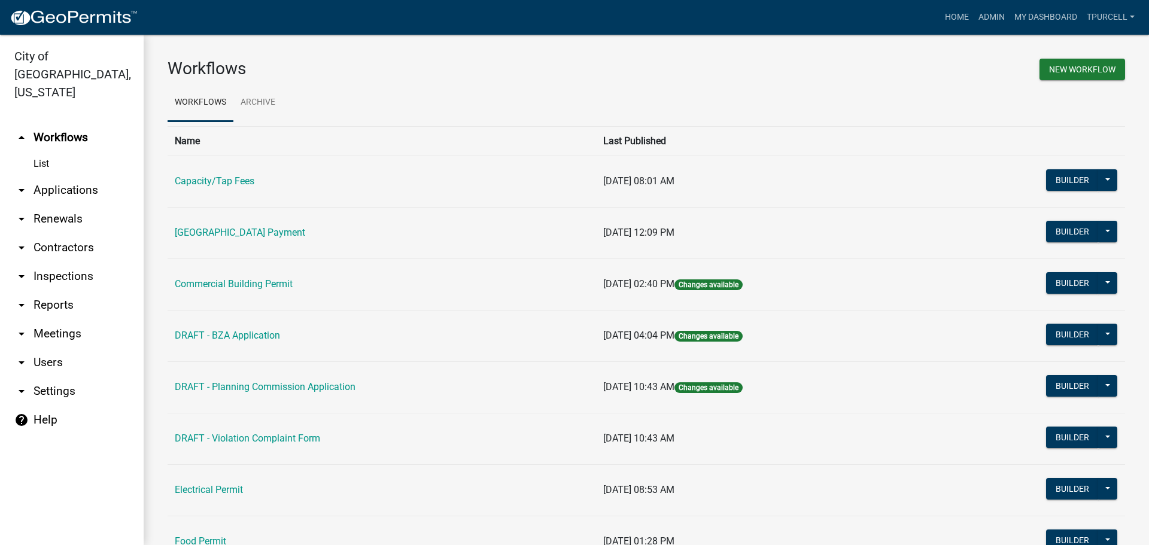
click at [98, 176] on link "arrow_drop_down Applications" at bounding box center [72, 190] width 144 height 29
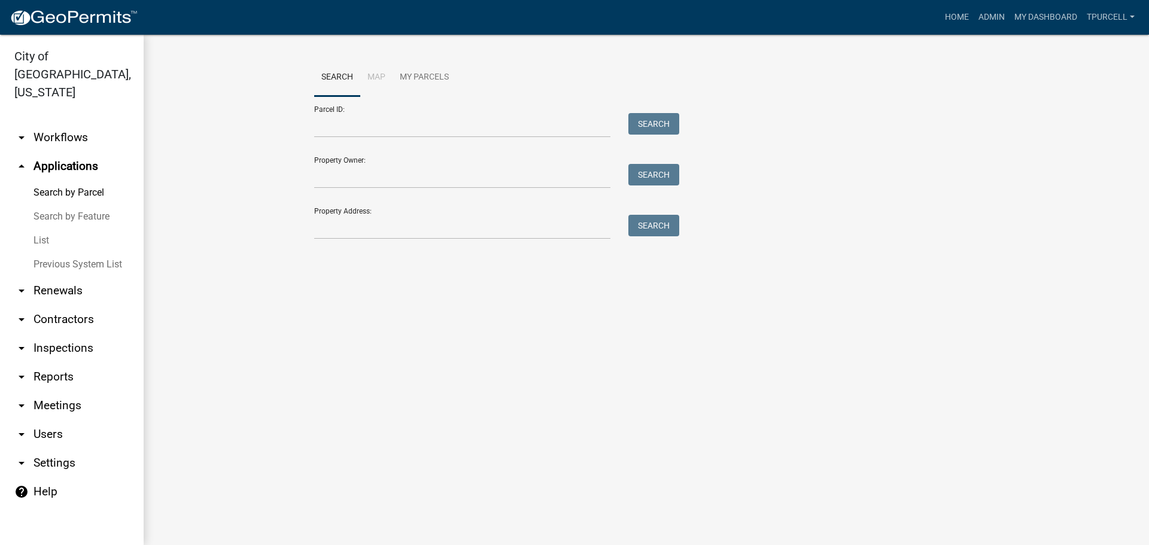
click at [45, 229] on link "List" at bounding box center [72, 241] width 144 height 24
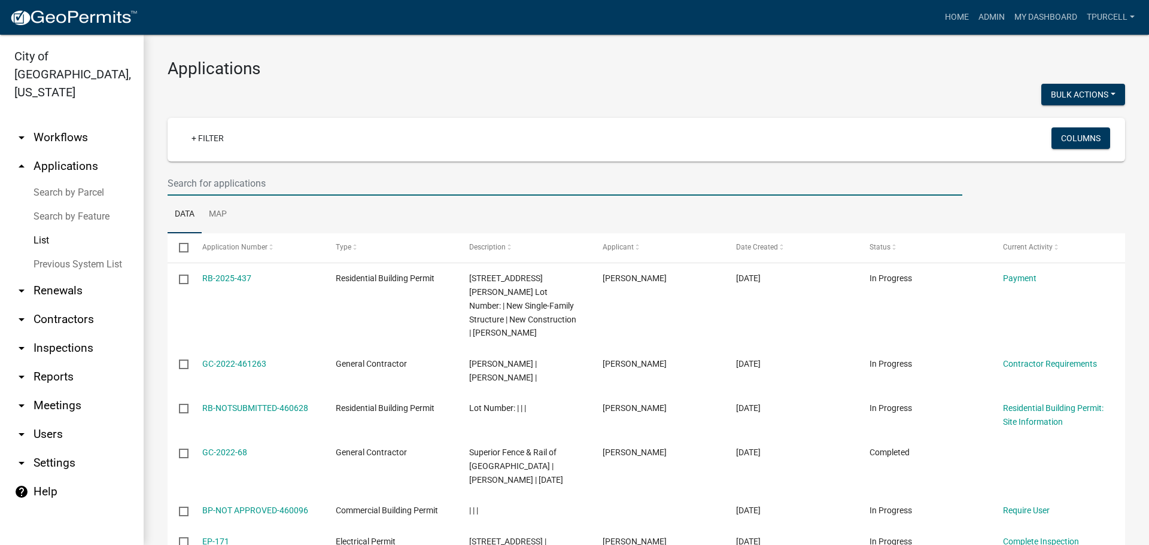
paste input "[PERSON_NAME]"
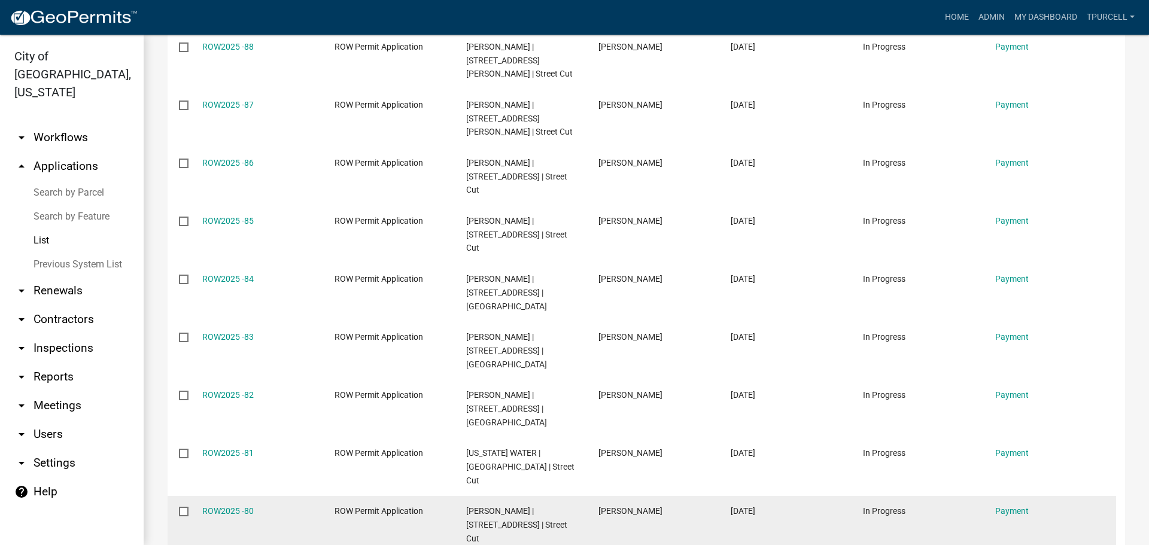
scroll to position [326, 0]
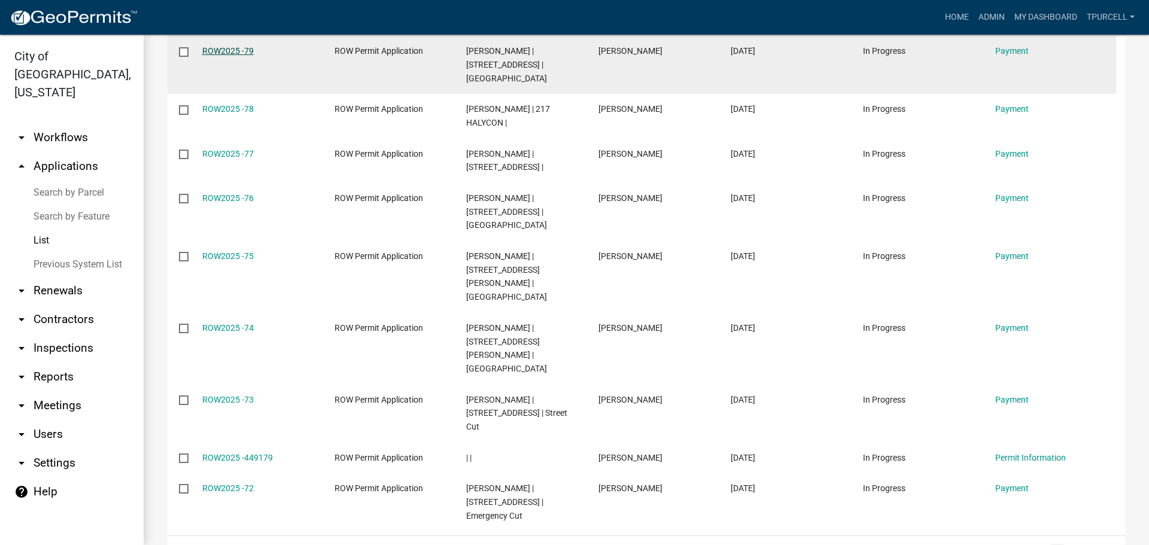
scroll to position [168, 0]
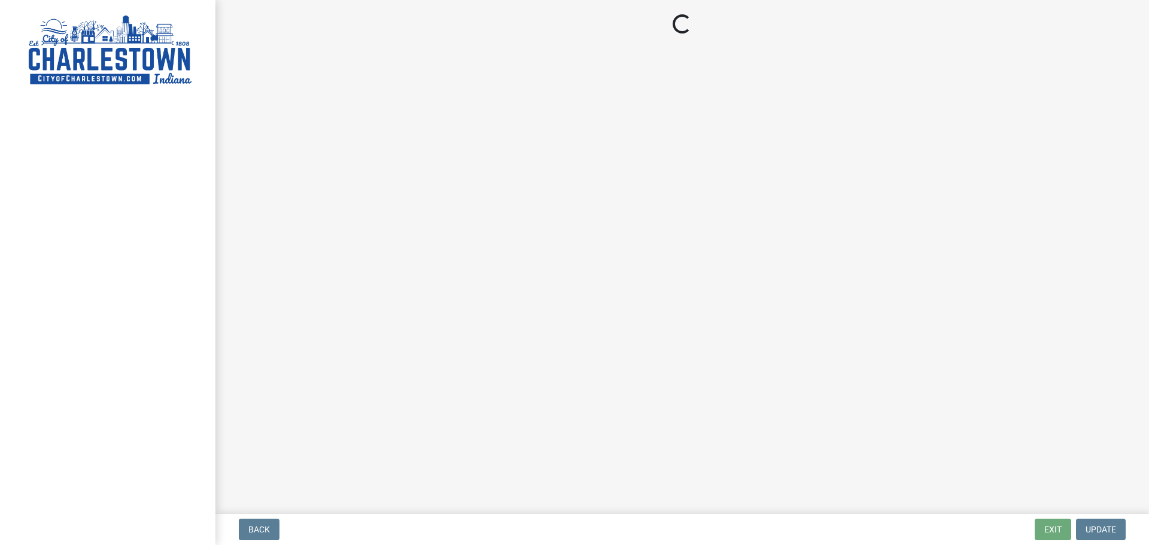
select select "3: 3"
